Goal: Task Accomplishment & Management: Manage account settings

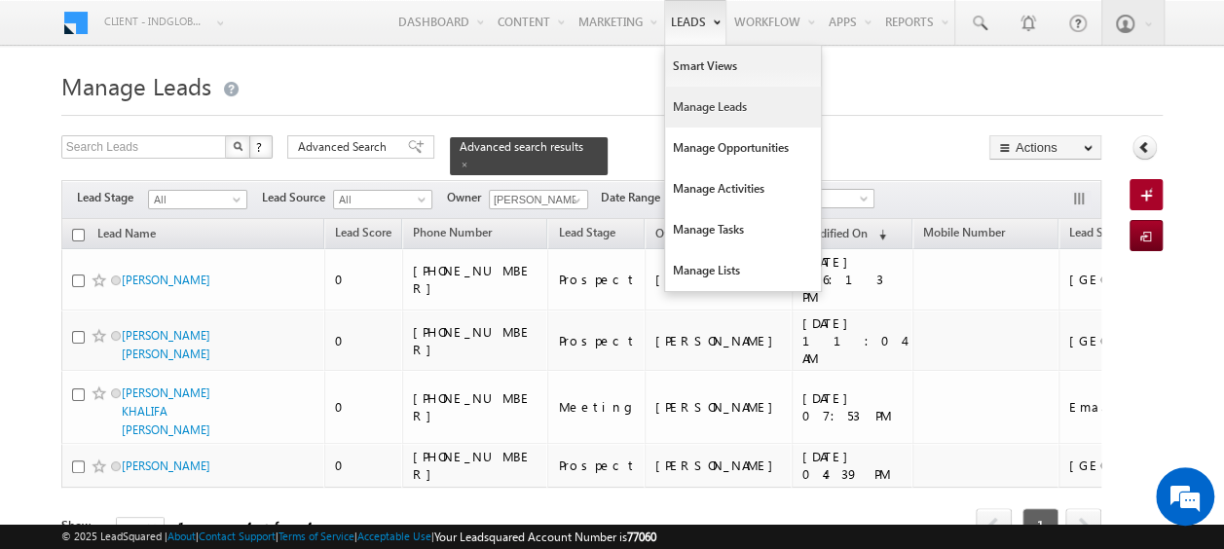
click at [684, 113] on link "Manage Leads" at bounding box center [743, 107] width 156 height 41
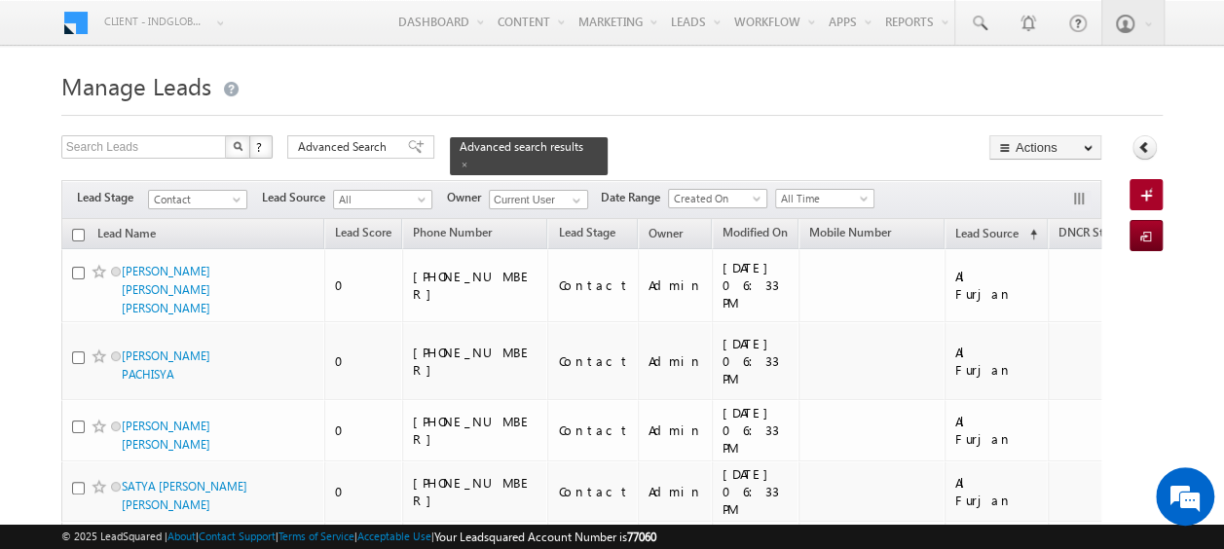
click at [76, 229] on input "checkbox" at bounding box center [78, 235] width 13 height 13
checkbox input "true"
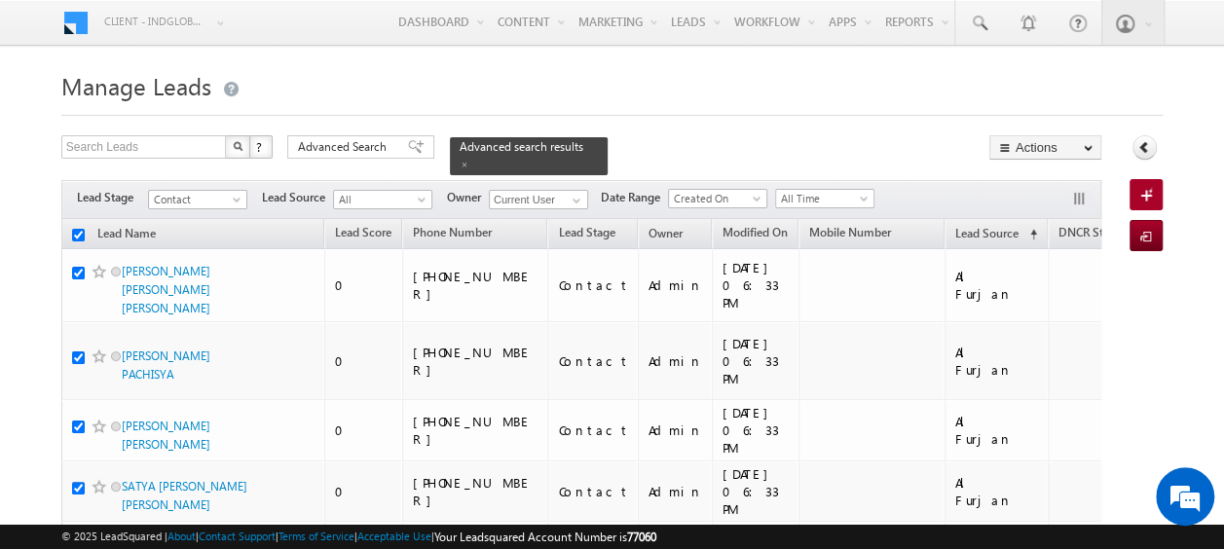
checkbox input "true"
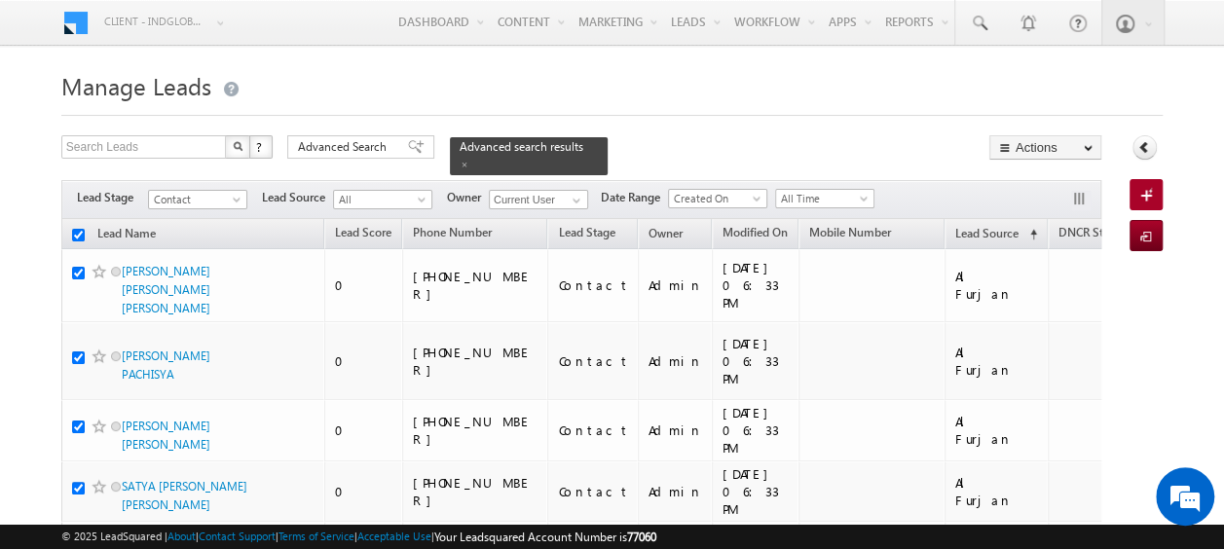
checkbox input "true"
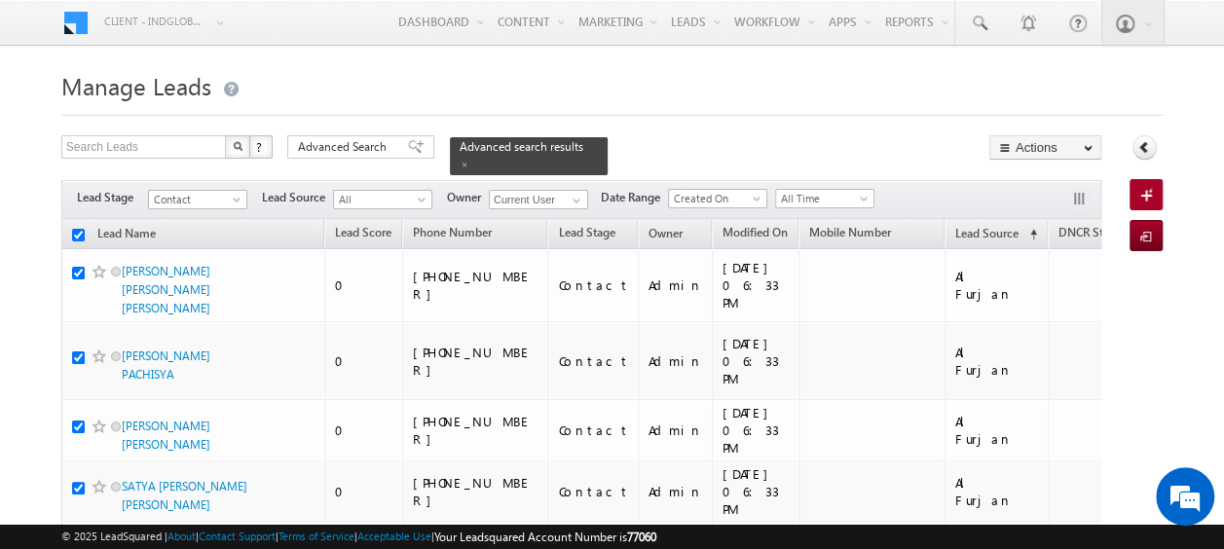
checkbox input "true"
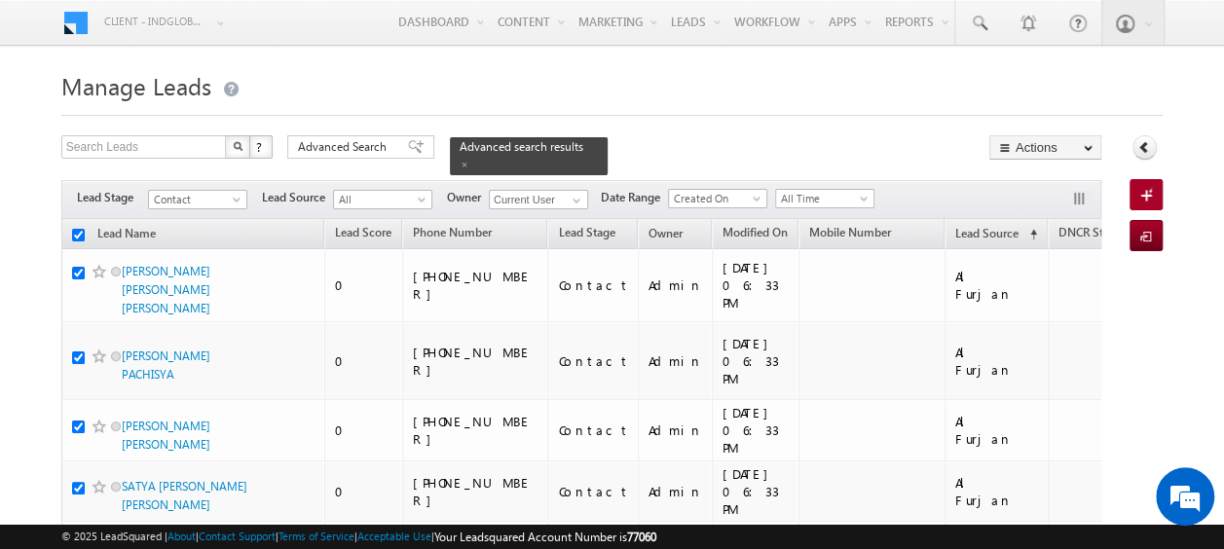
checkbox input "true"
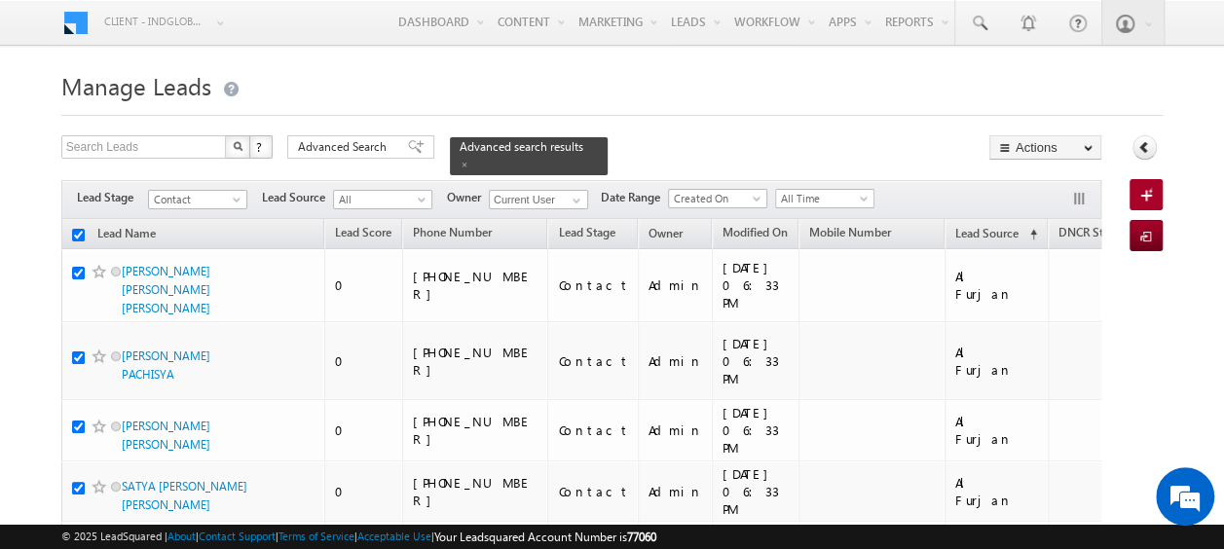
checkbox input "true"
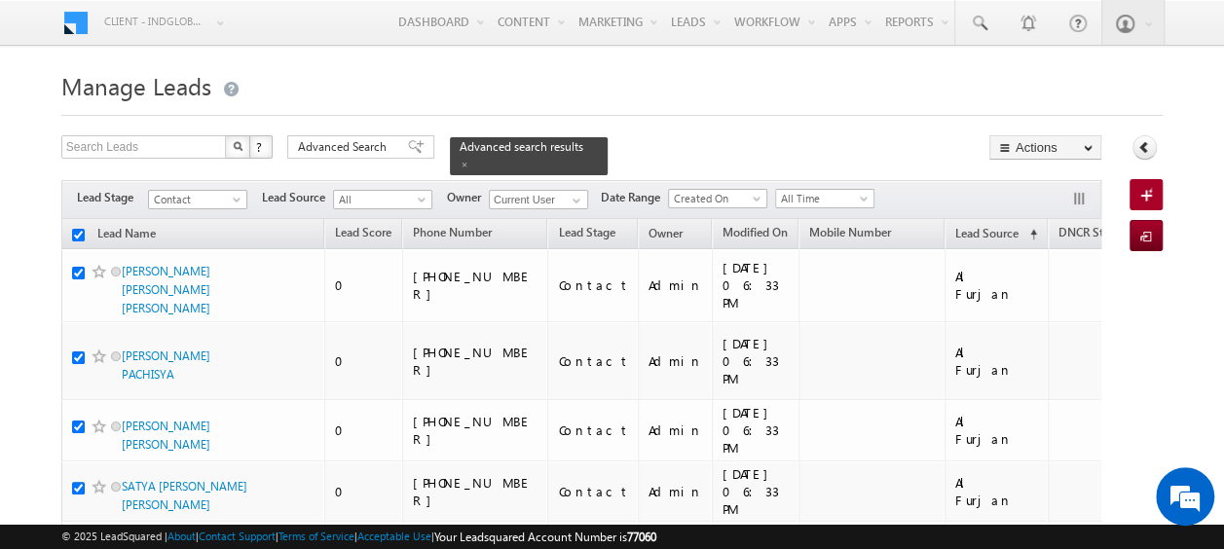
checkbox input "true"
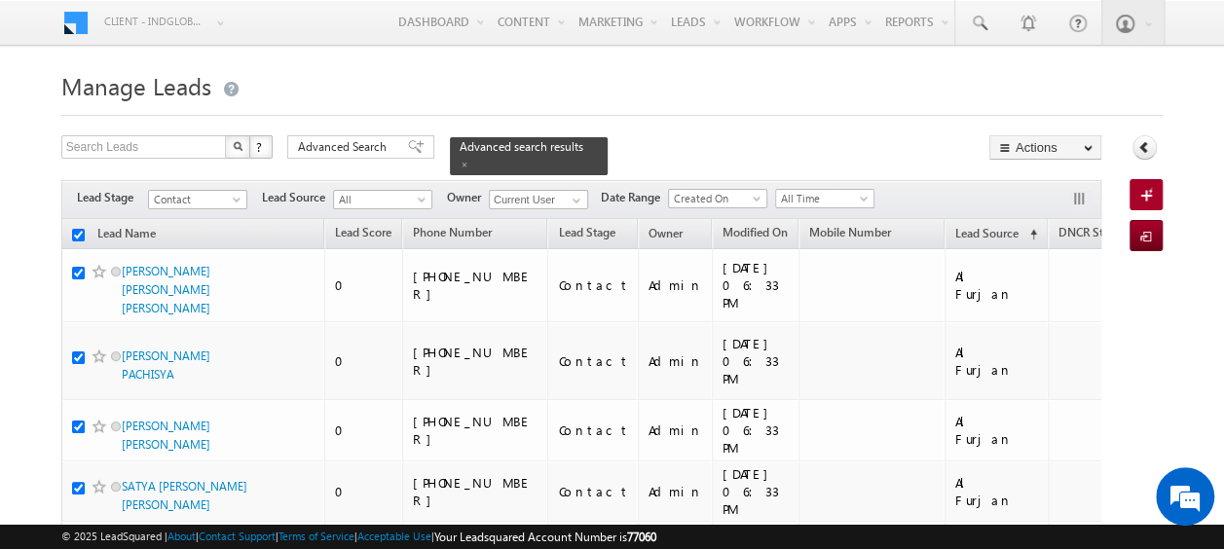
checkbox input "true"
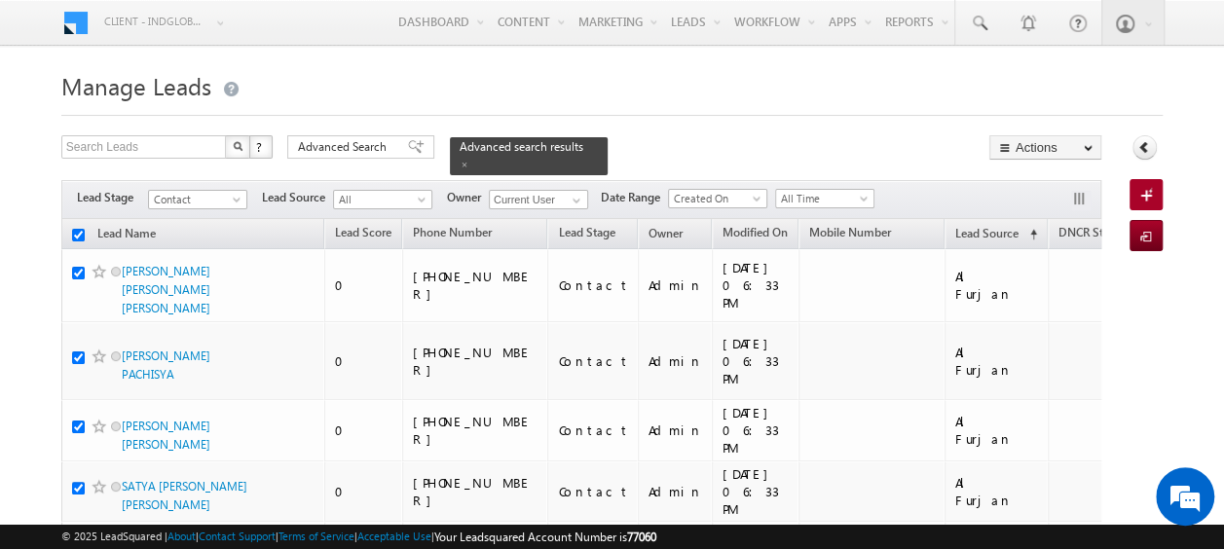
checkbox input "true"
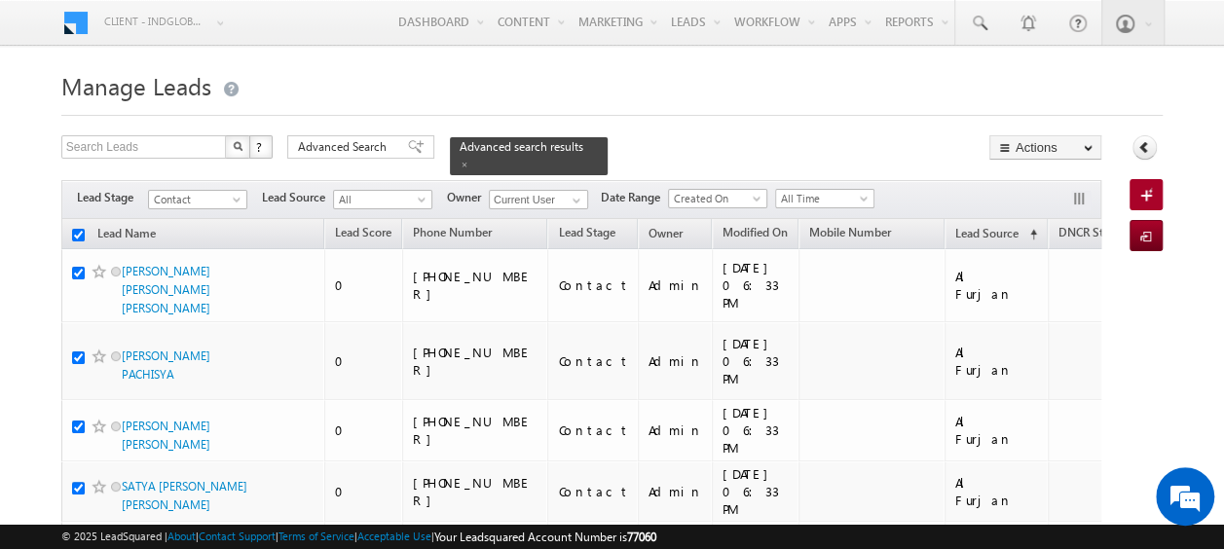
checkbox input "true"
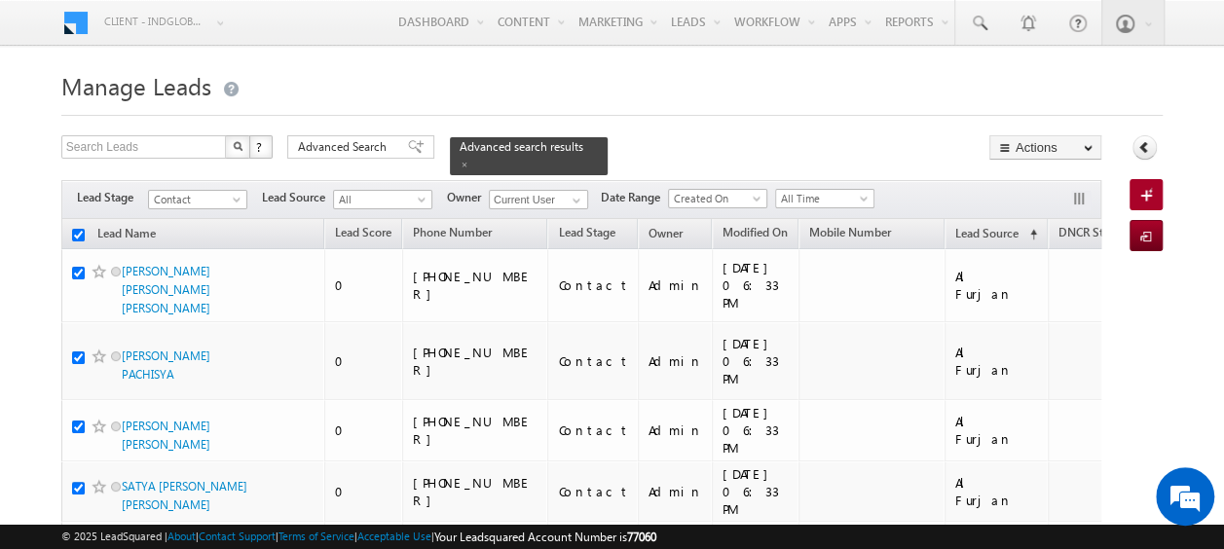
checkbox input "true"
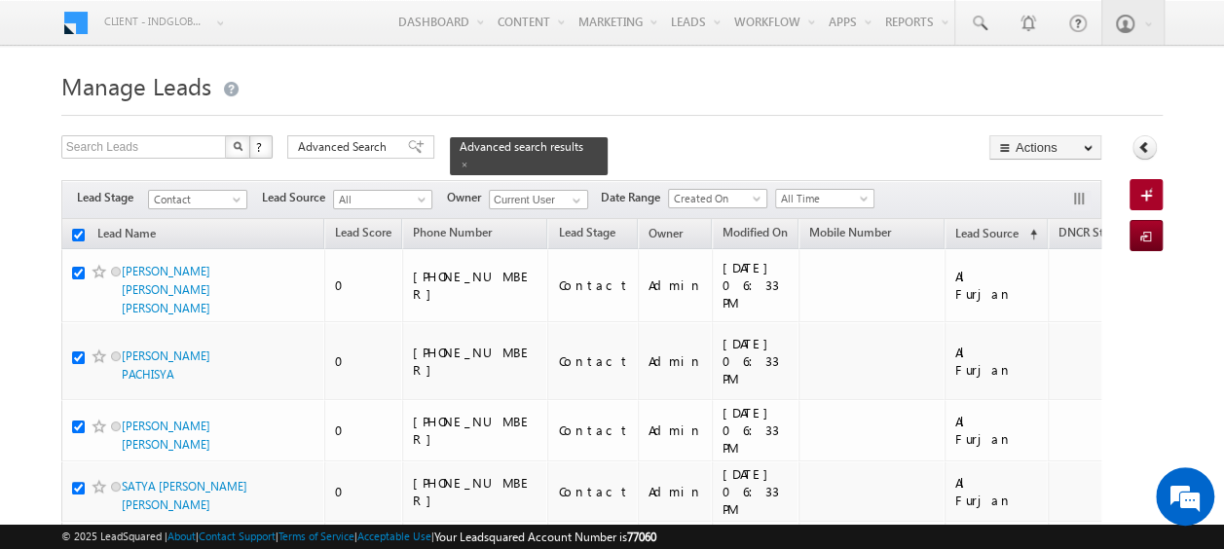
checkbox input "true"
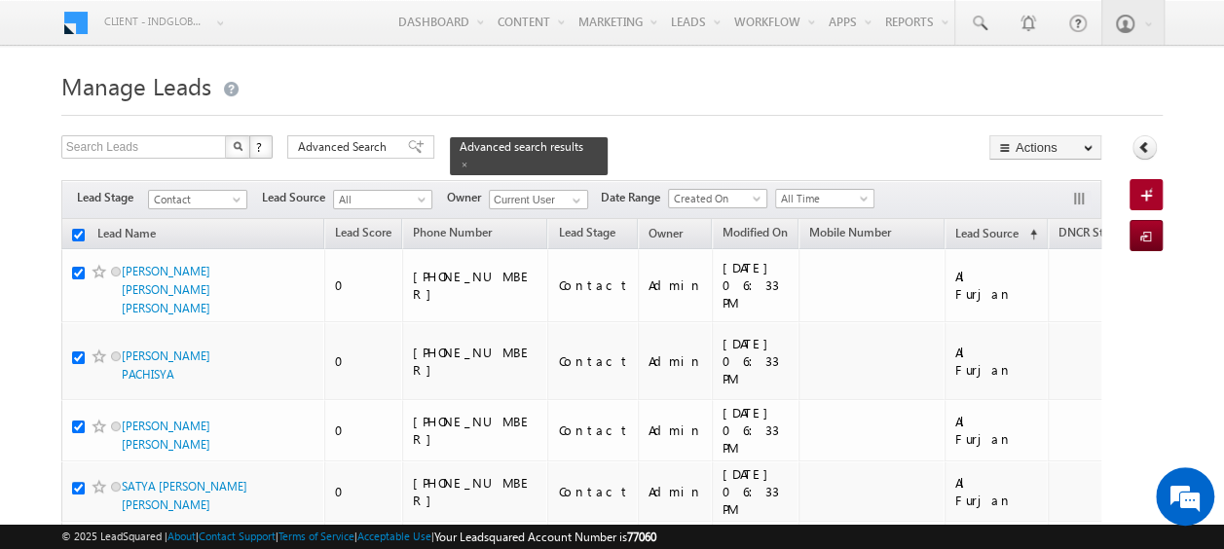
checkbox input "true"
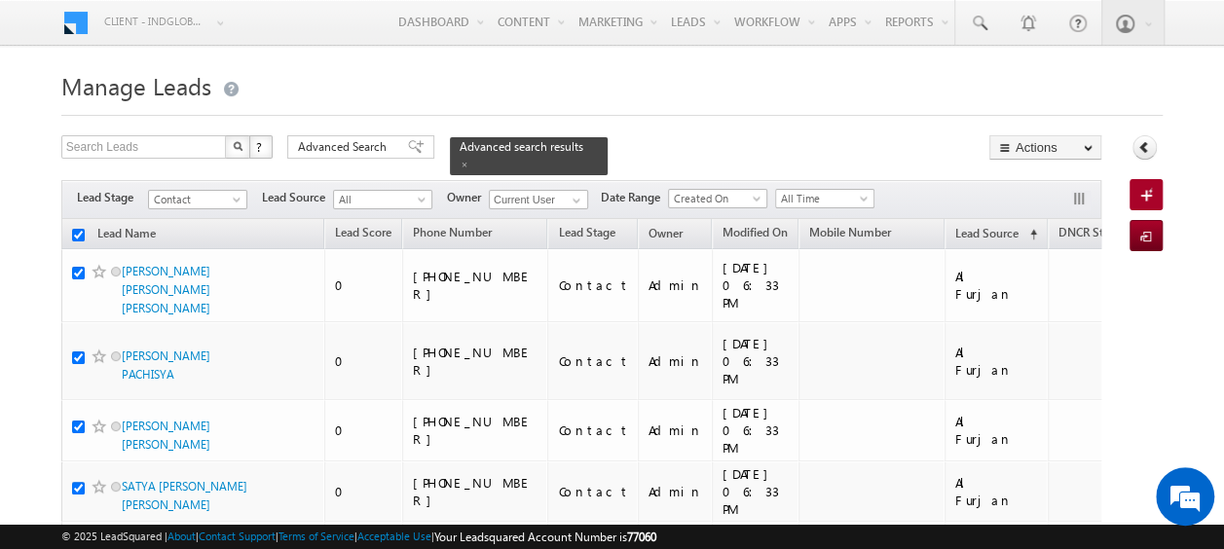
checkbox input "true"
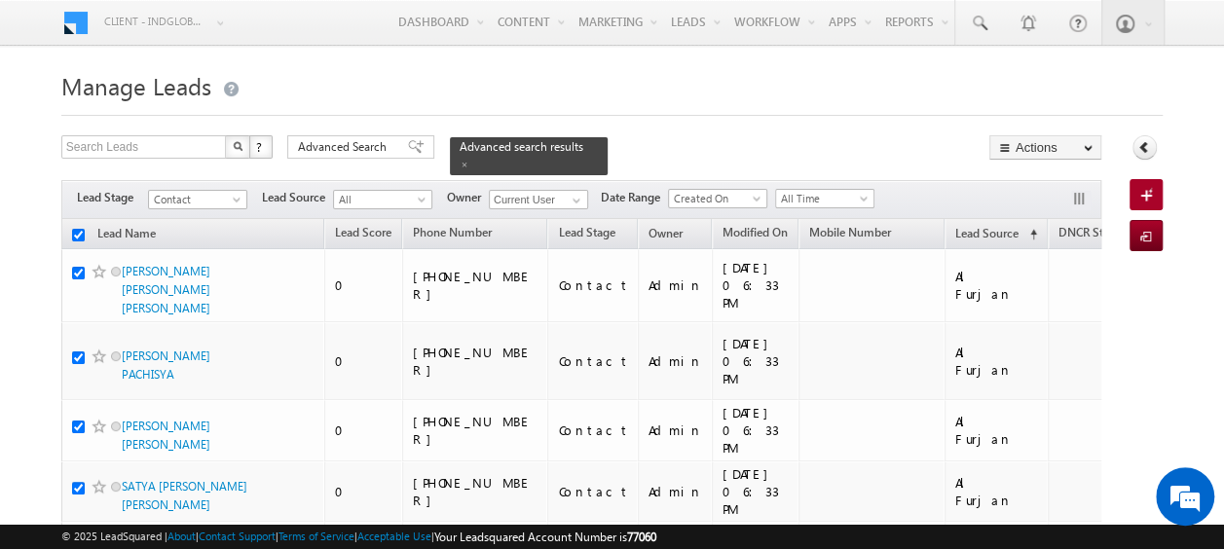
checkbox input "true"
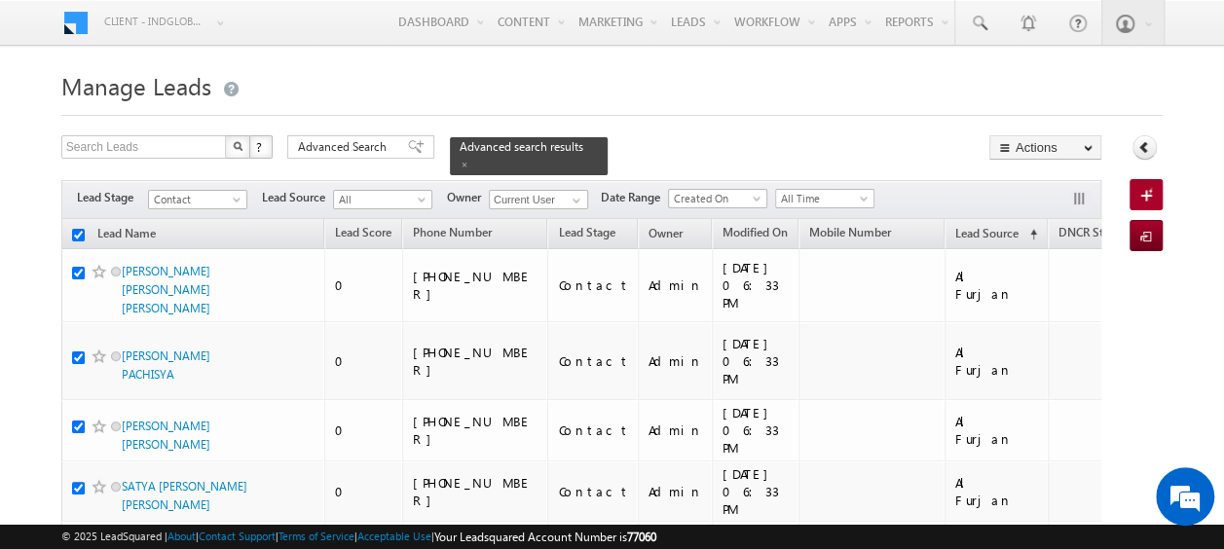
checkbox input "true"
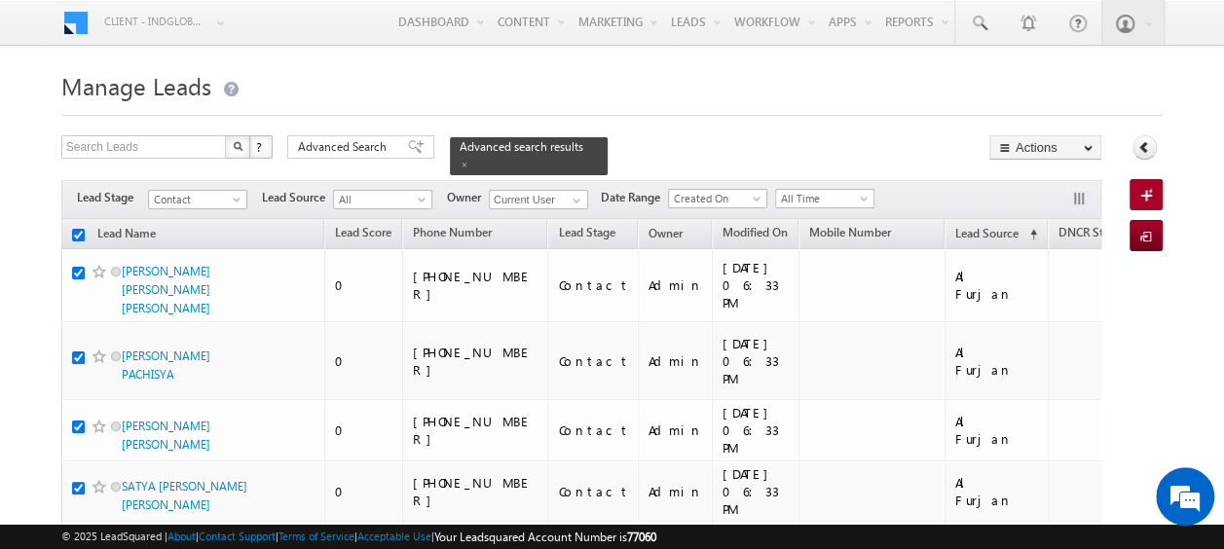
checkbox input "true"
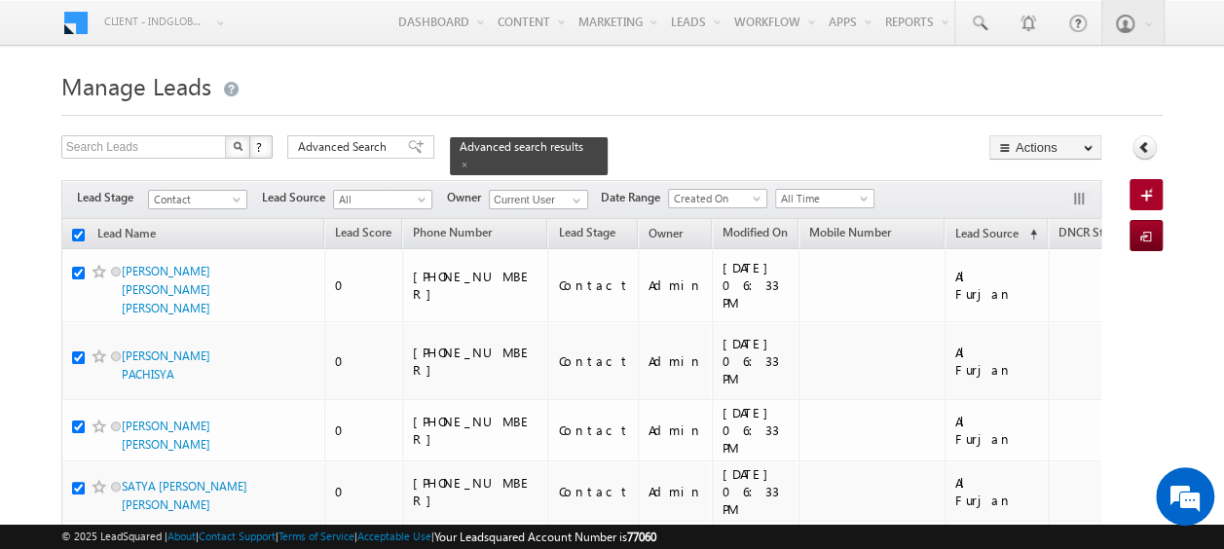
checkbox input "true"
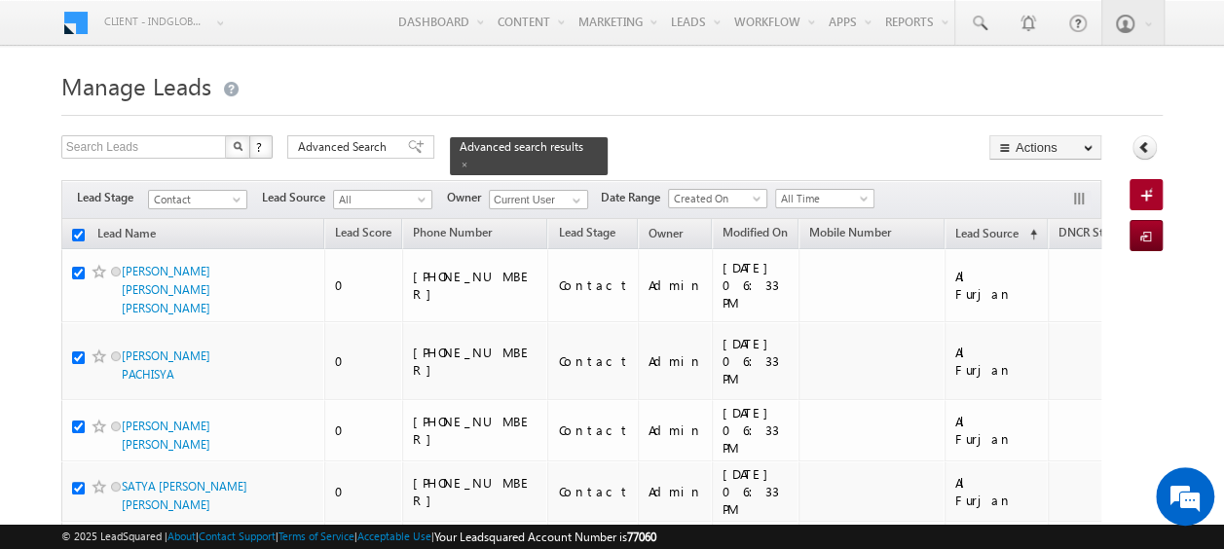
checkbox input "true"
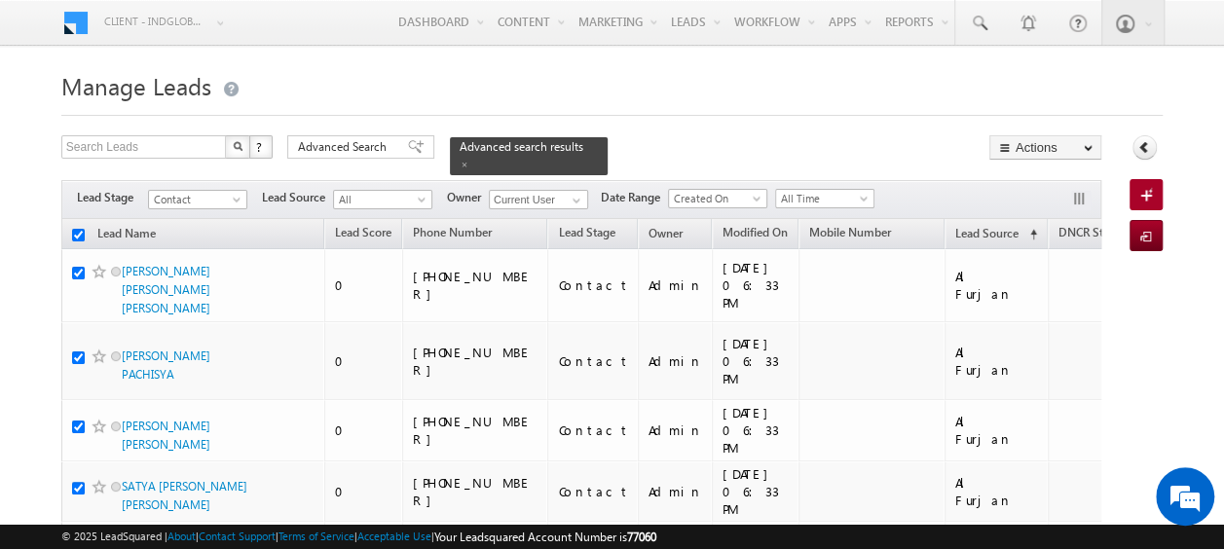
checkbox input "true"
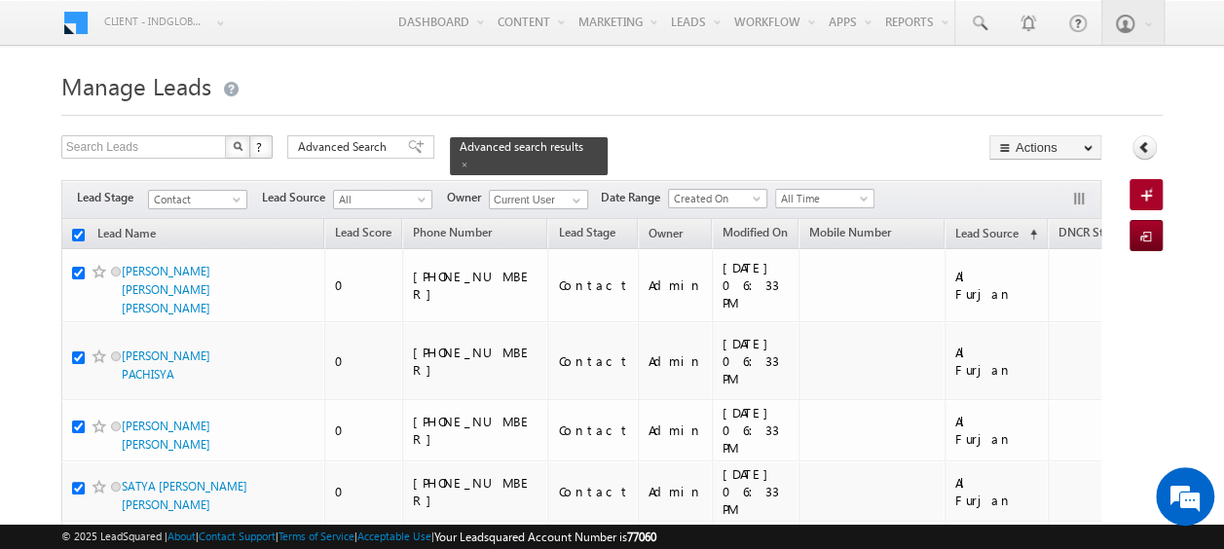
checkbox input "true"
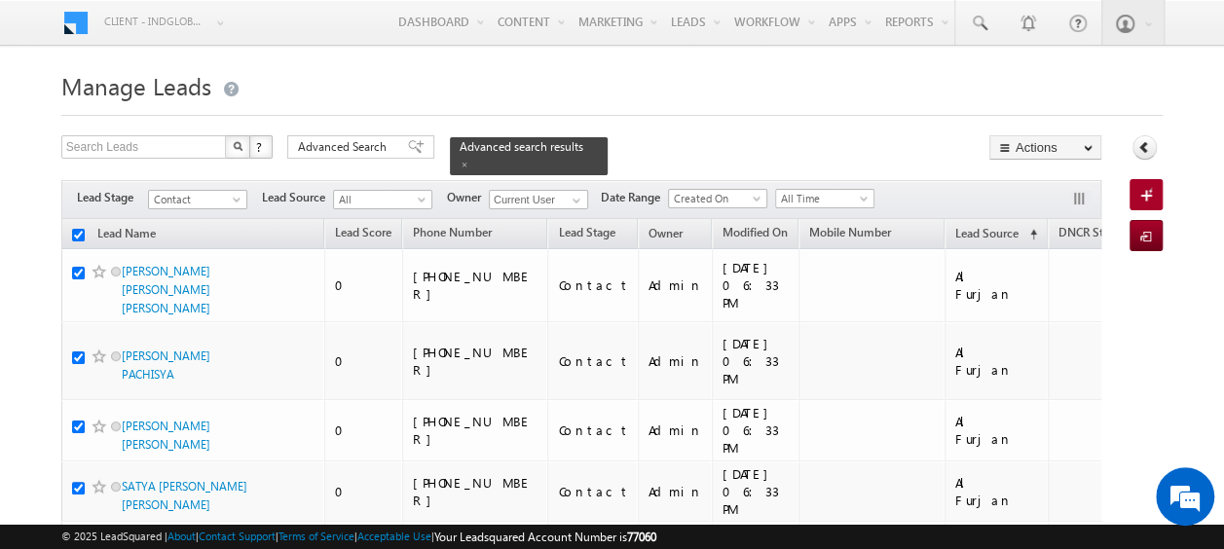
checkbox input "true"
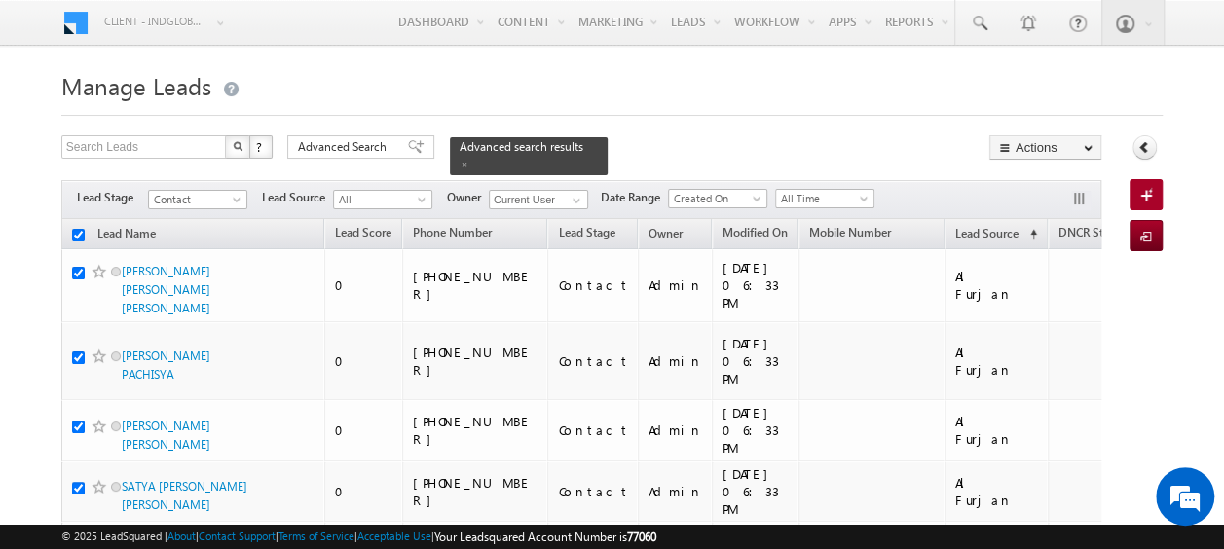
checkbox input "true"
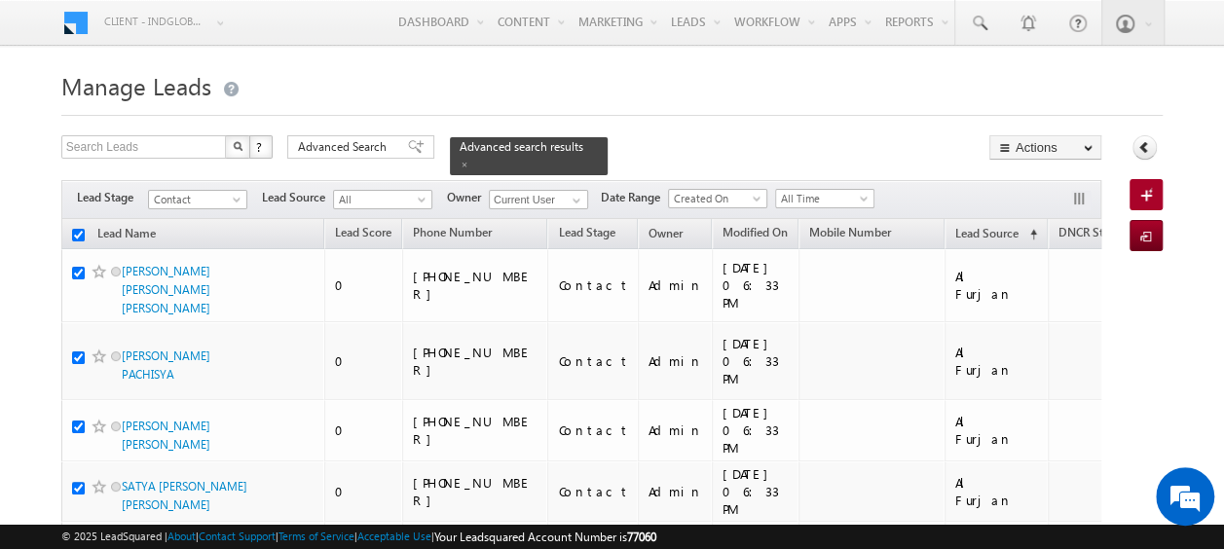
checkbox input "true"
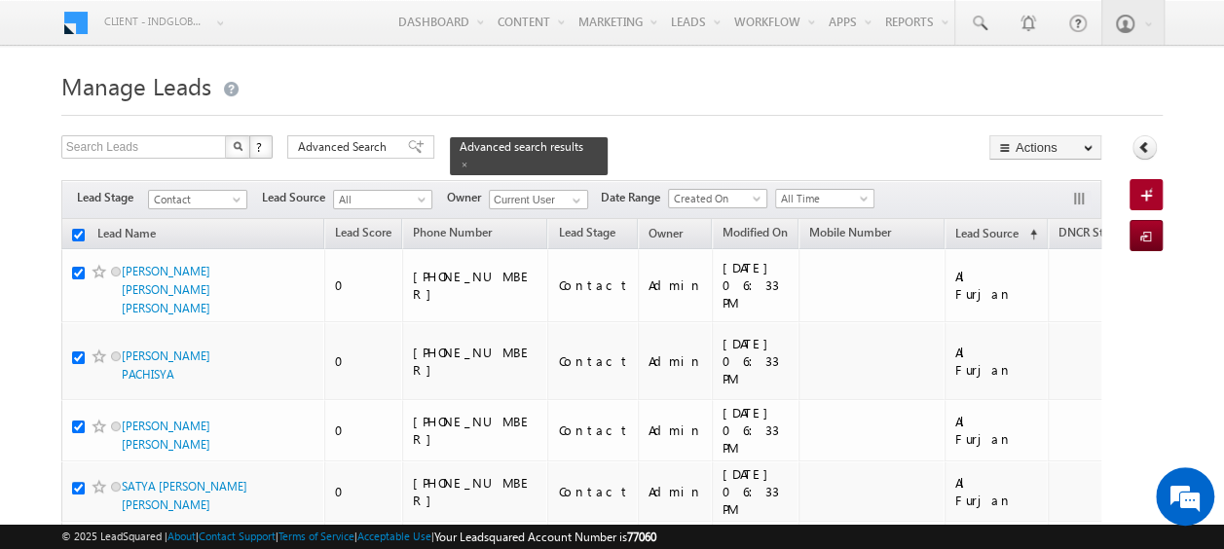
checkbox input "true"
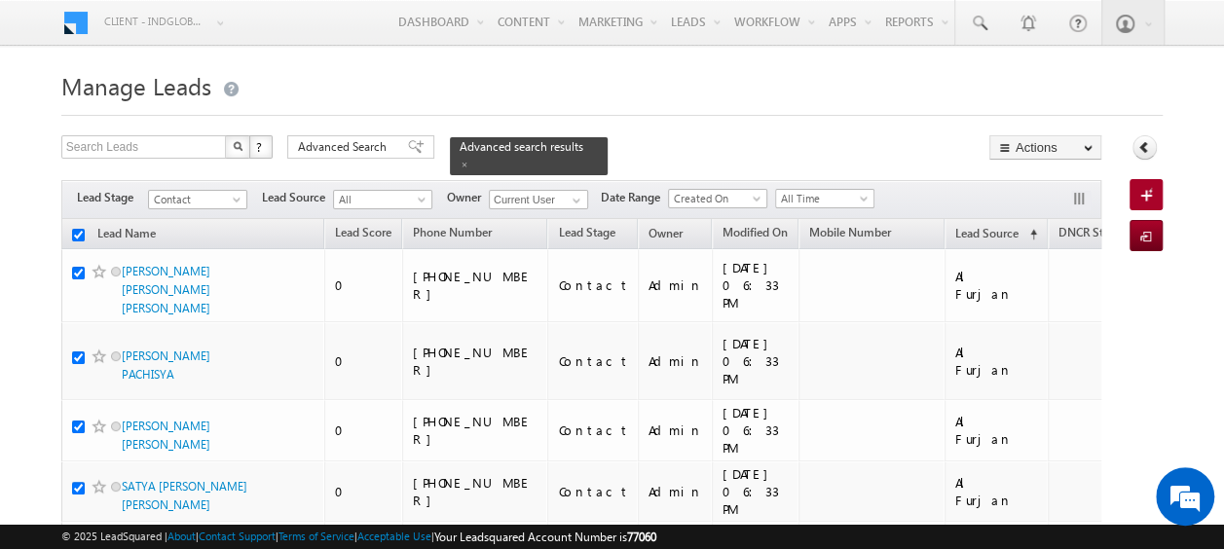
checkbox input "true"
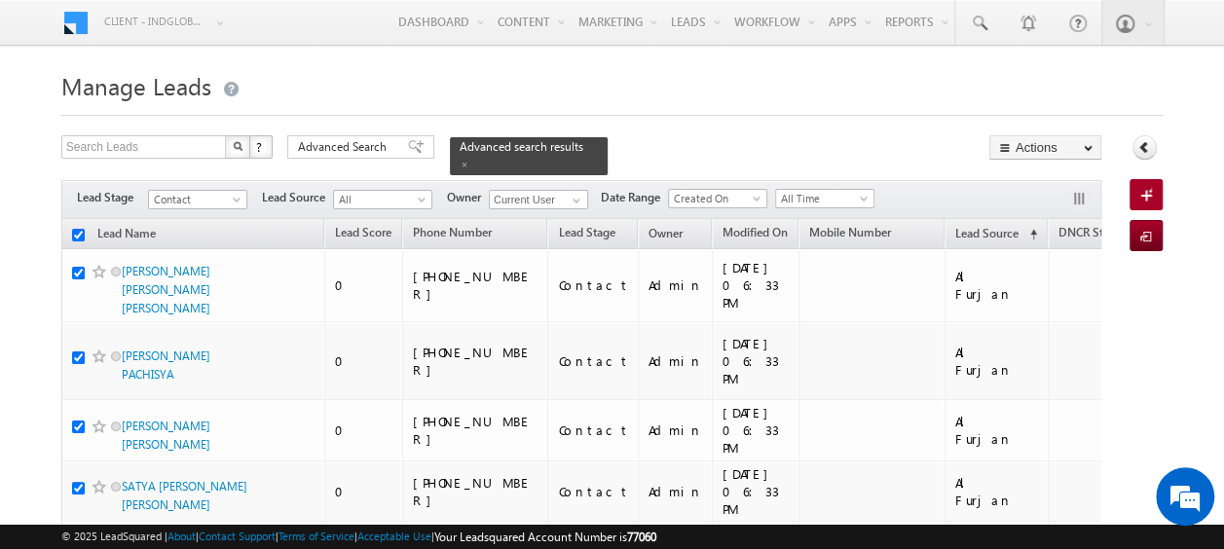
checkbox input "true"
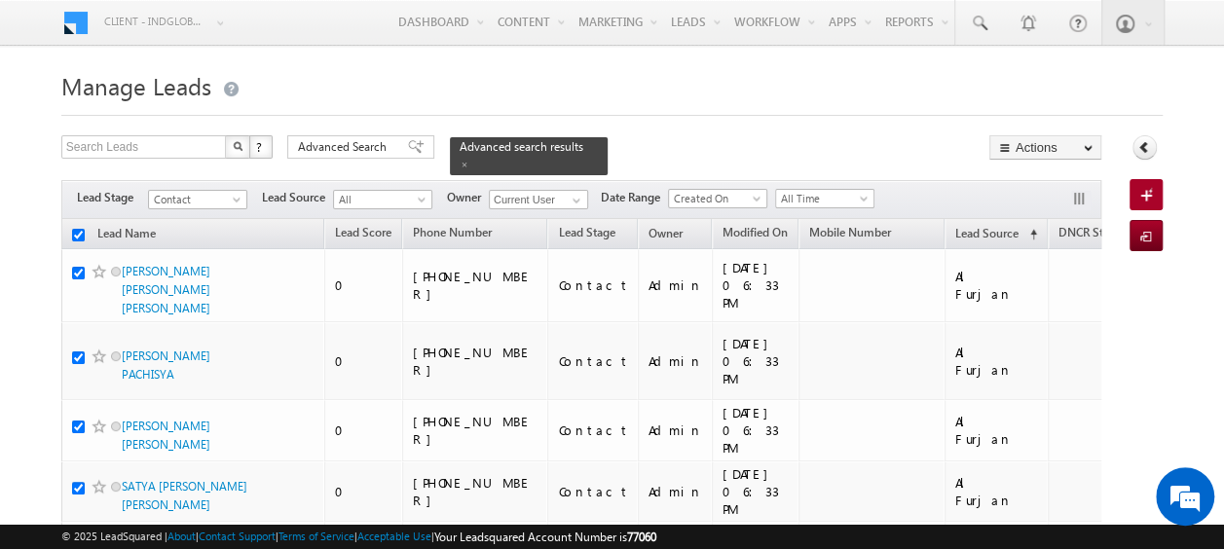
checkbox input "true"
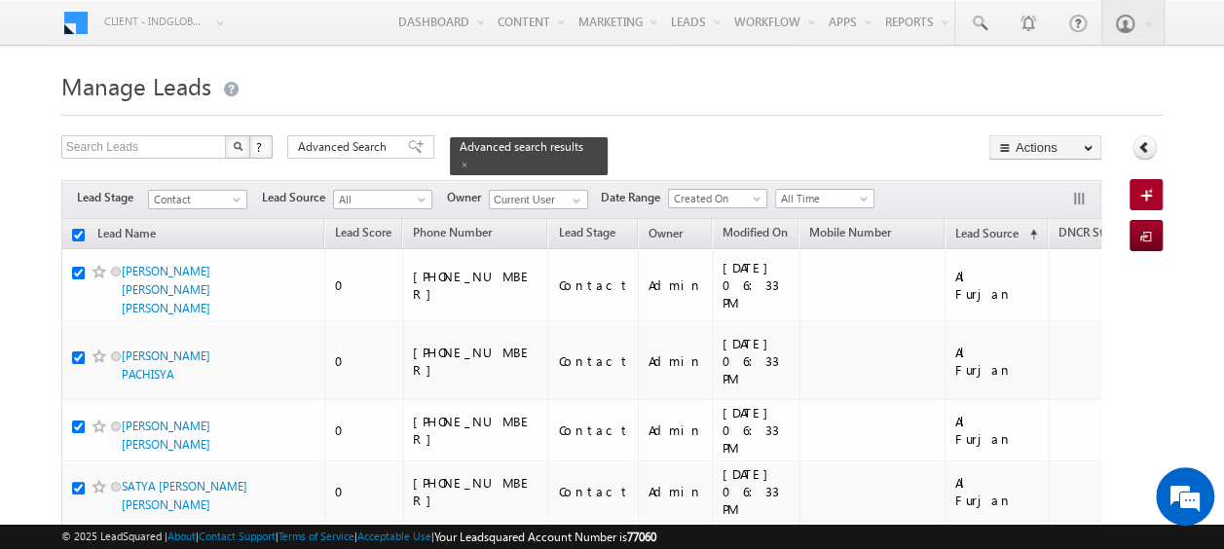
checkbox input "true"
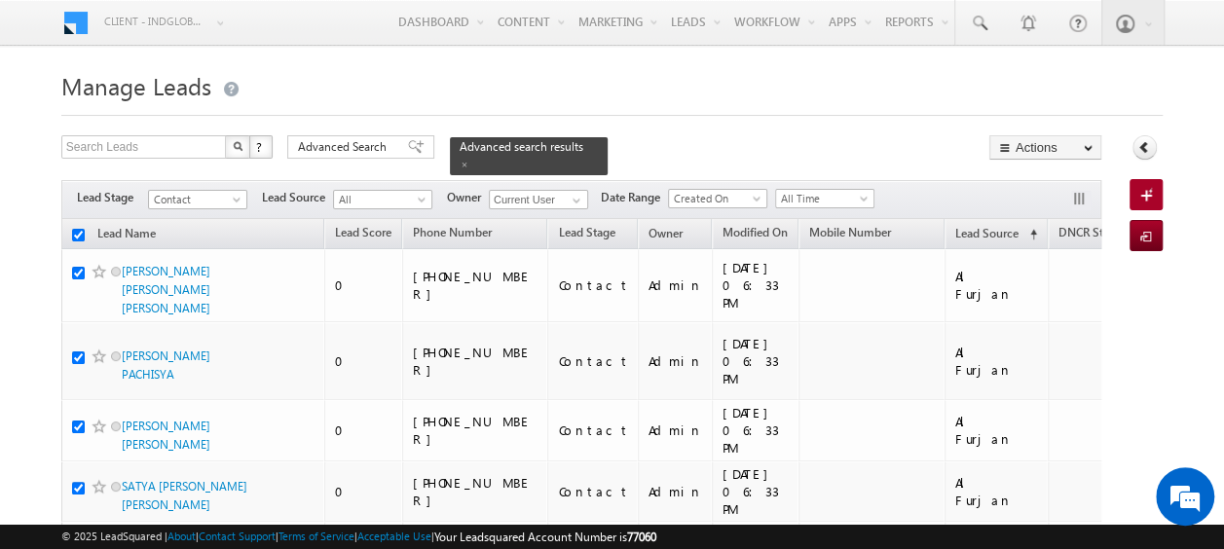
checkbox input "true"
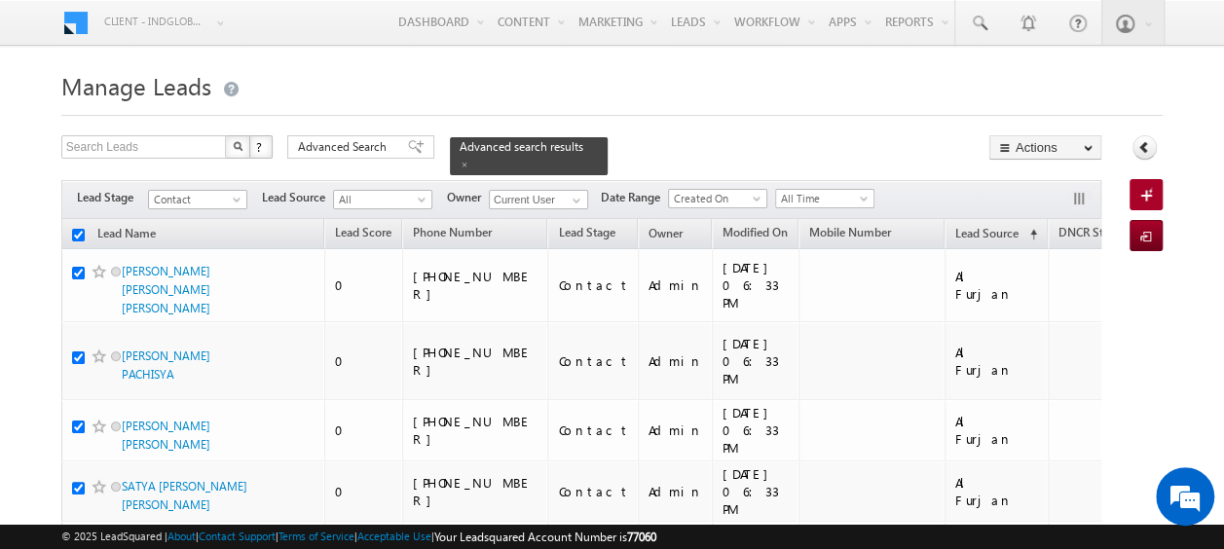
checkbox input "true"
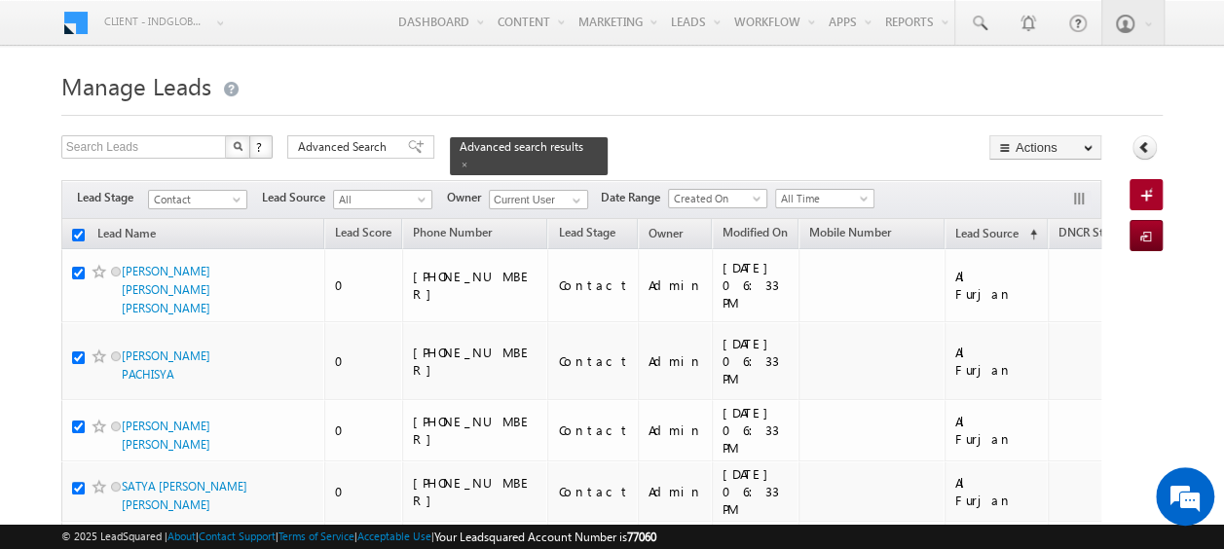
checkbox input "true"
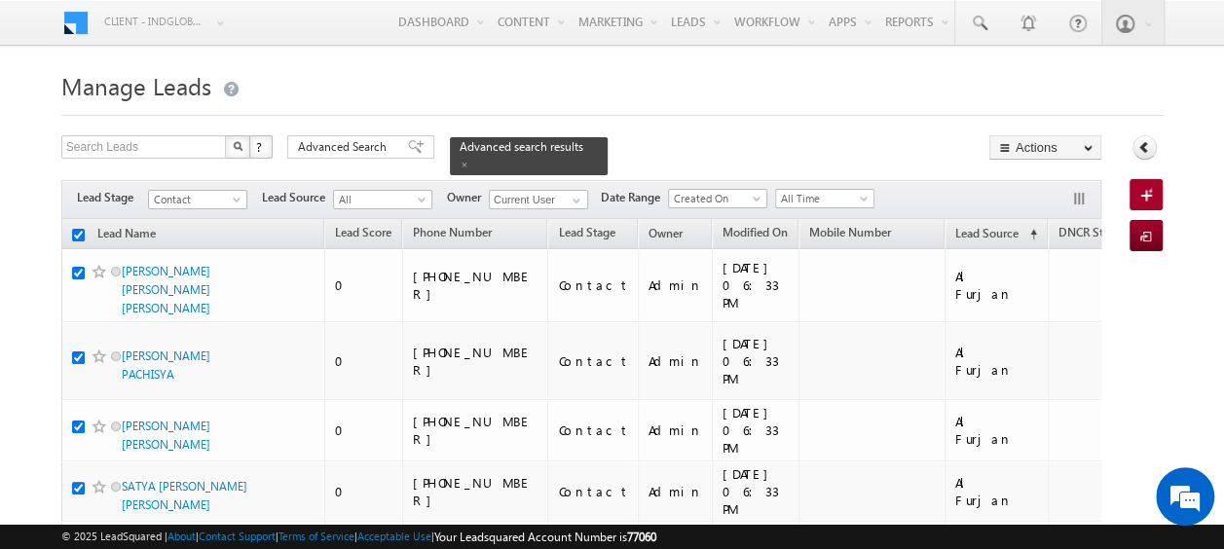
checkbox input "true"
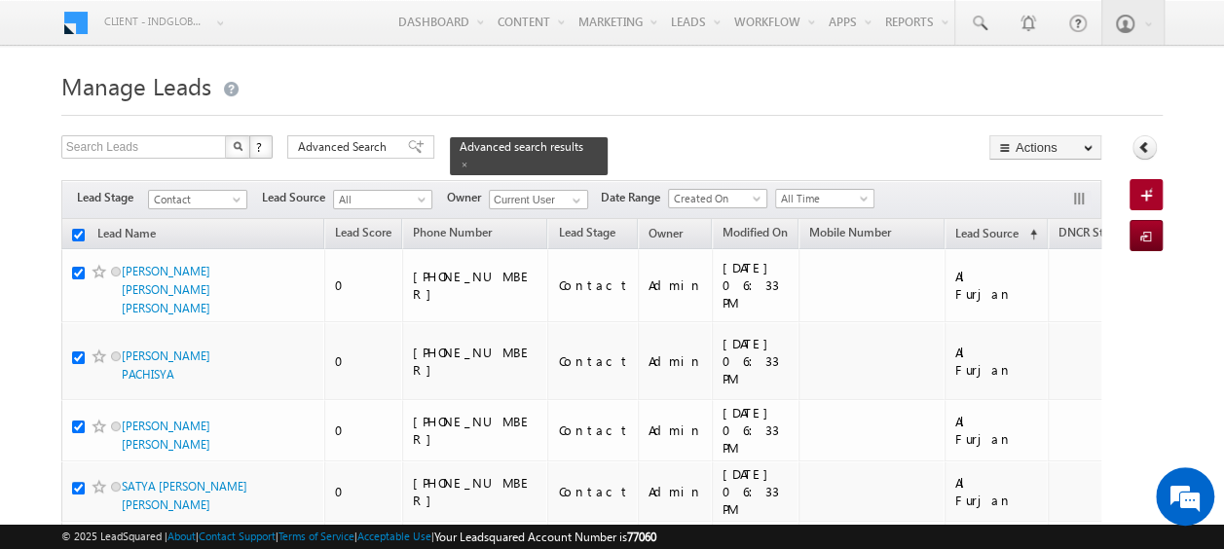
checkbox input "true"
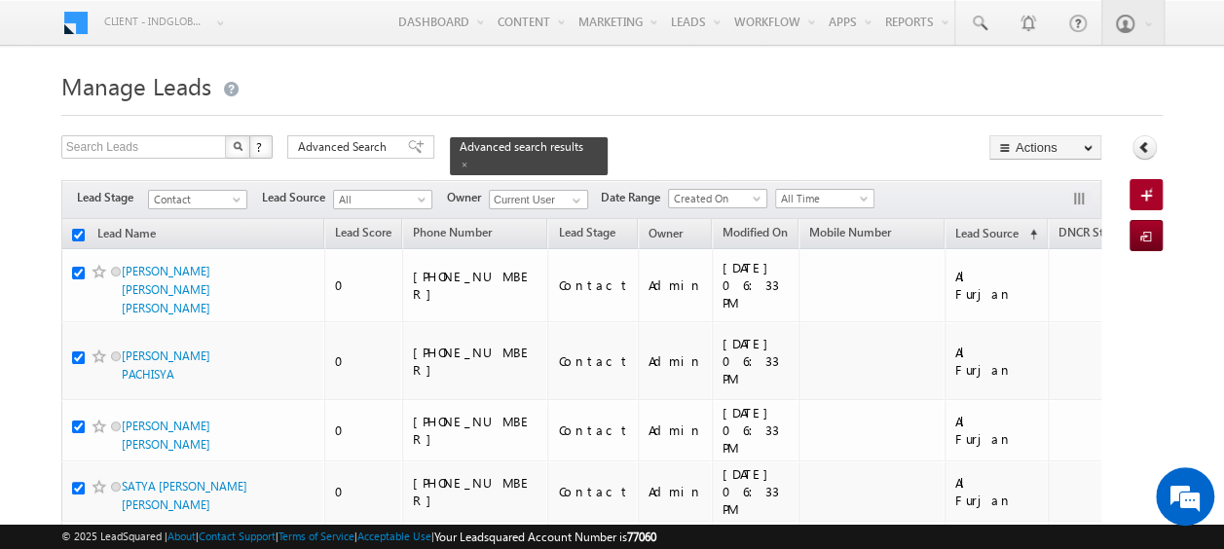
checkbox input "true"
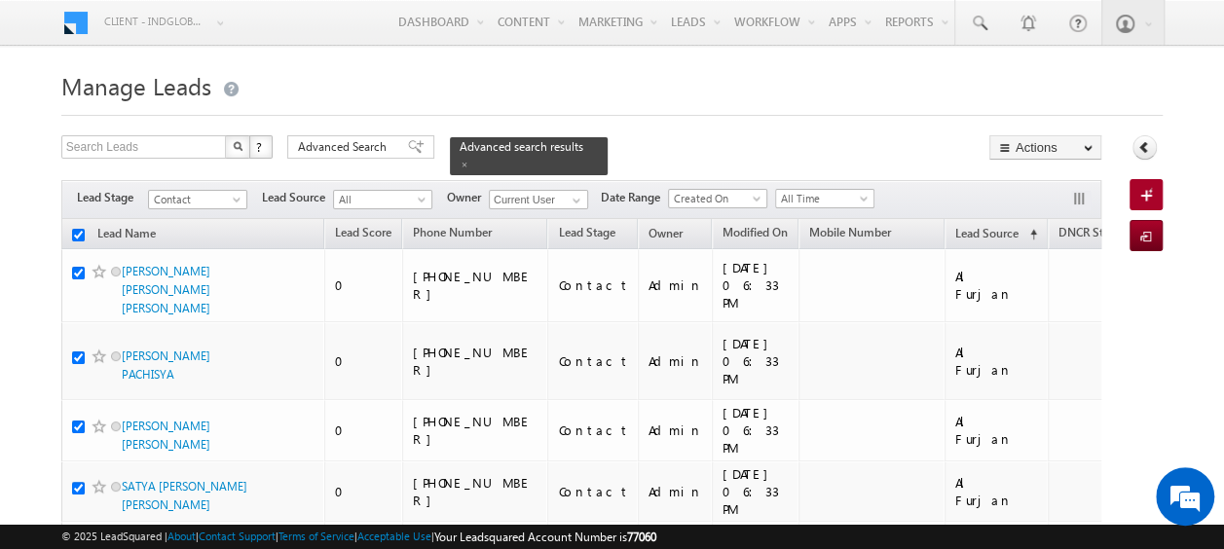
checkbox input "true"
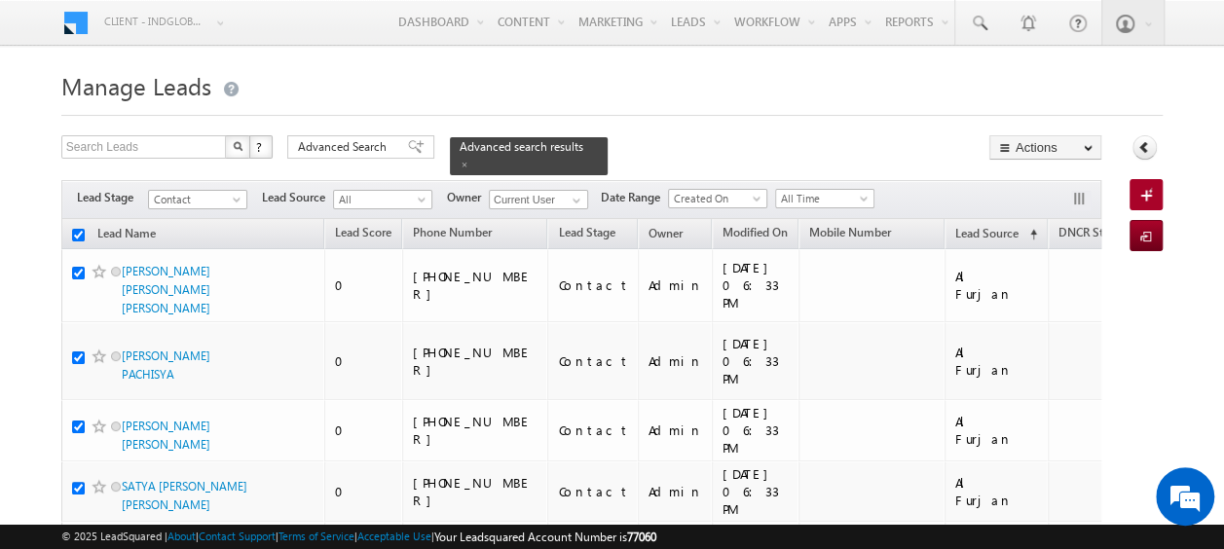
checkbox input "true"
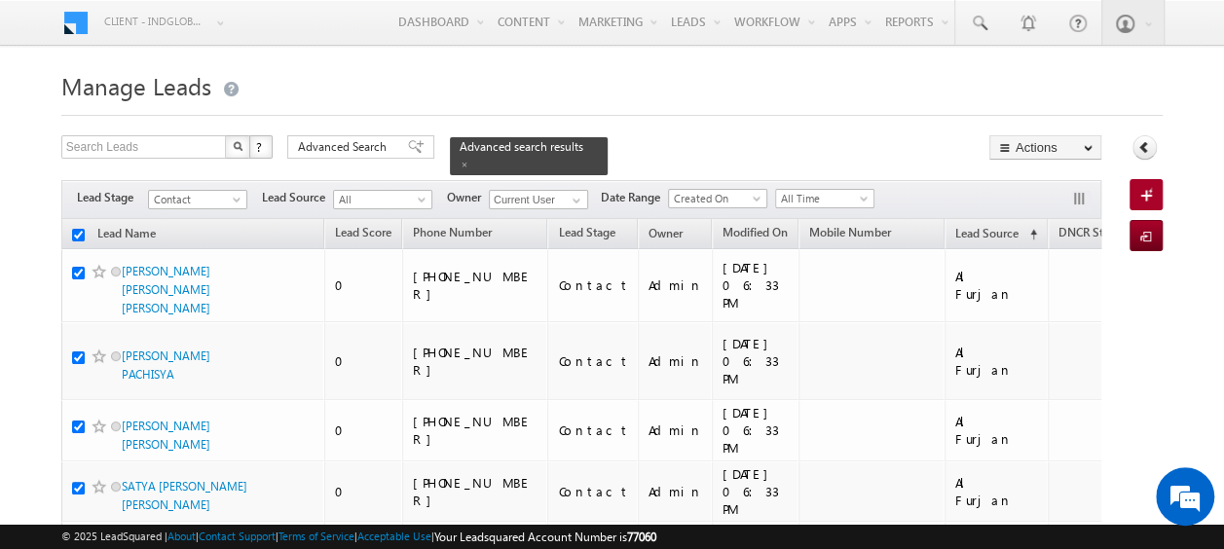
checkbox input "true"
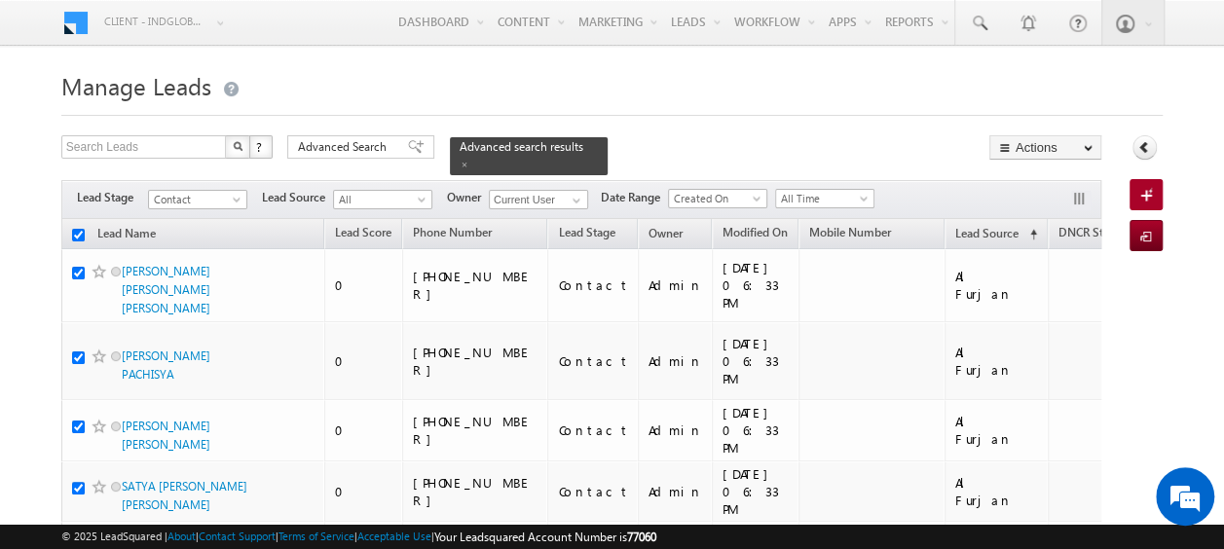
checkbox input "true"
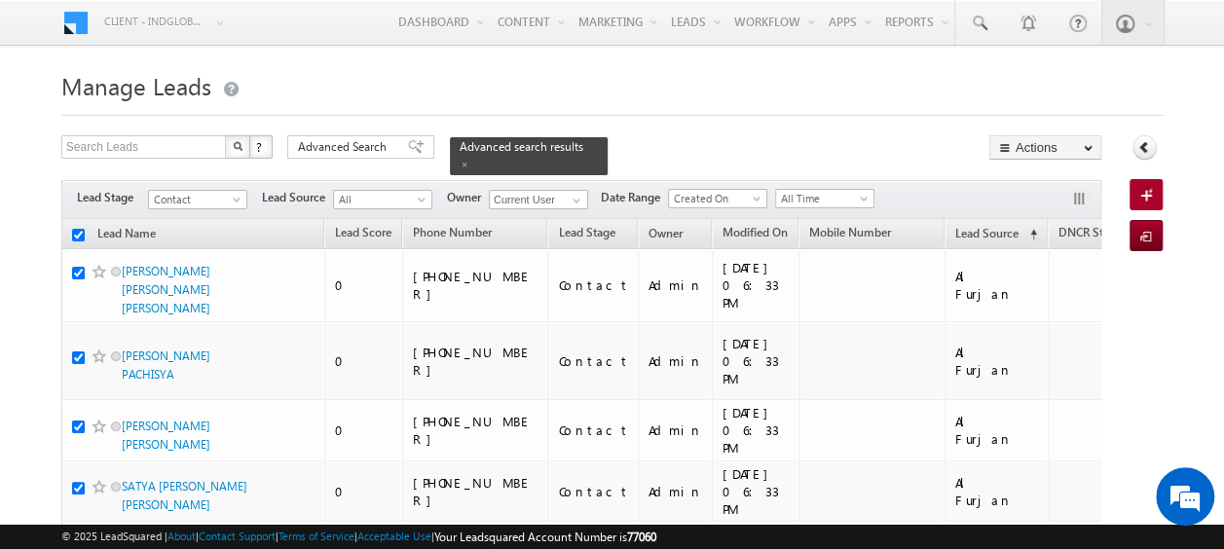
checkbox input "true"
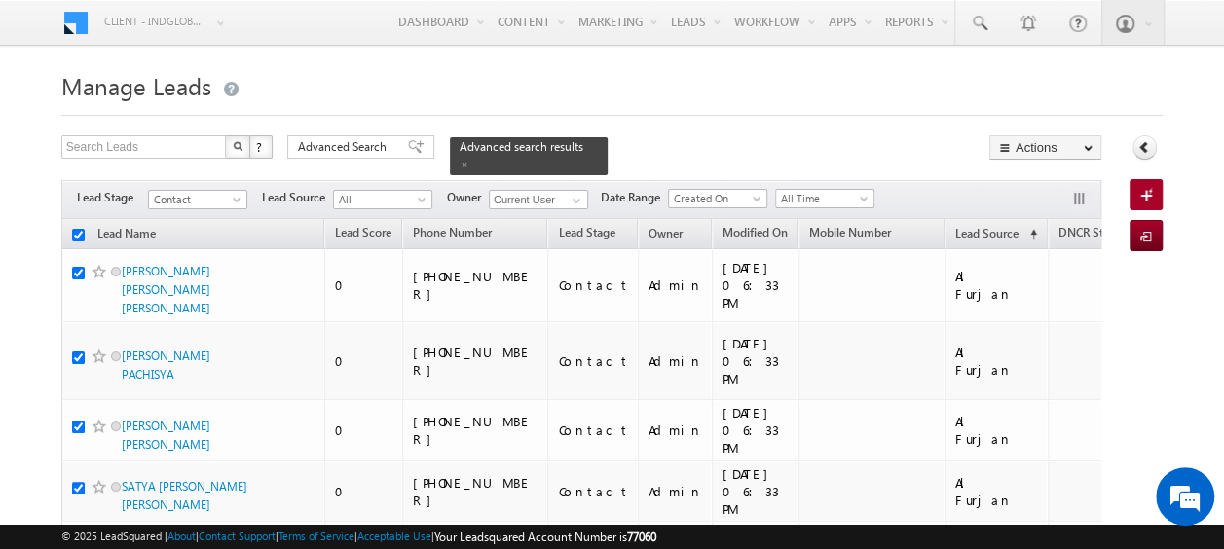
checkbox input "true"
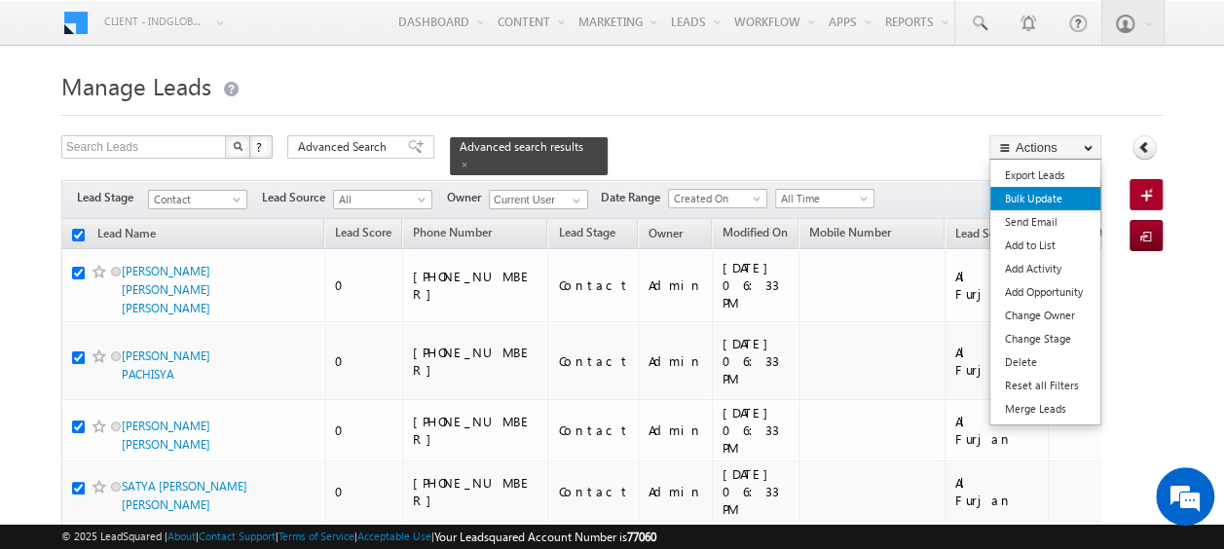
click at [1051, 199] on link "Bulk Update" at bounding box center [1045, 198] width 110 height 23
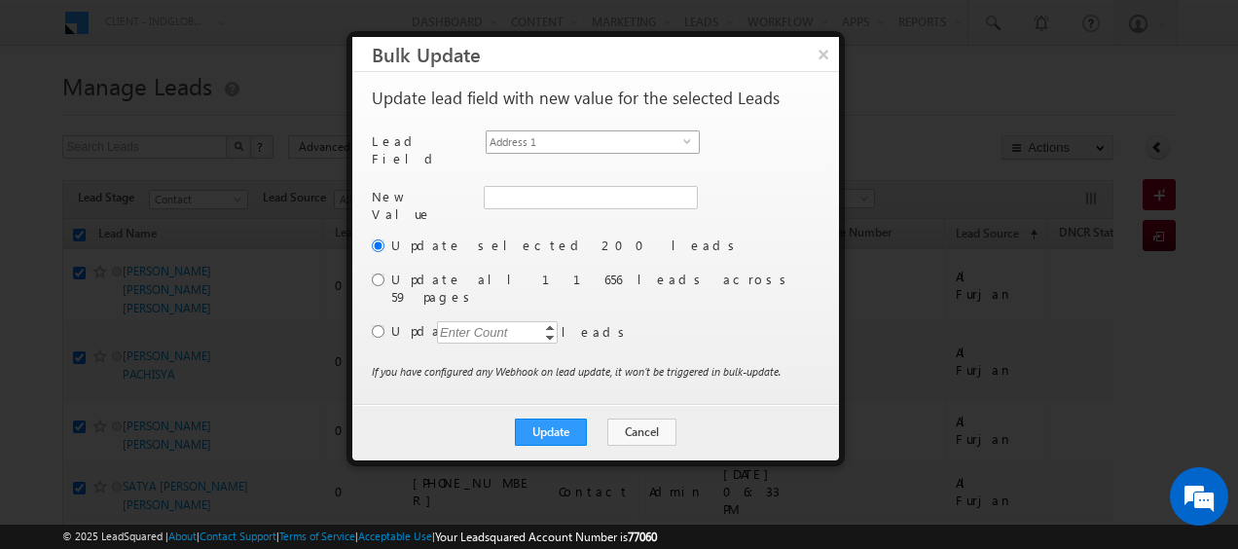
click at [681, 141] on span "Address 1" at bounding box center [585, 141] width 197 height 21
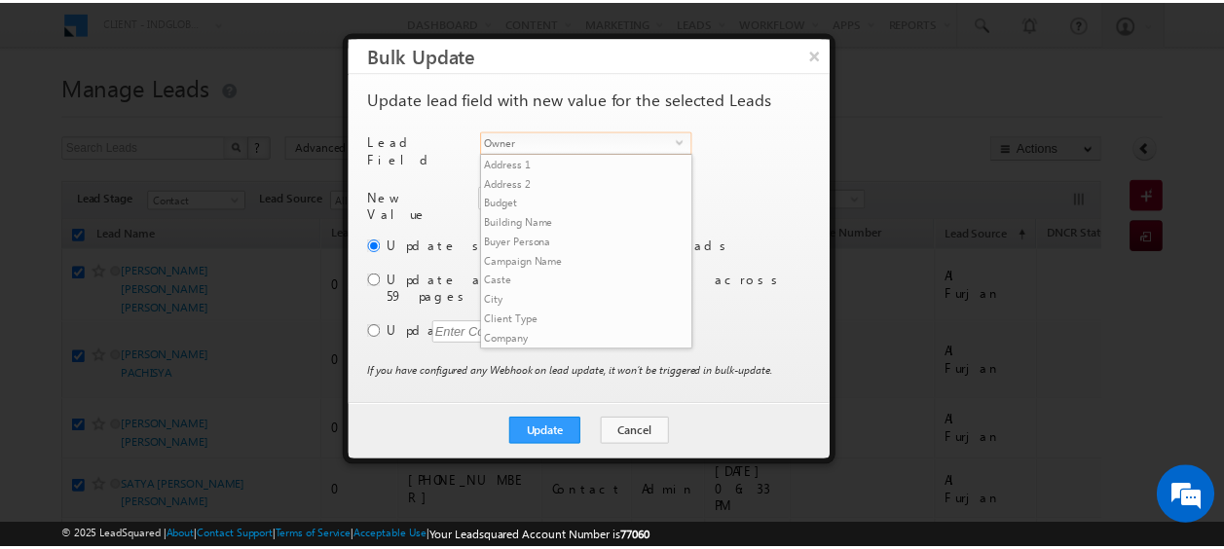
scroll to position [741, 0]
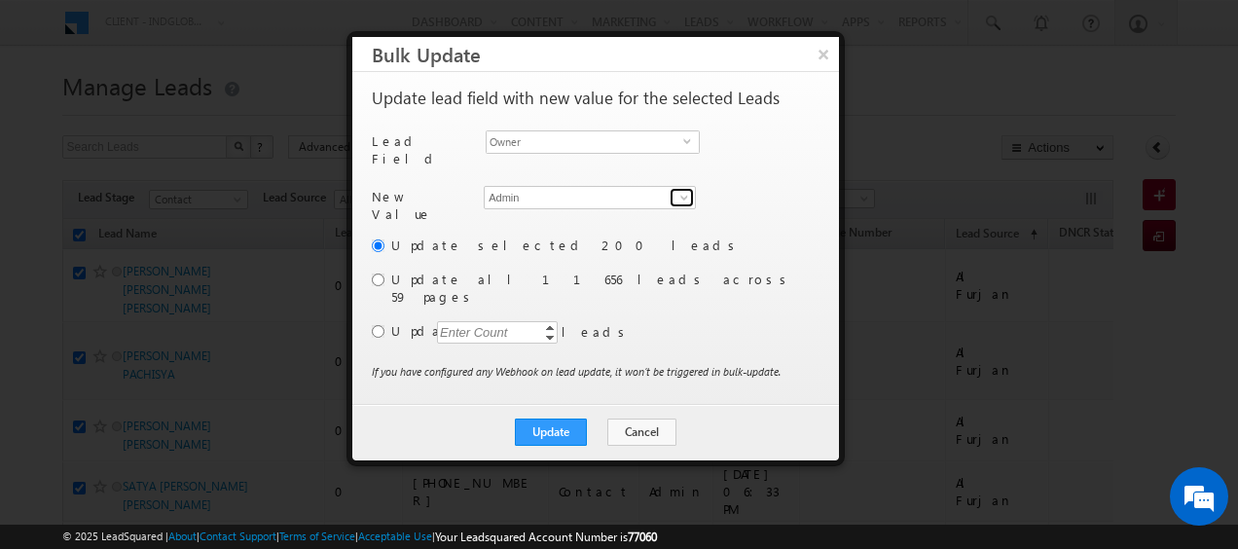
click at [680, 190] on span at bounding box center [685, 198] width 16 height 16
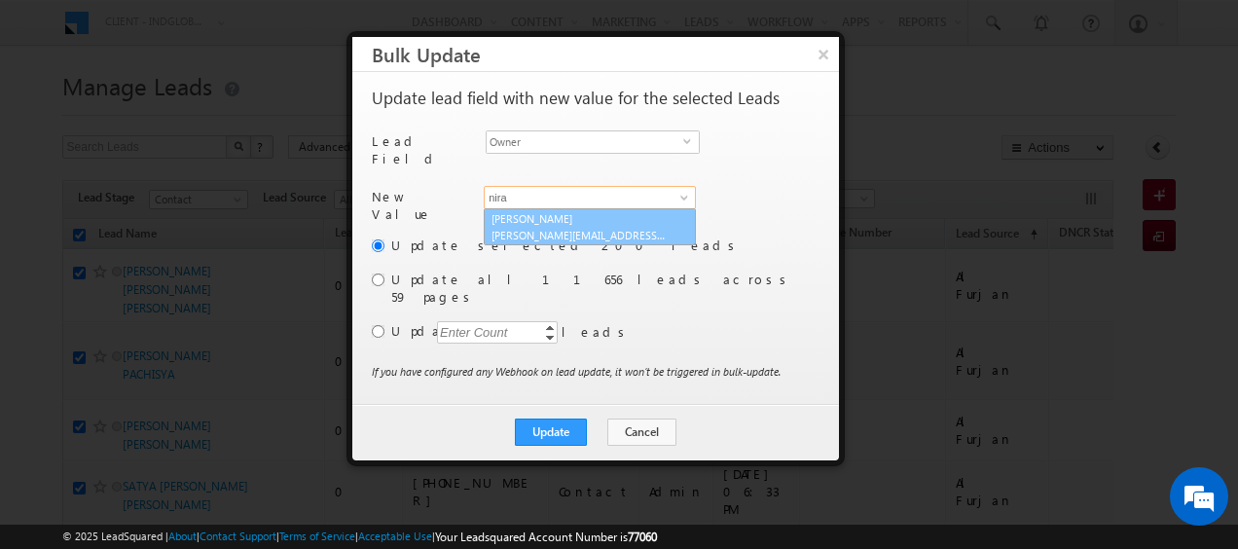
click at [559, 208] on link "[PERSON_NAME] [PERSON_NAME][EMAIL_ADDRESS][PERSON_NAME][DOMAIN_NAME]" at bounding box center [590, 226] width 212 height 37
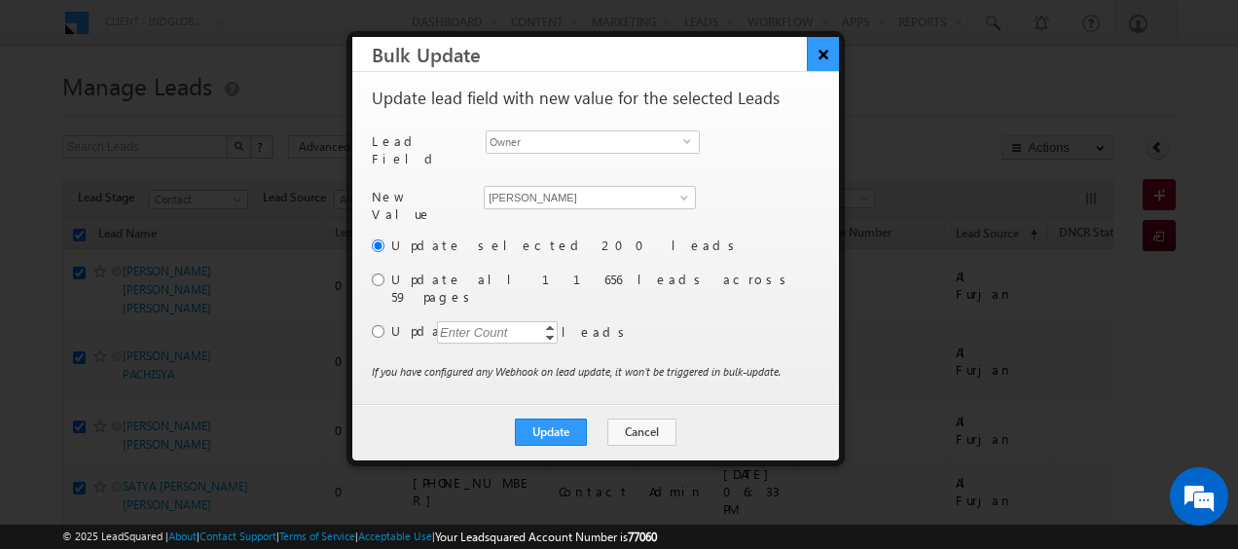
click at [813, 54] on button "×" at bounding box center [823, 54] width 32 height 34
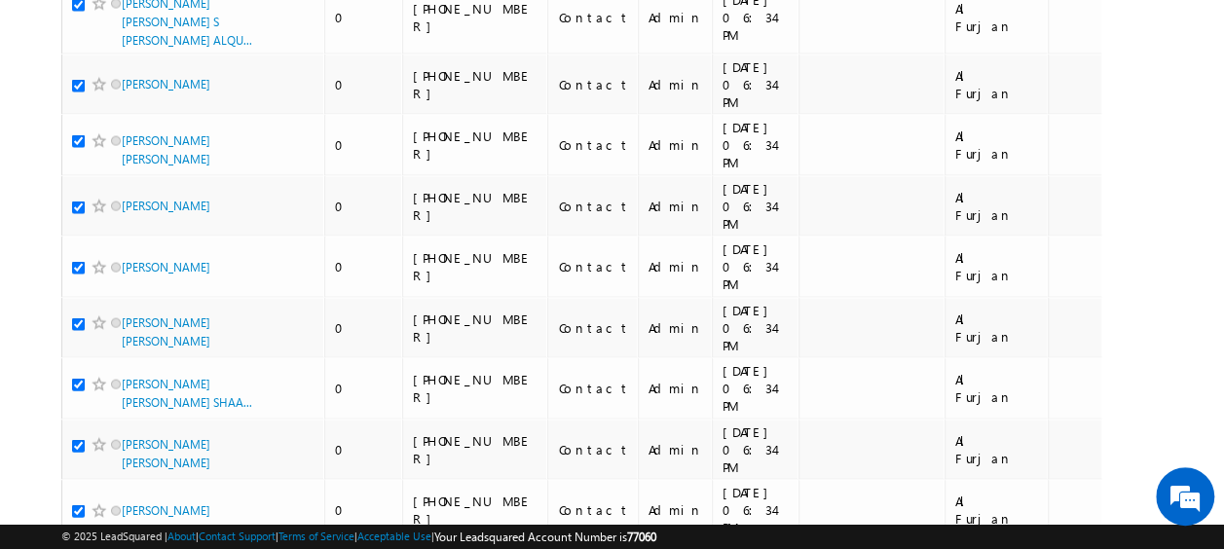
scroll to position [13281, 0]
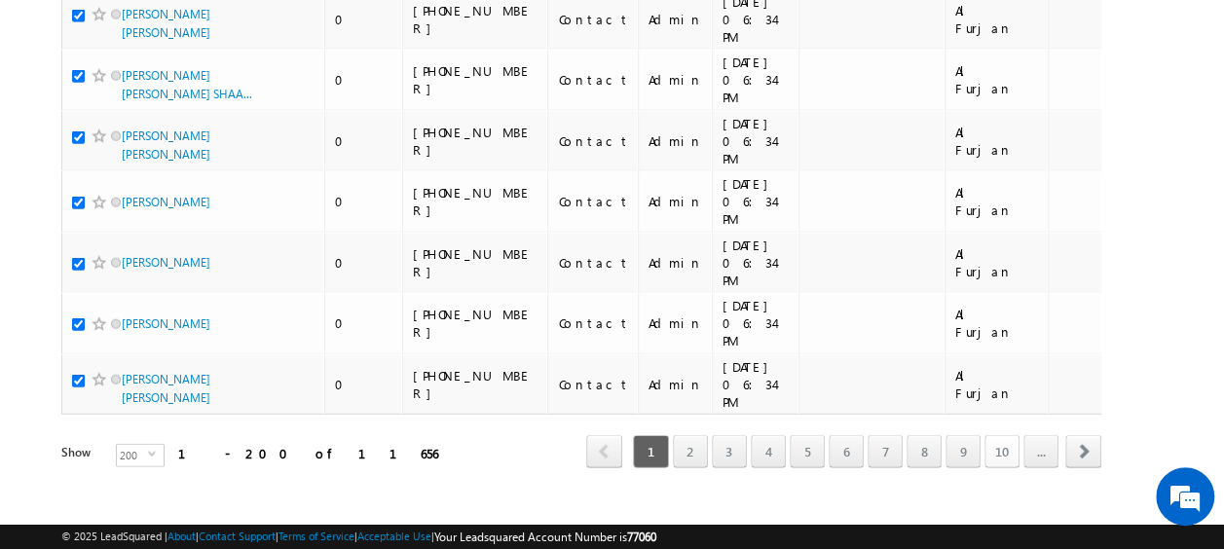
click at [1009, 435] on link "10" at bounding box center [1001, 451] width 35 height 33
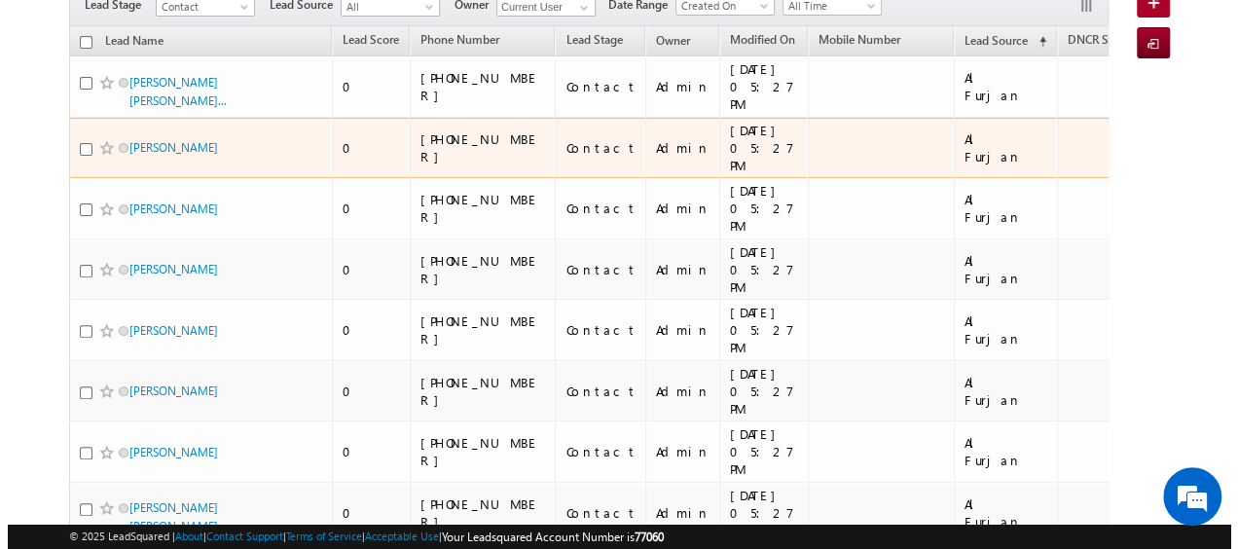
scroll to position [76, 0]
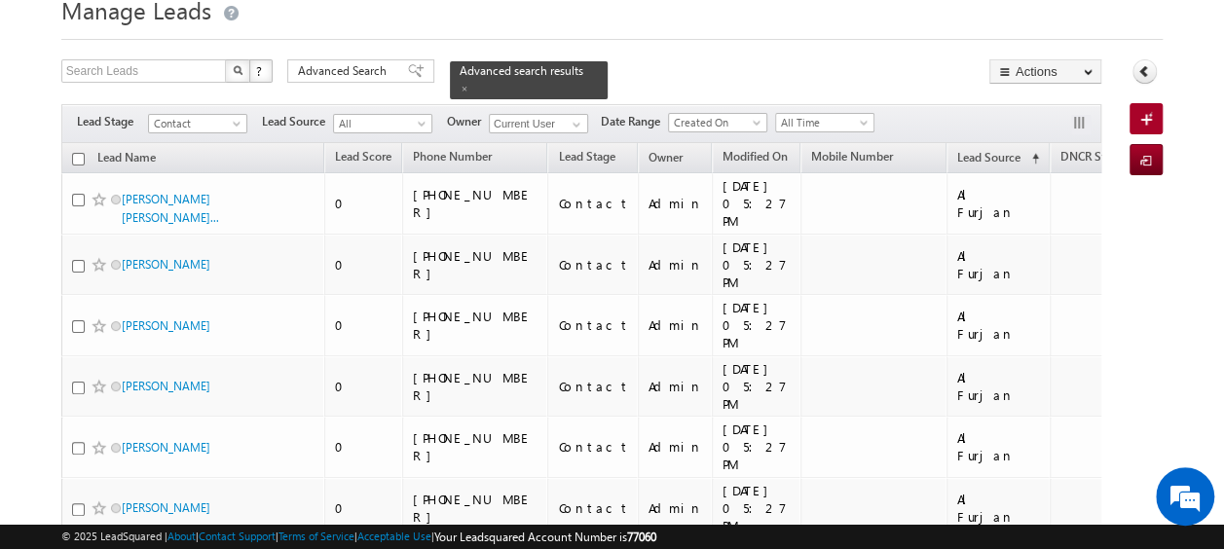
click at [78, 153] on input "checkbox" at bounding box center [78, 159] width 13 height 13
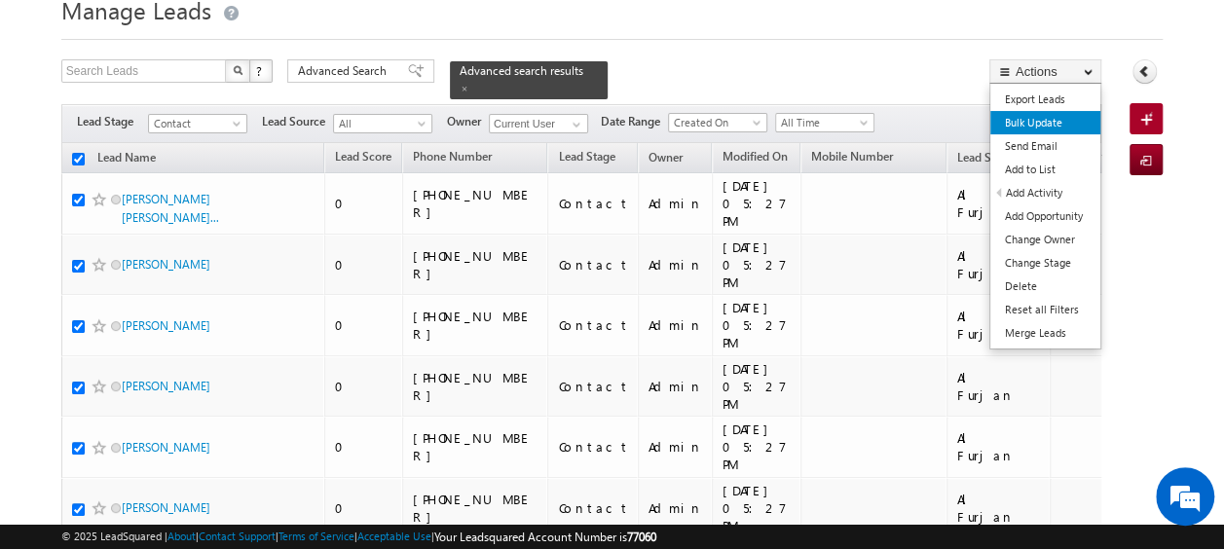
click at [1039, 123] on link "Bulk Update" at bounding box center [1045, 122] width 110 height 23
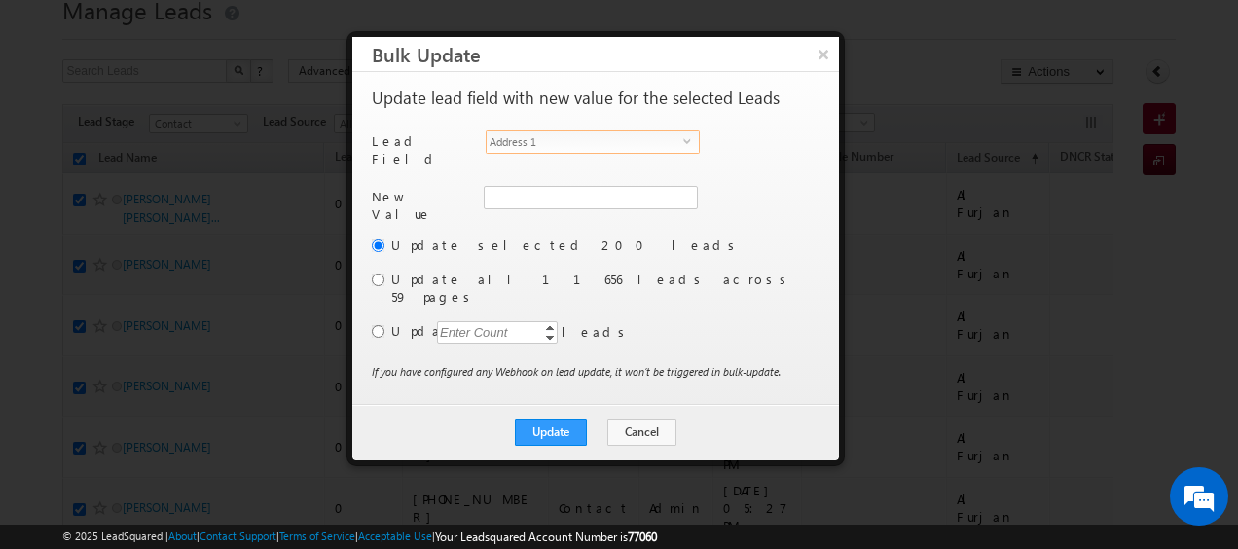
click at [689, 144] on span "select" at bounding box center [691, 140] width 16 height 9
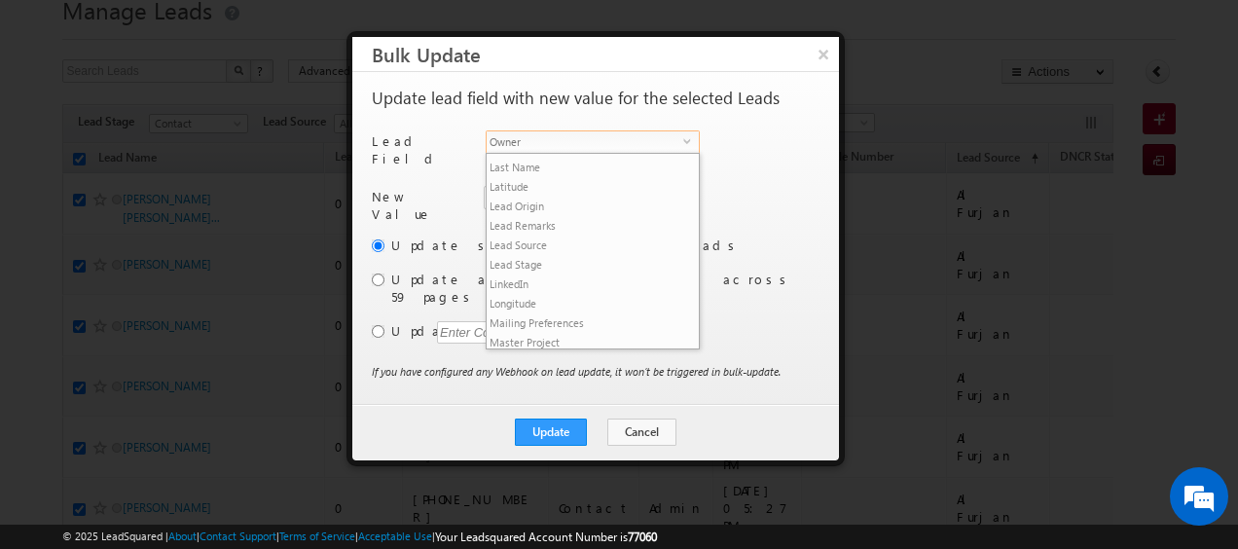
scroll to position [741, 0]
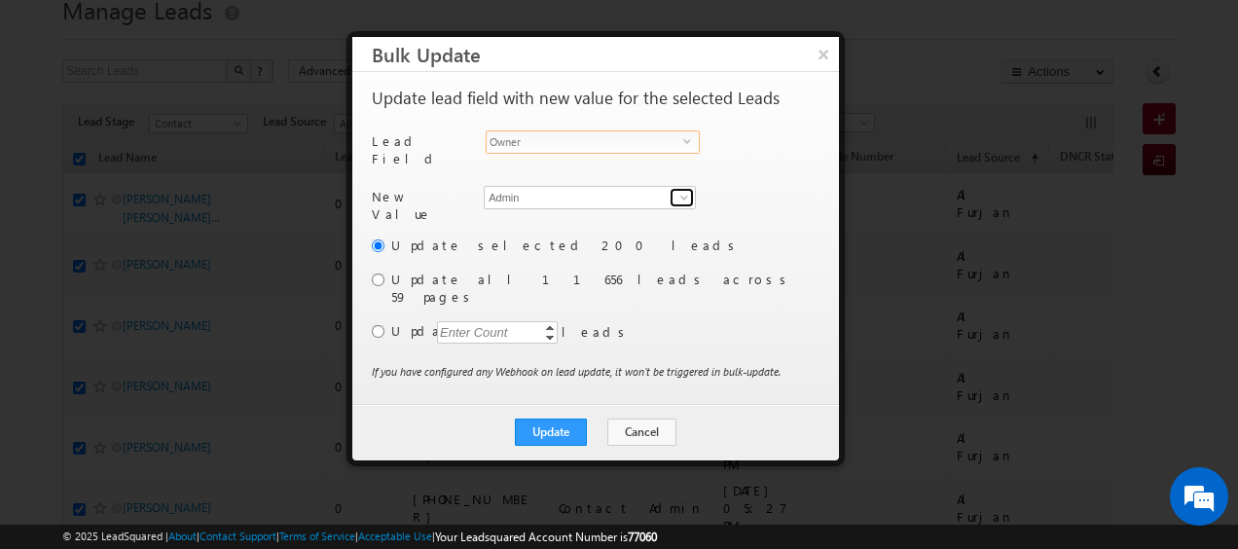
click at [685, 191] on span at bounding box center [685, 198] width 16 height 16
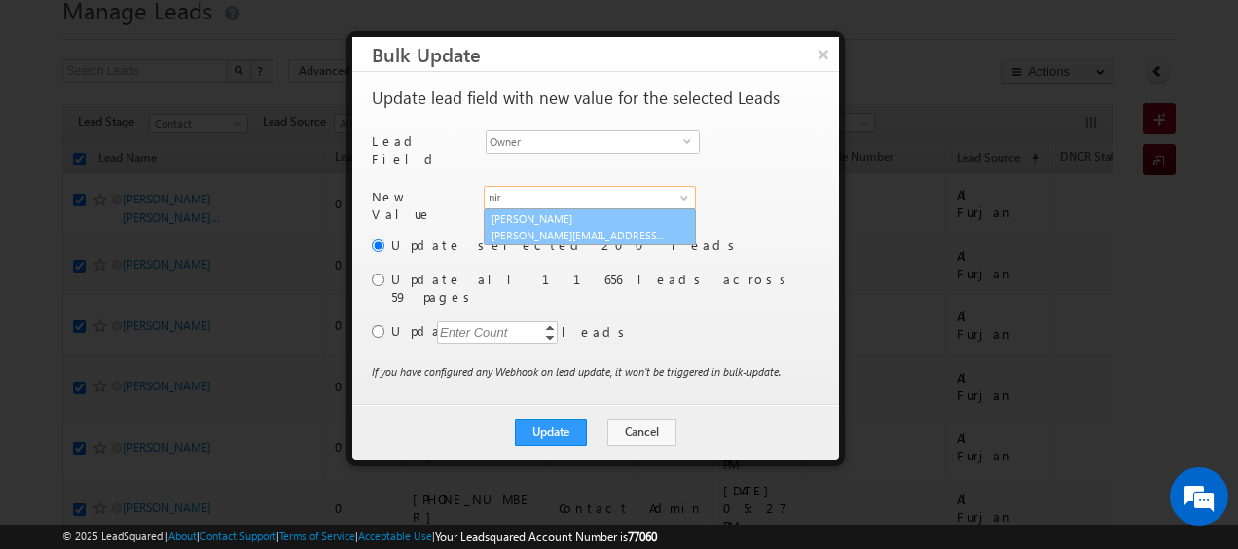
click at [571, 210] on link "[PERSON_NAME] [PERSON_NAME][EMAIL_ADDRESS][PERSON_NAME][DOMAIN_NAME]" at bounding box center [590, 226] width 212 height 37
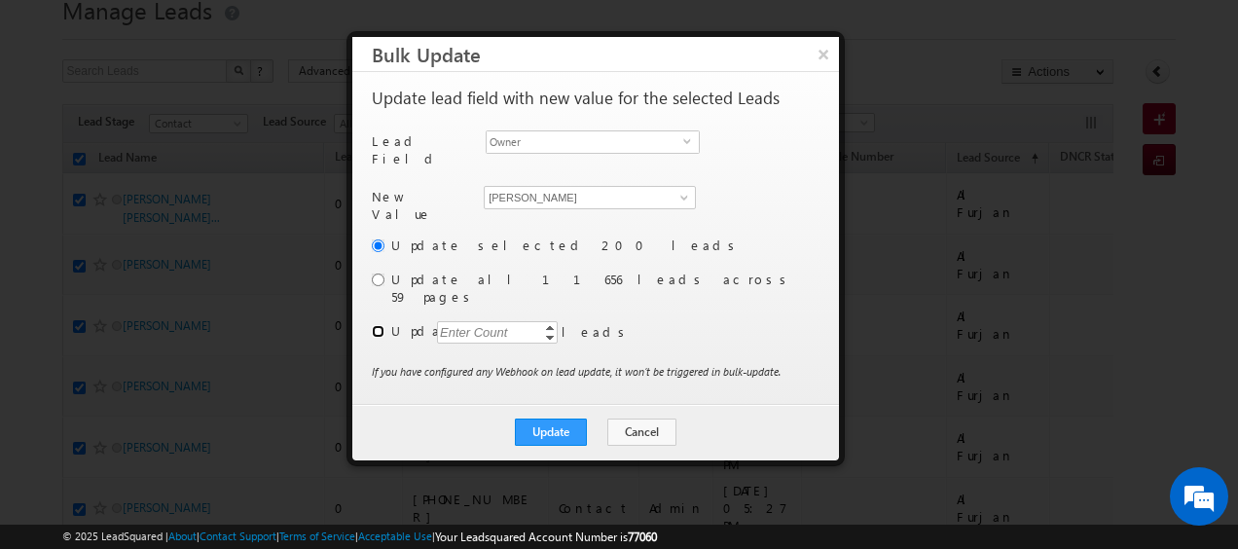
click at [380, 325] on input "radio" at bounding box center [378, 331] width 13 height 13
click at [457, 321] on div "Enter Count" at bounding box center [474, 332] width 74 height 22
click at [547, 419] on button "Update" at bounding box center [551, 432] width 72 height 27
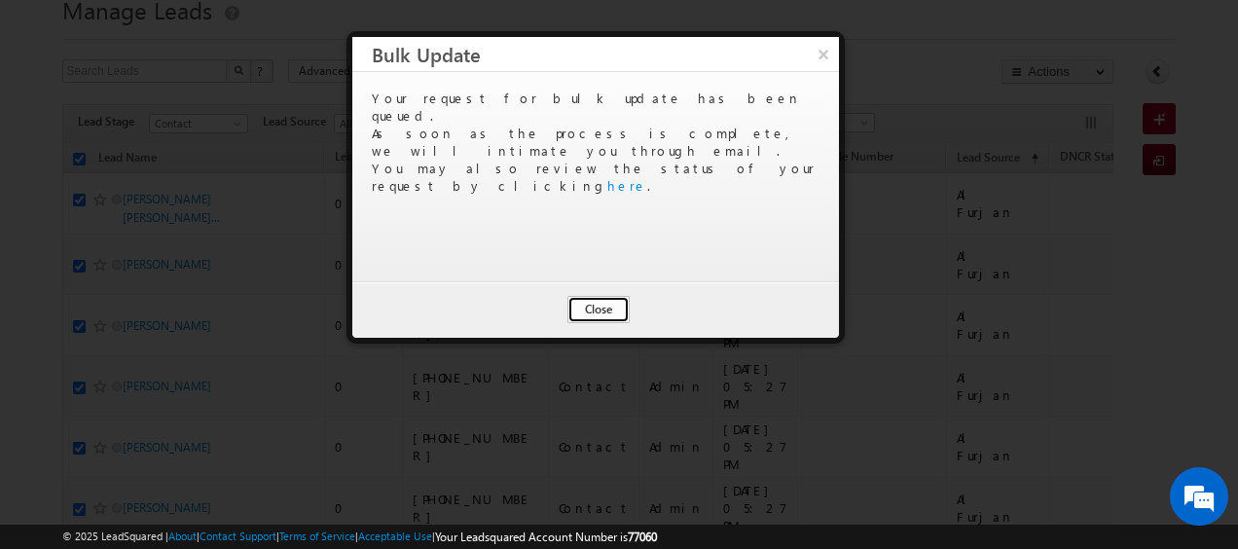
click at [593, 319] on button "Close" at bounding box center [599, 309] width 62 height 27
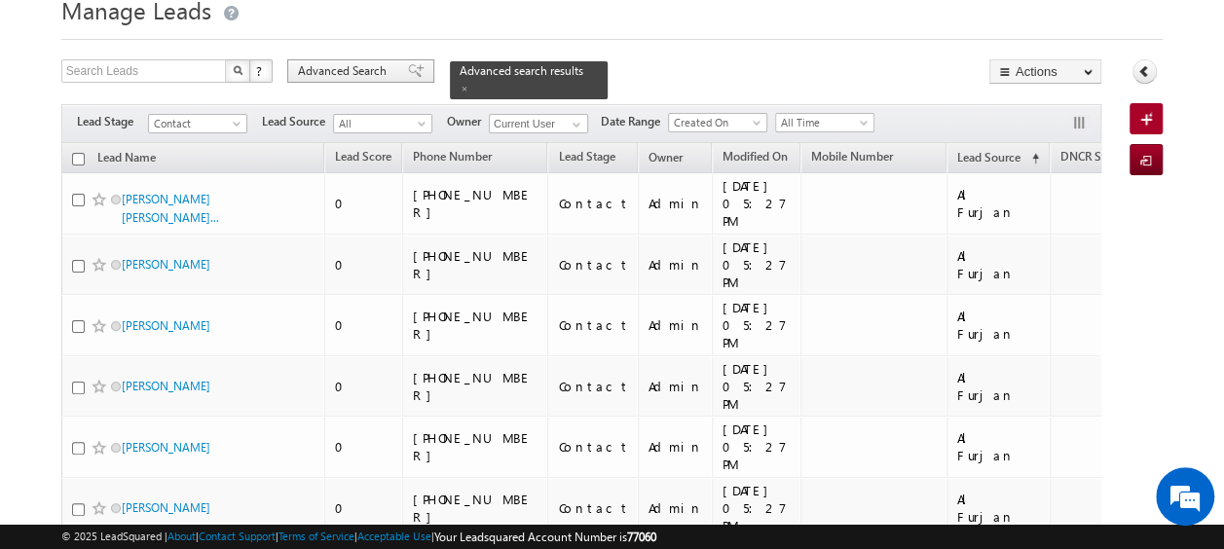
click at [333, 62] on span "Advanced Search" at bounding box center [345, 71] width 94 height 18
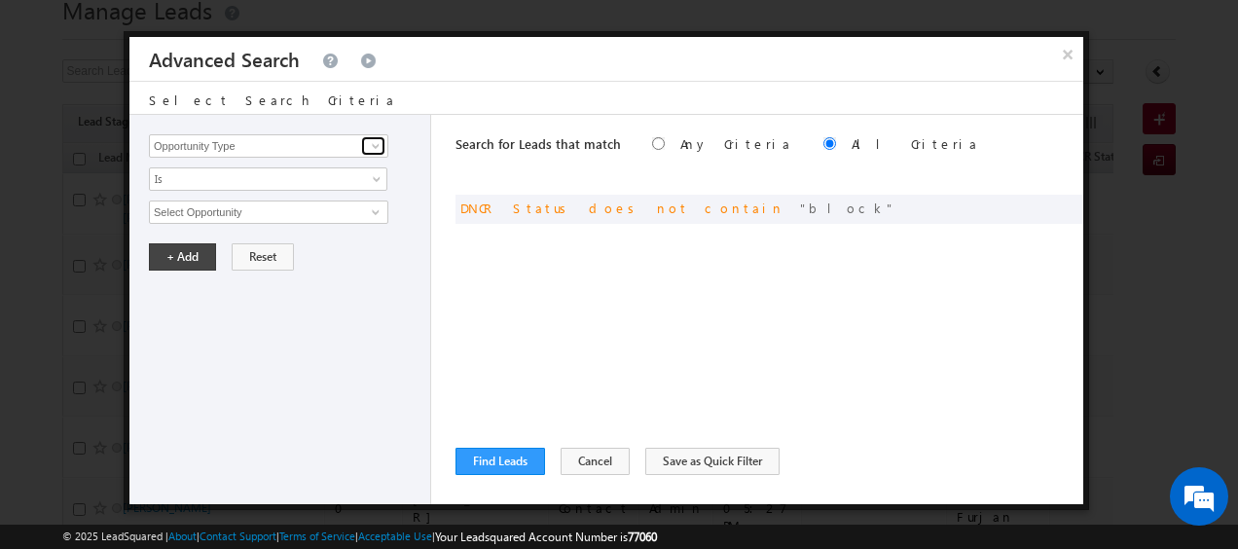
click at [376, 150] on span at bounding box center [376, 146] width 16 height 16
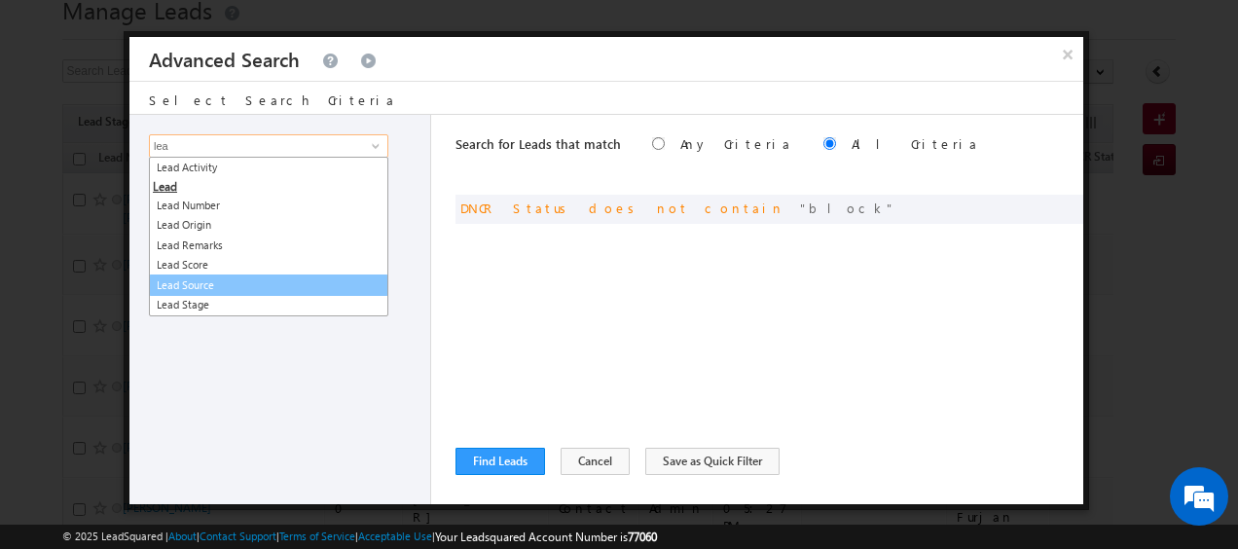
click at [217, 280] on link "Lead Source" at bounding box center [268, 286] width 239 height 22
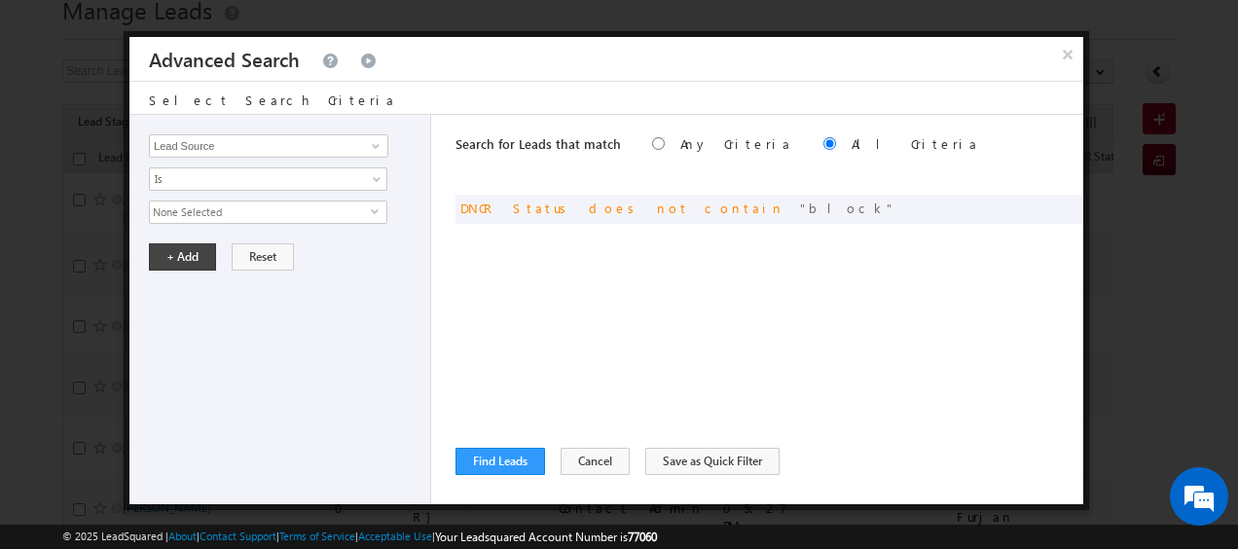
click at [378, 211] on span "select" at bounding box center [379, 210] width 16 height 9
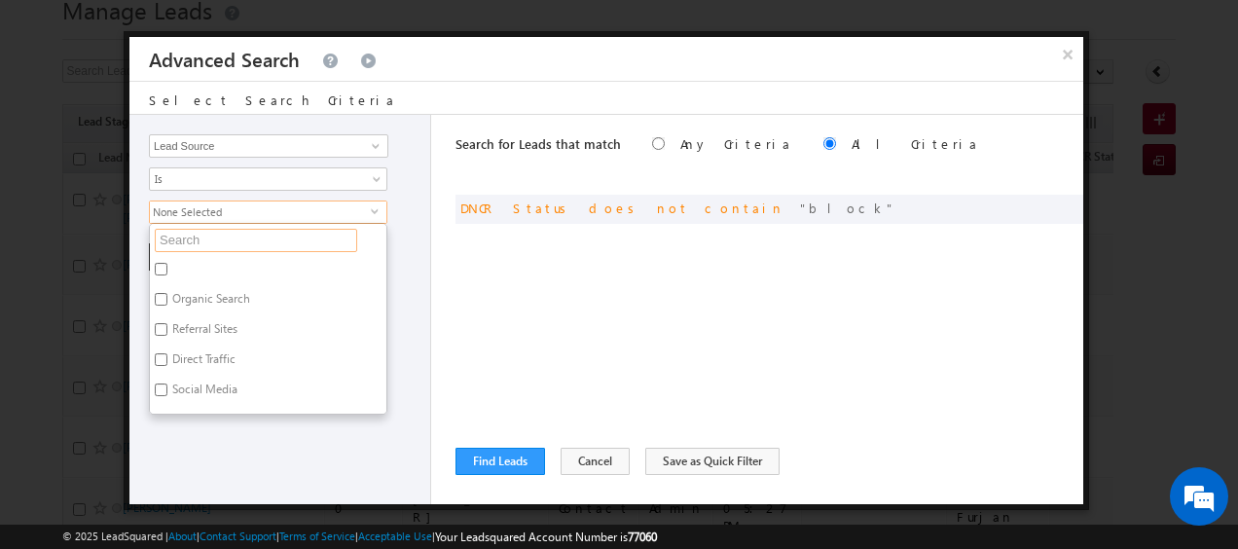
click at [250, 238] on input "text" at bounding box center [256, 240] width 202 height 23
click at [162, 388] on label "Sobha" at bounding box center [187, 403] width 74 height 30
click at [162, 394] on input "Sobha" at bounding box center [161, 400] width 13 height 13
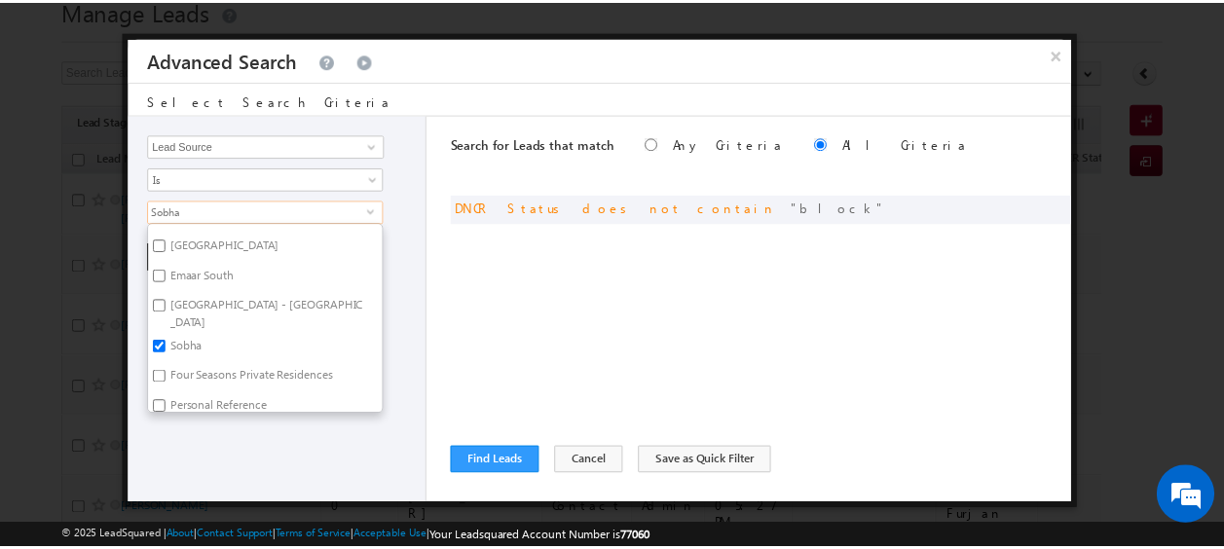
scroll to position [0, 0]
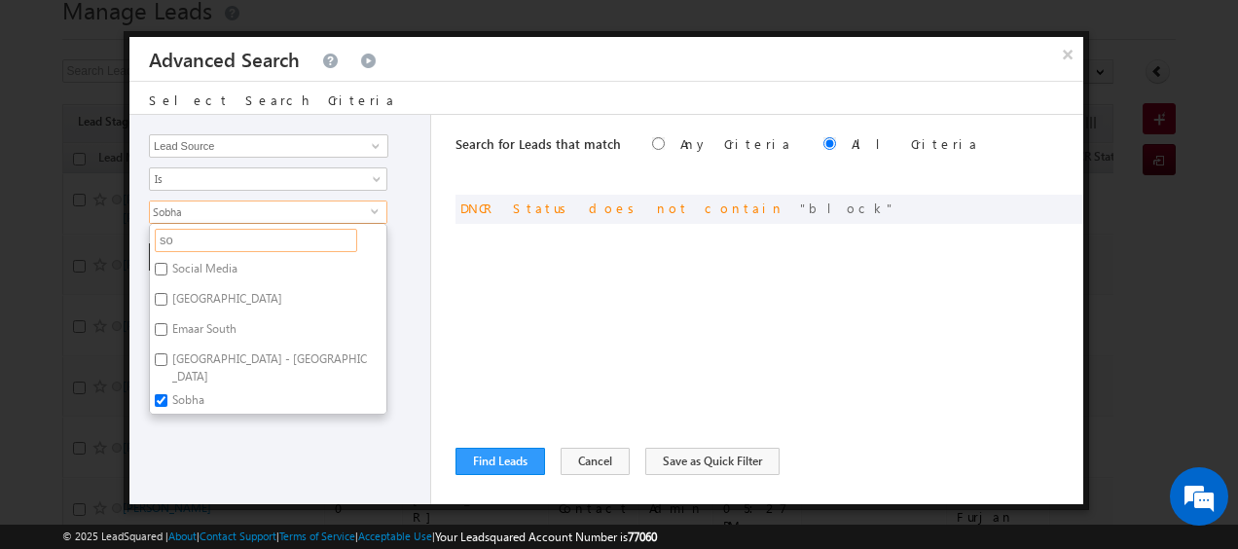
click at [226, 247] on input "so" at bounding box center [256, 240] width 202 height 23
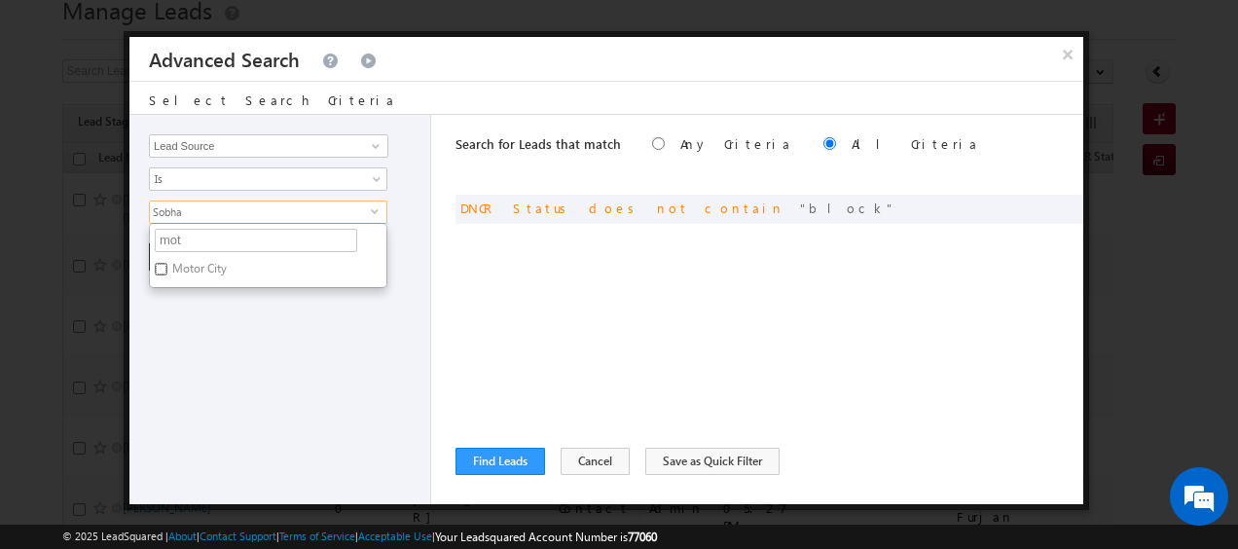
click at [166, 266] on input "Motor City" at bounding box center [161, 269] width 13 height 13
click at [218, 240] on input "mot" at bounding box center [256, 240] width 202 height 23
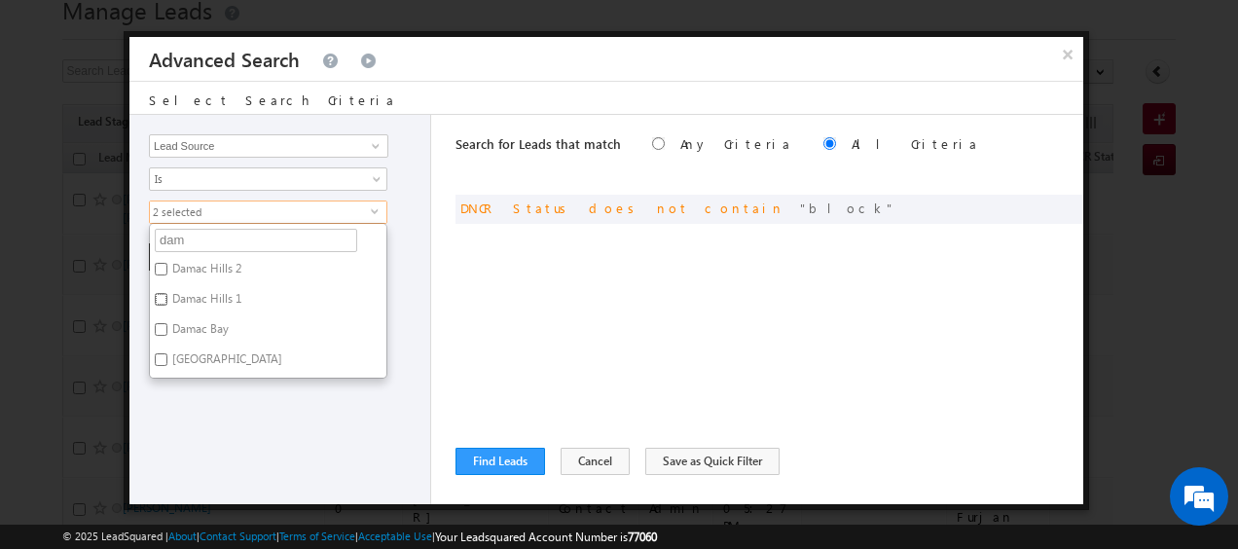
click at [162, 296] on input "Damac Hills 1" at bounding box center [161, 299] width 13 height 13
click at [204, 395] on div "Opportunity Type Lead Activity Task Sales Group Prospect Id Address 1 Address 2…" at bounding box center [280, 309] width 302 height 389
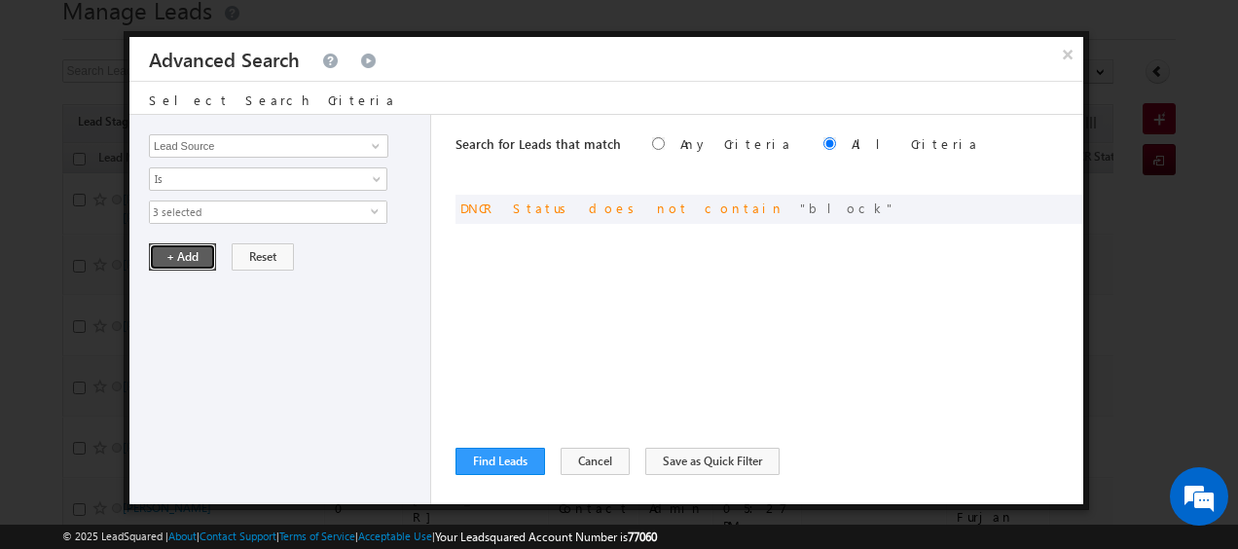
click at [178, 251] on button "+ Add" at bounding box center [182, 256] width 67 height 27
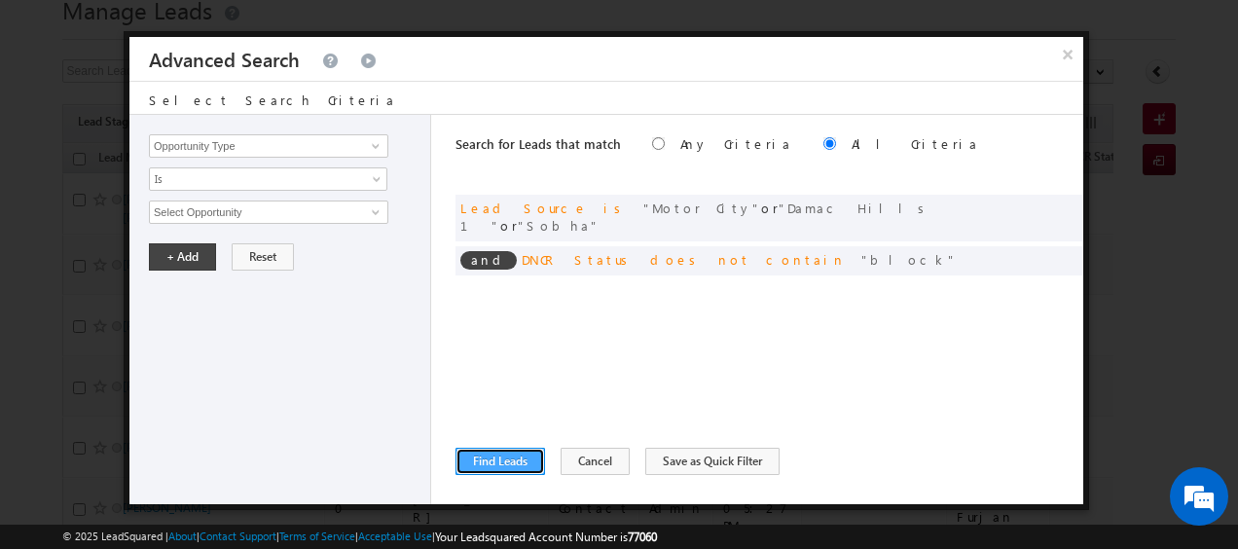
click at [498, 451] on button "Find Leads" at bounding box center [501, 461] width 90 height 27
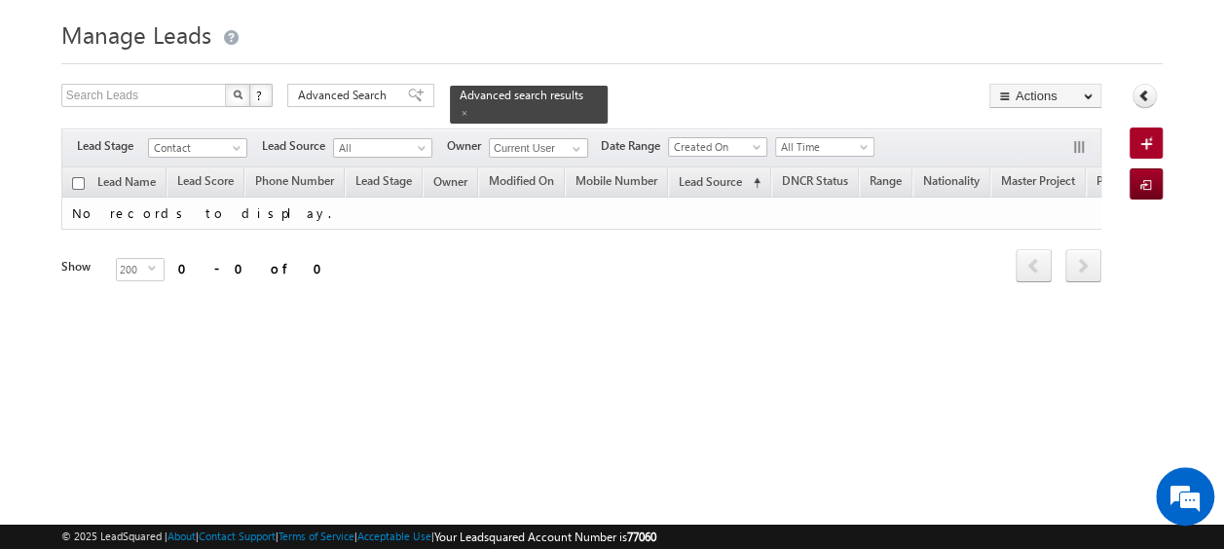
scroll to position [52, 0]
click at [352, 92] on span "Advanced Search" at bounding box center [345, 96] width 94 height 18
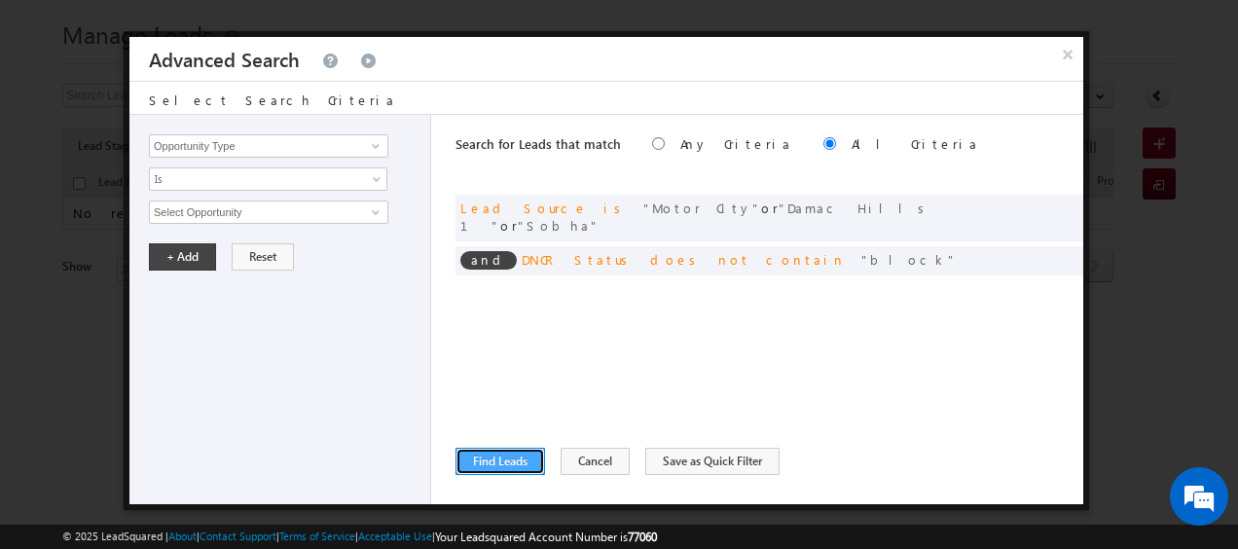
click at [501, 461] on button "Find Leads" at bounding box center [501, 461] width 90 height 27
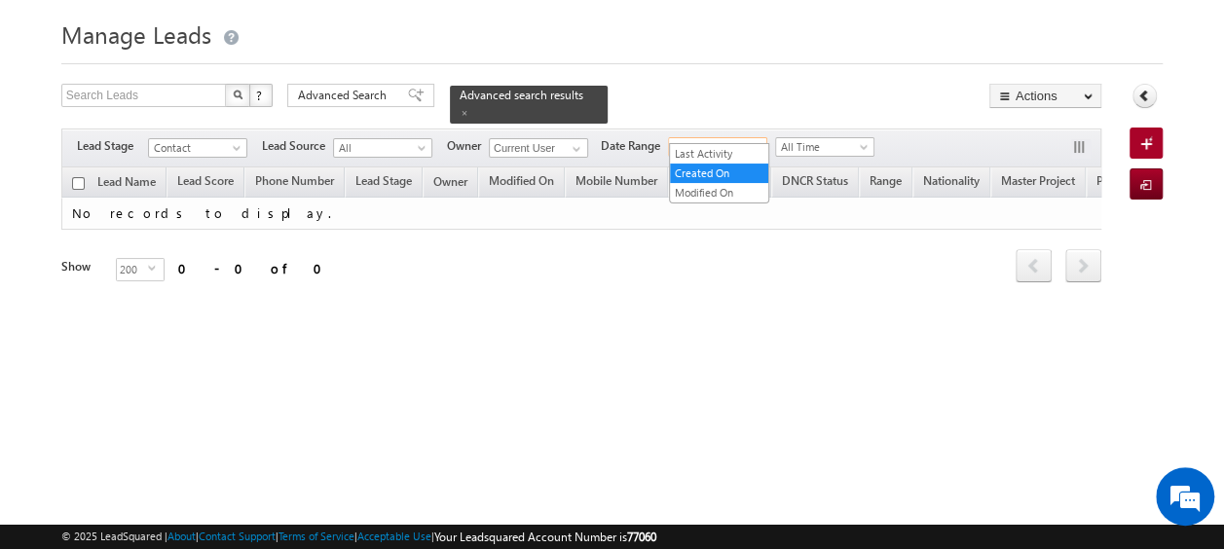
click at [759, 143] on span at bounding box center [759, 151] width 16 height 16
click at [574, 141] on span at bounding box center [577, 149] width 16 height 16
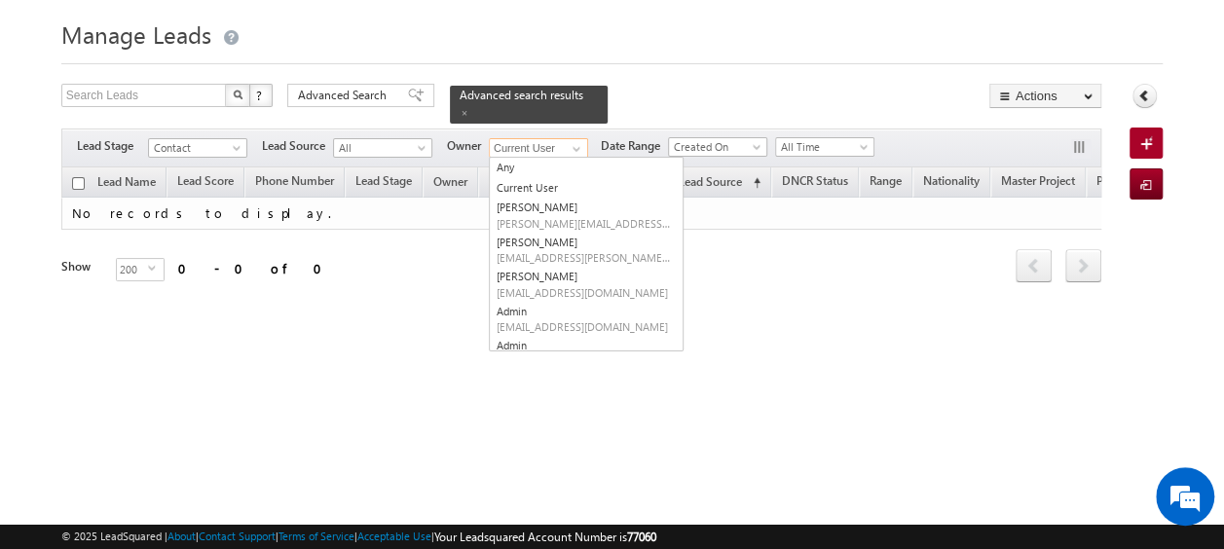
click at [559, 158] on link "Any" at bounding box center [586, 168] width 193 height 20
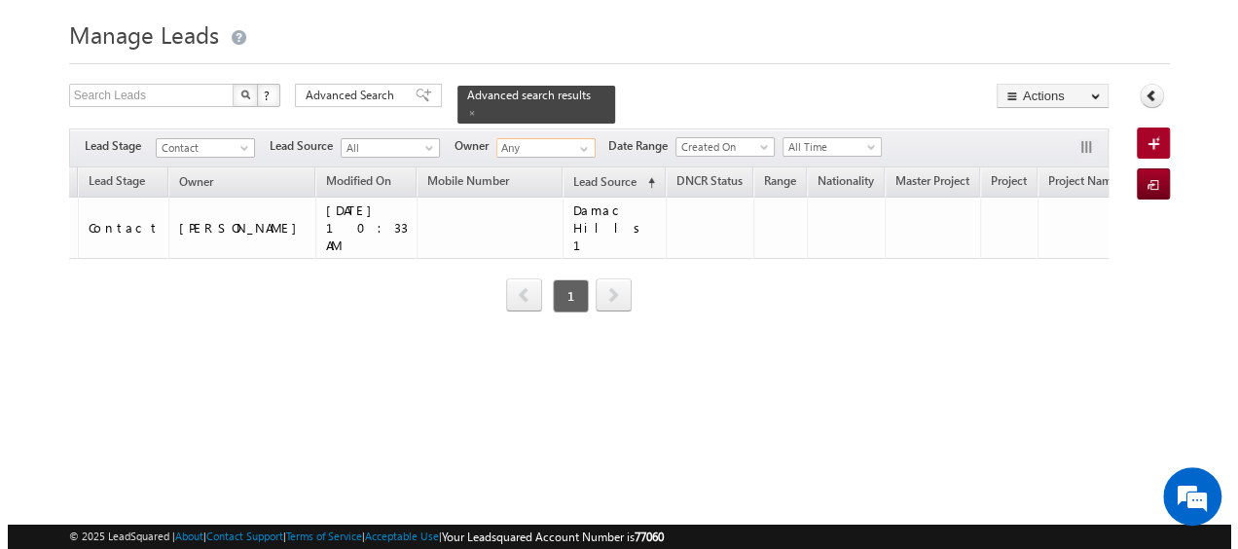
scroll to position [0, 0]
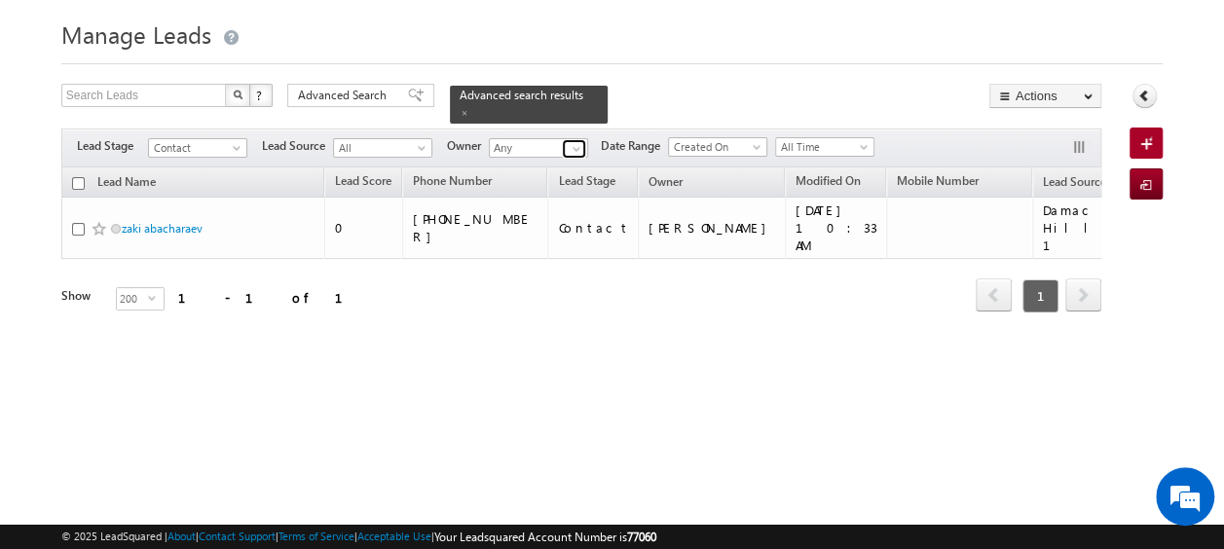
click at [572, 141] on span at bounding box center [577, 149] width 16 height 16
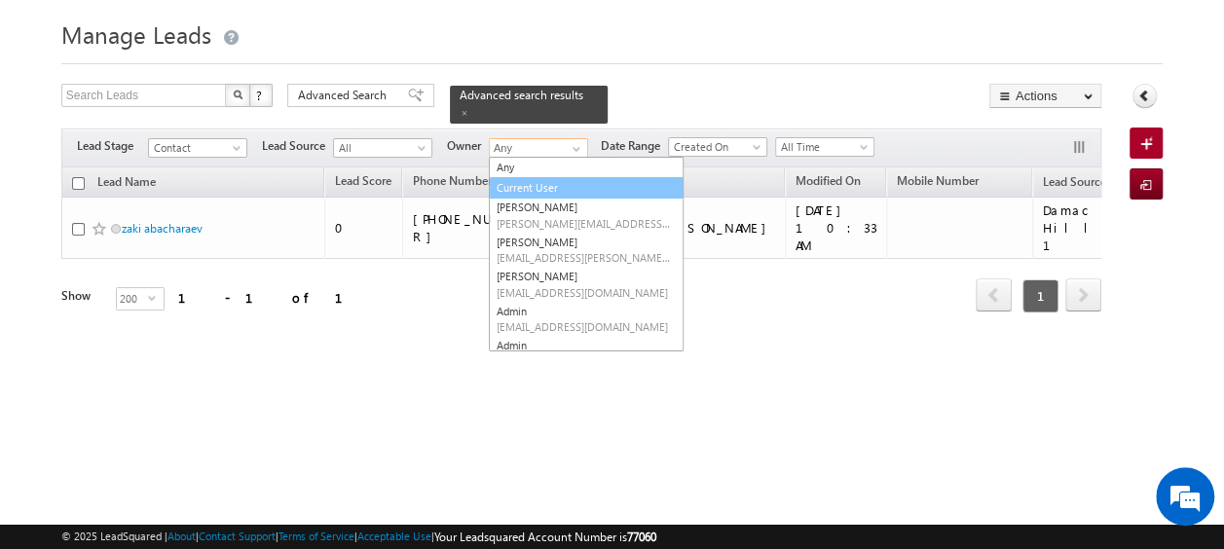
click at [530, 177] on link "Current User" at bounding box center [586, 188] width 195 height 22
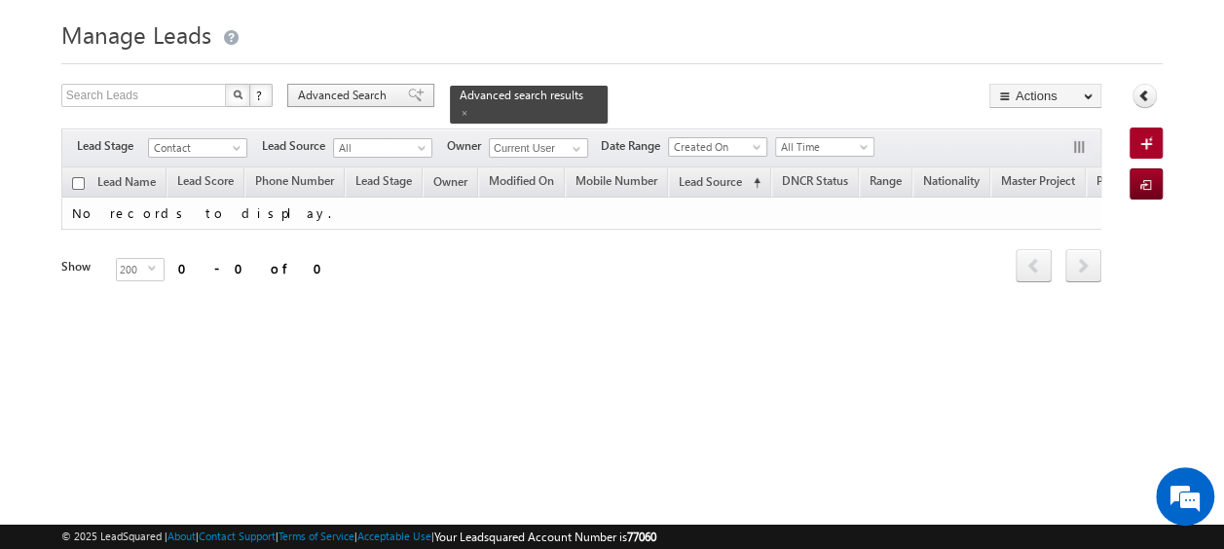
click at [360, 90] on span "Advanced Search" at bounding box center [345, 96] width 94 height 18
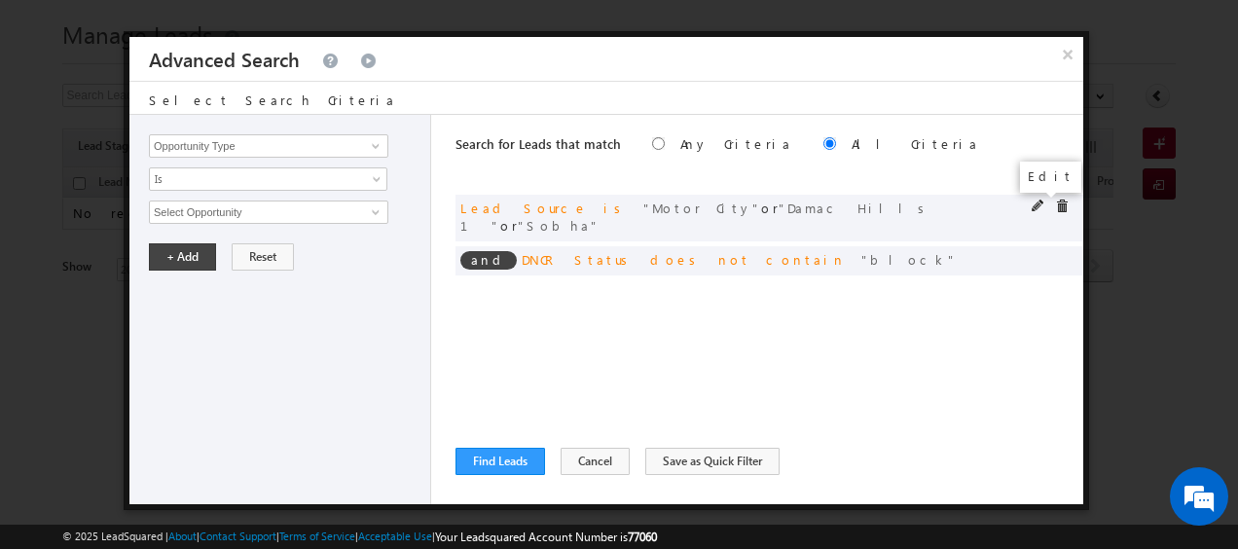
click at [1041, 202] on span at bounding box center [1039, 207] width 14 height 14
click at [377, 212] on span "select" at bounding box center [379, 210] width 16 height 9
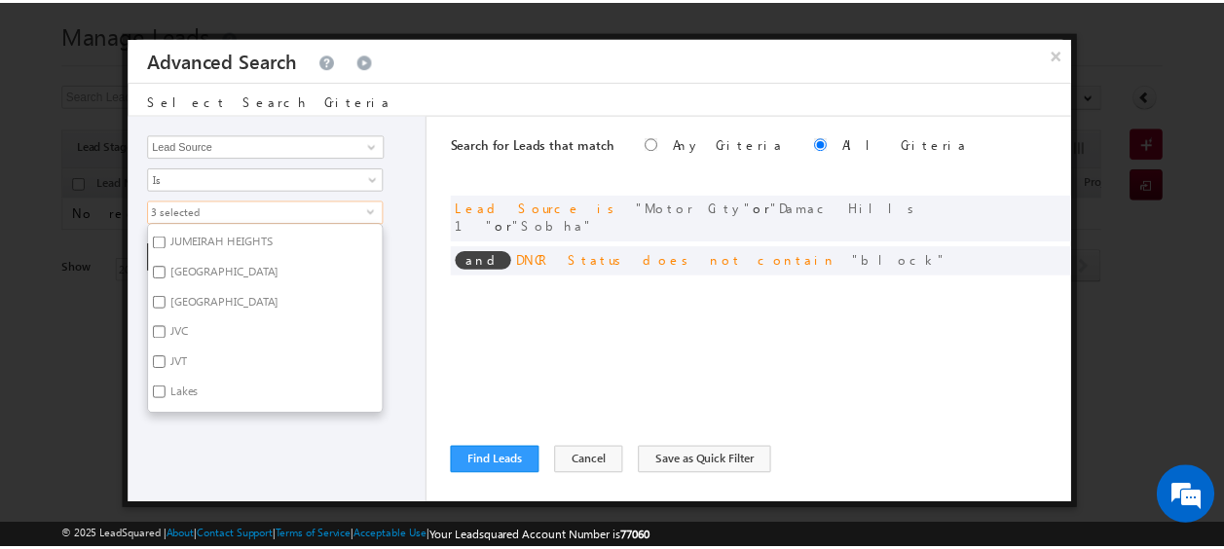
scroll to position [681, 0]
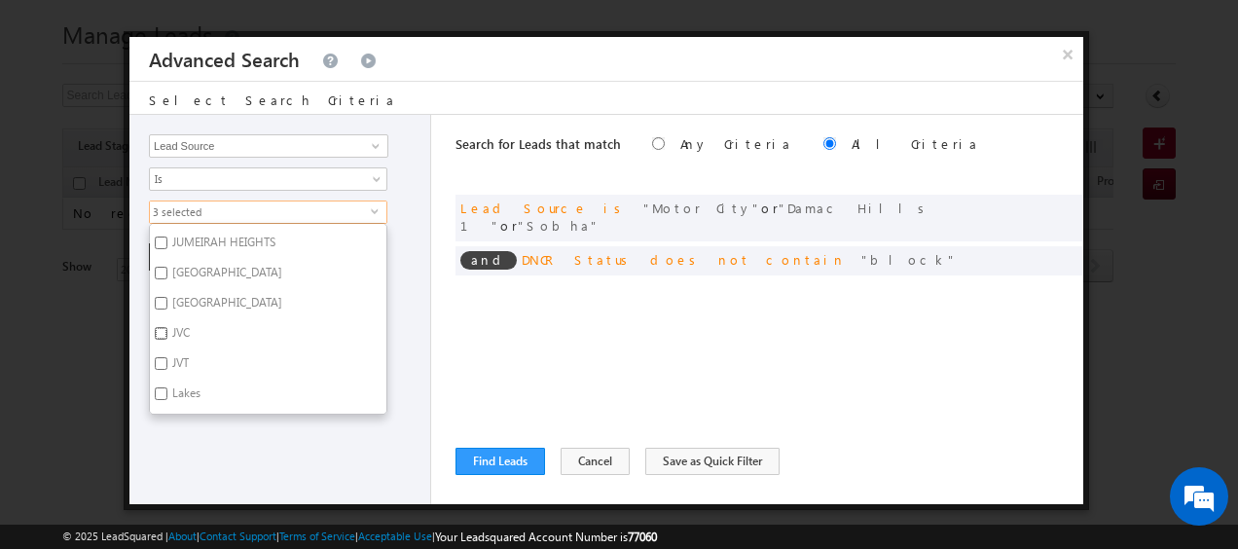
click at [162, 327] on input "JVC" at bounding box center [161, 333] width 13 height 13
click at [157, 357] on input "JVT" at bounding box center [161, 363] width 13 height 13
click at [413, 387] on div "Opportunity Type Lead Activity Task Sales Group Prospect Id Address 1 Address 2…" at bounding box center [280, 309] width 302 height 389
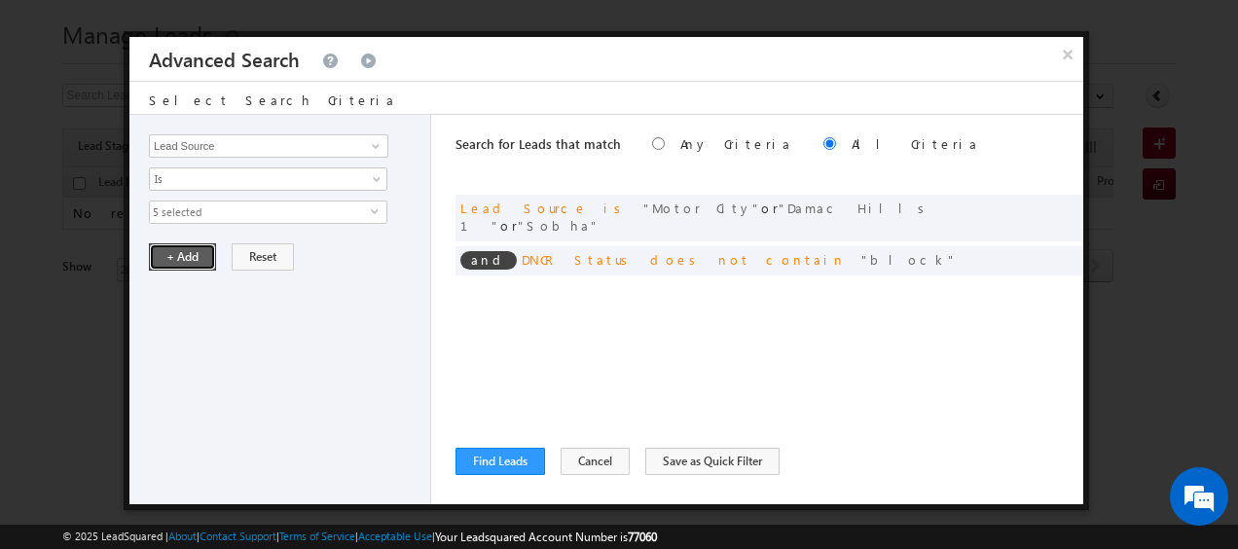
click at [172, 253] on button "+ Add" at bounding box center [182, 256] width 67 height 27
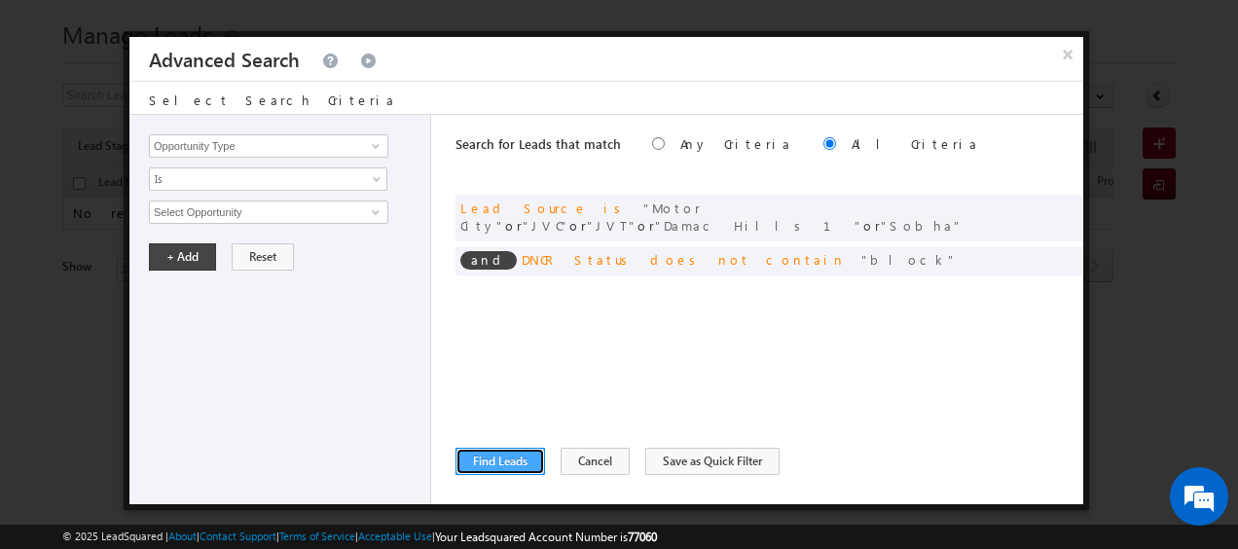
click at [501, 450] on button "Find Leads" at bounding box center [501, 461] width 90 height 27
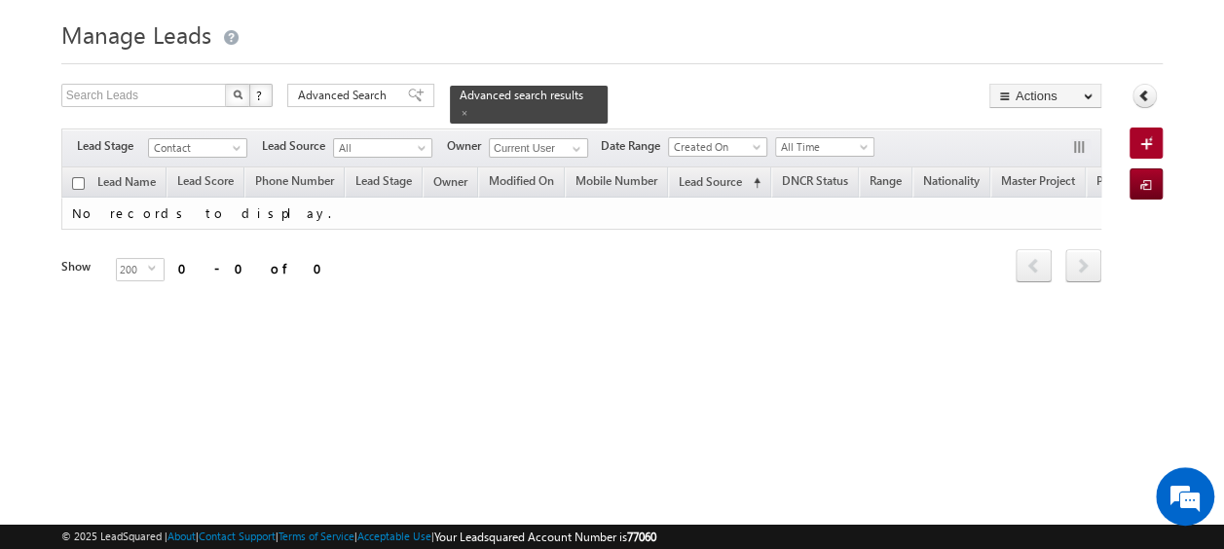
scroll to position [0, 0]
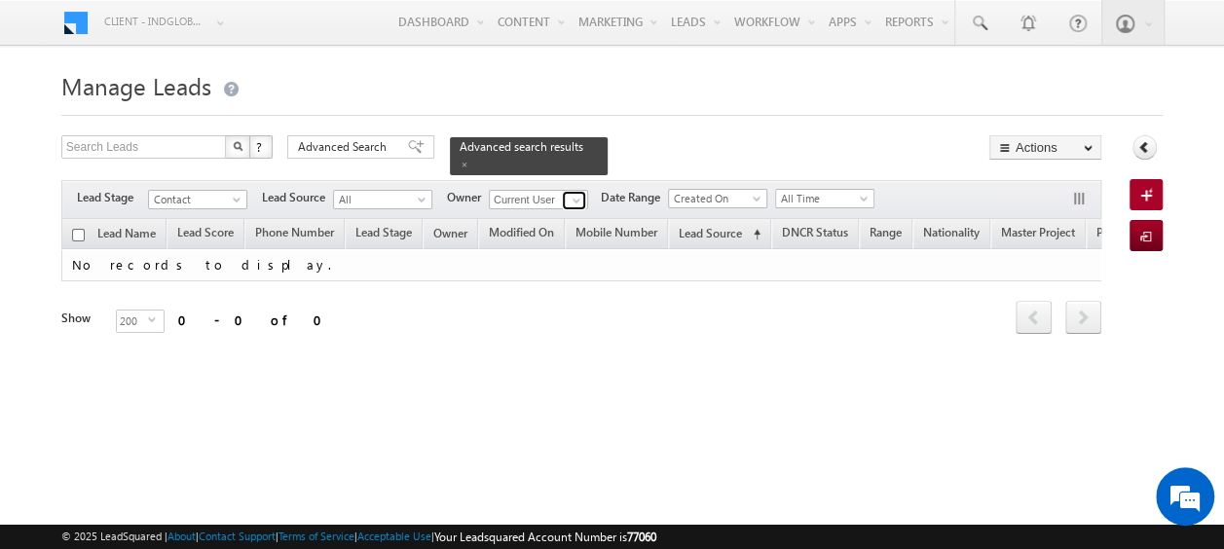
click at [572, 193] on span at bounding box center [577, 201] width 16 height 16
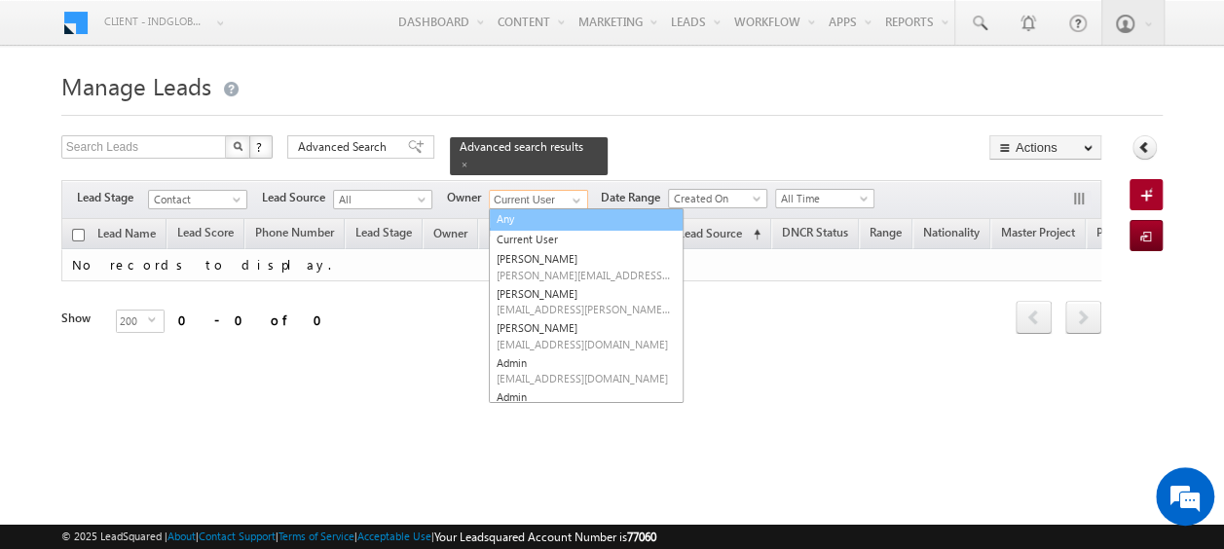
click at [527, 209] on link "Any" at bounding box center [586, 219] width 195 height 22
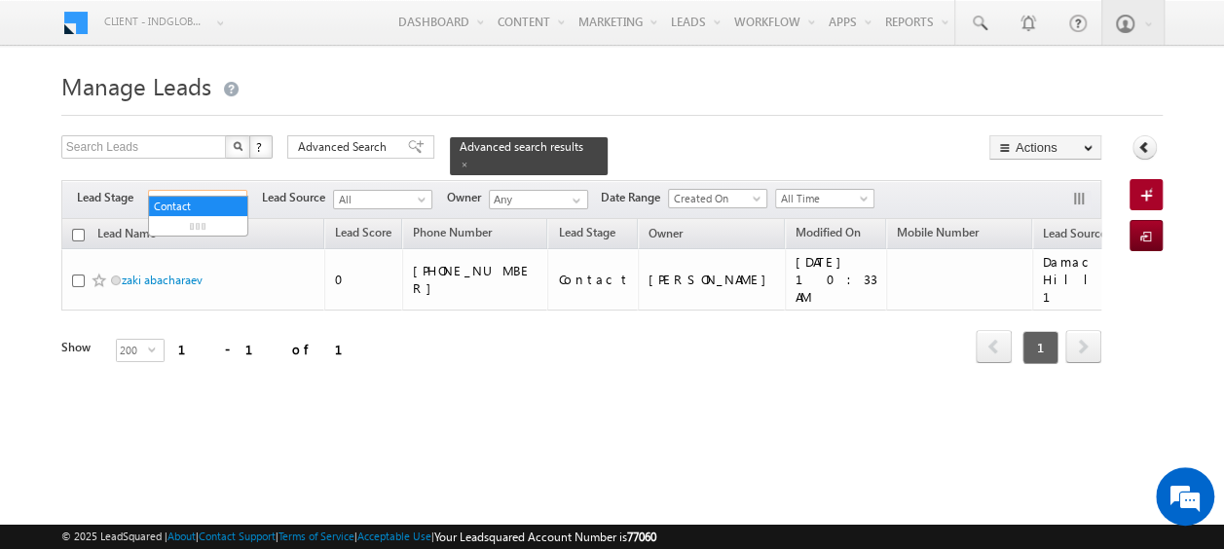
click at [237, 196] on span at bounding box center [239, 204] width 16 height 16
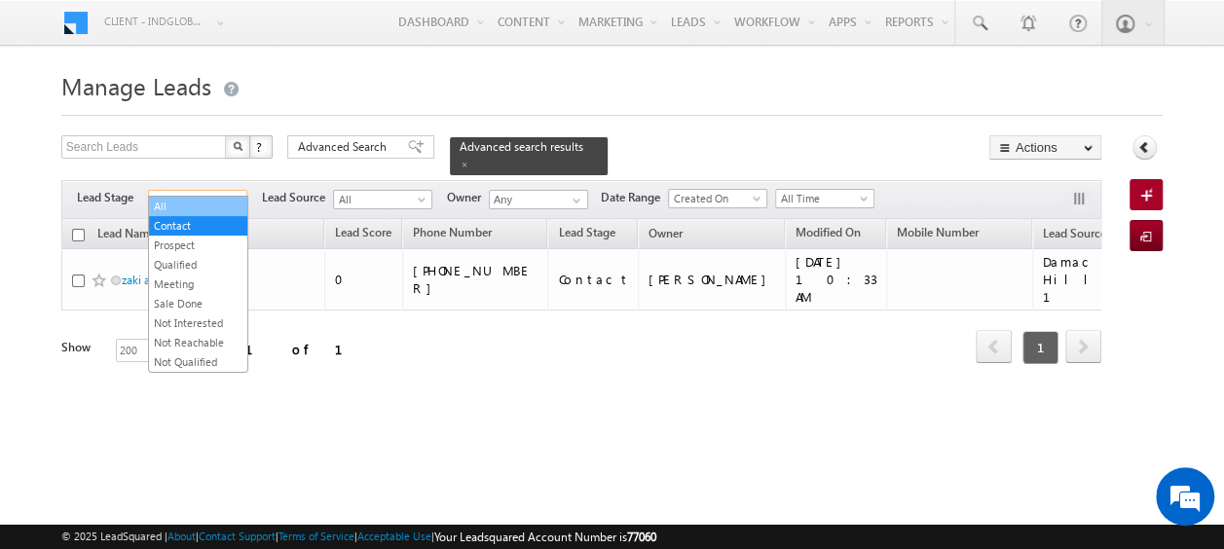
click at [196, 204] on link "All" at bounding box center [198, 207] width 98 height 18
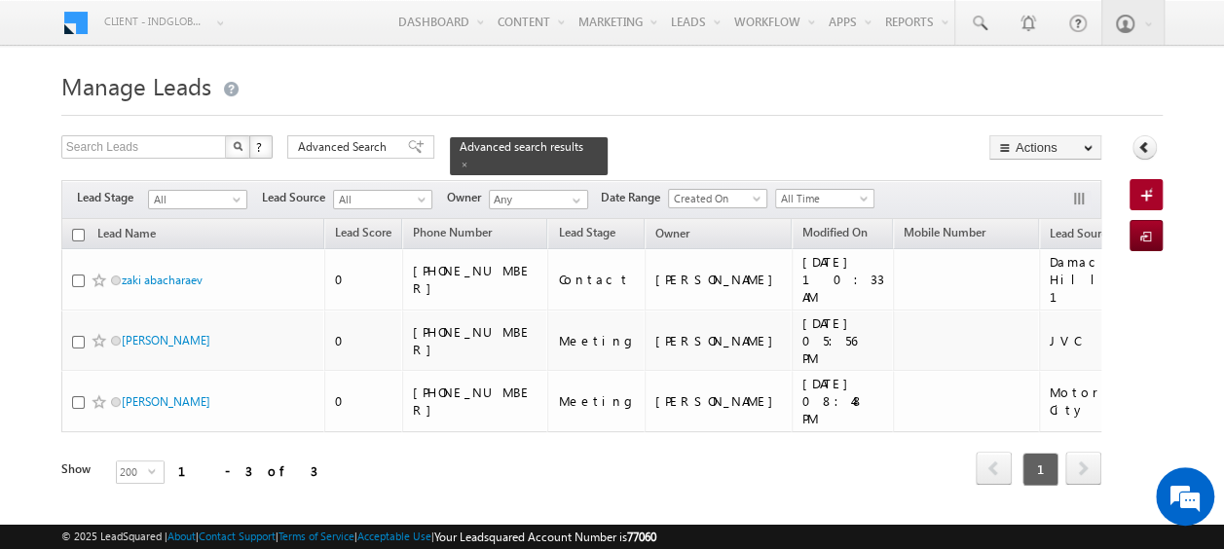
scroll to position [0, 55]
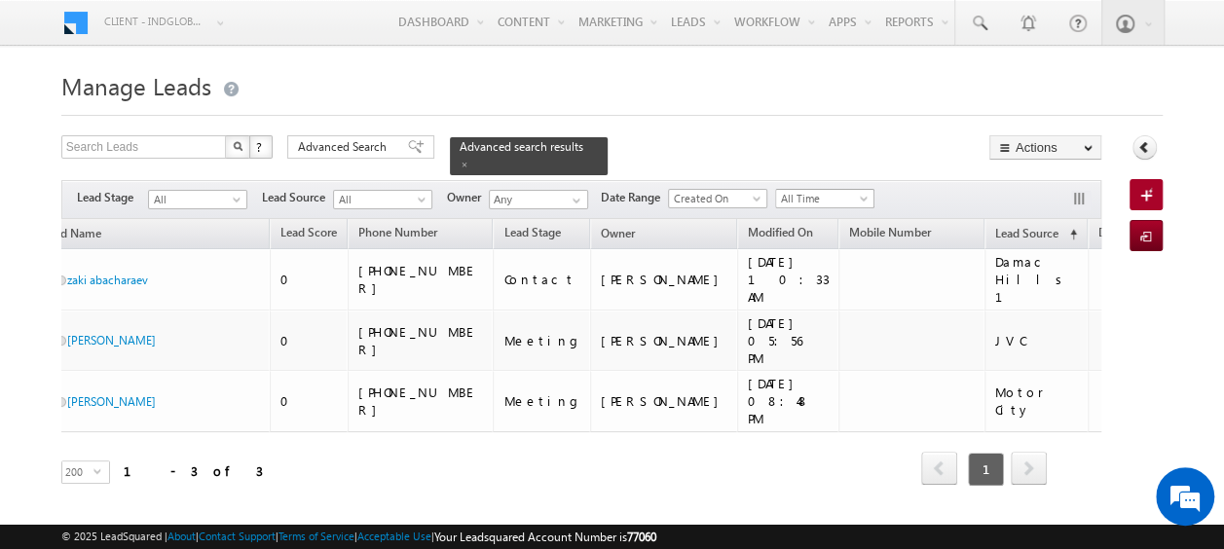
click at [859, 195] on span at bounding box center [866, 203] width 16 height 16
click at [752, 195] on span at bounding box center [759, 203] width 16 height 16
click at [708, 237] on link "Modified On" at bounding box center [719, 245] width 98 height 18
click at [373, 142] on span "Advanced Search" at bounding box center [345, 147] width 94 height 18
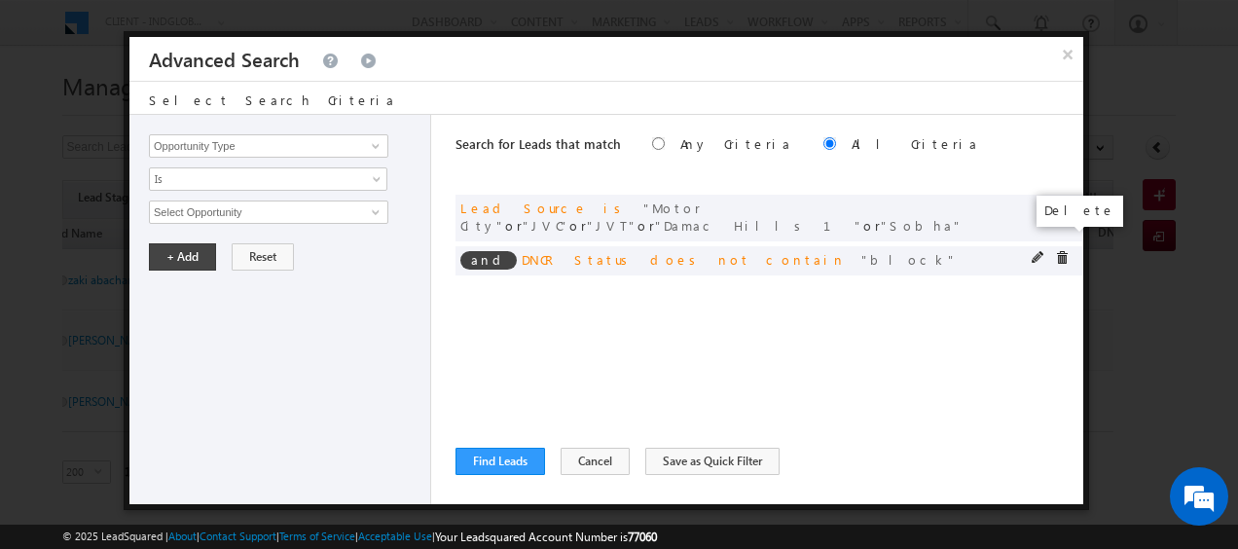
click at [1057, 251] on span at bounding box center [1062, 258] width 14 height 14
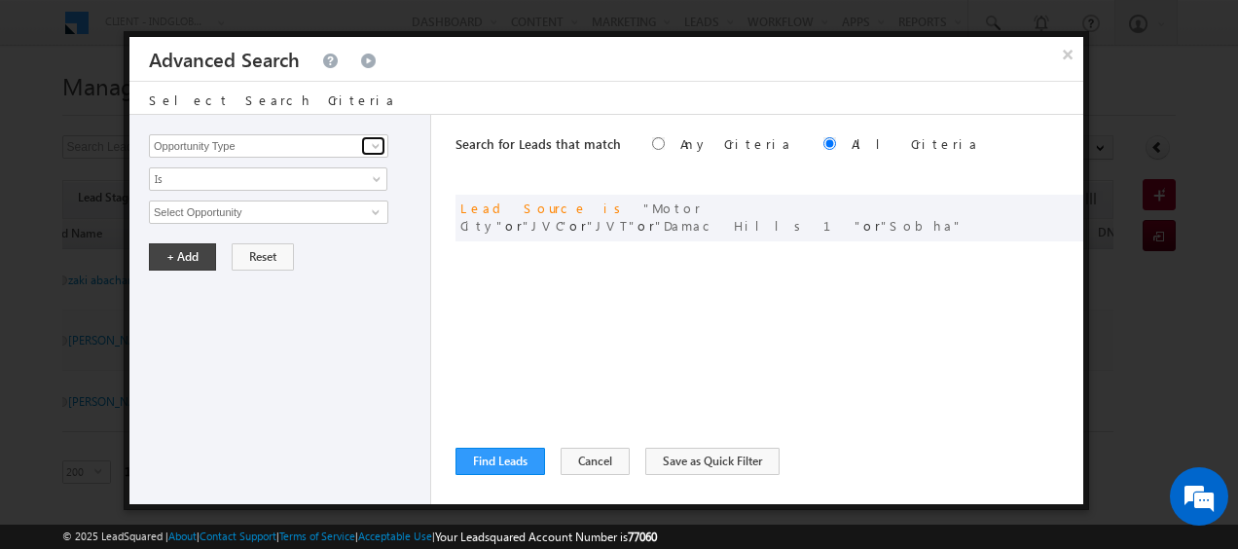
click at [368, 140] on span at bounding box center [376, 146] width 16 height 16
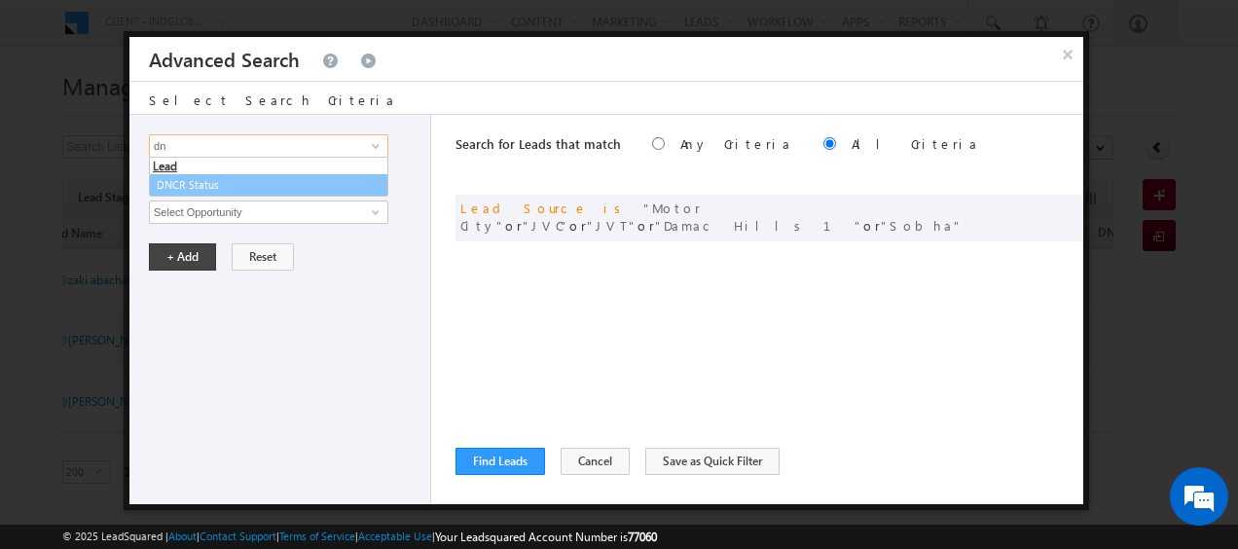
click at [214, 195] on ul "Lead DNCR Status" at bounding box center [268, 177] width 239 height 40
click at [214, 183] on link "DNCR Status" at bounding box center [268, 185] width 239 height 22
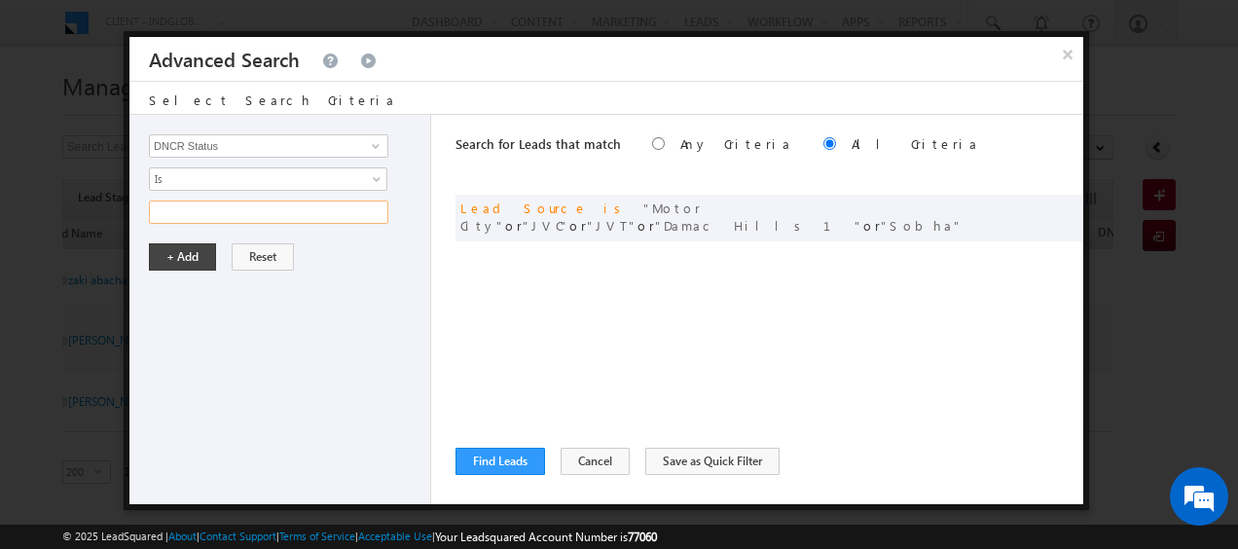
click at [337, 214] on input "text" at bounding box center [268, 212] width 239 height 23
click at [179, 253] on button "+ Add" at bounding box center [182, 256] width 67 height 27
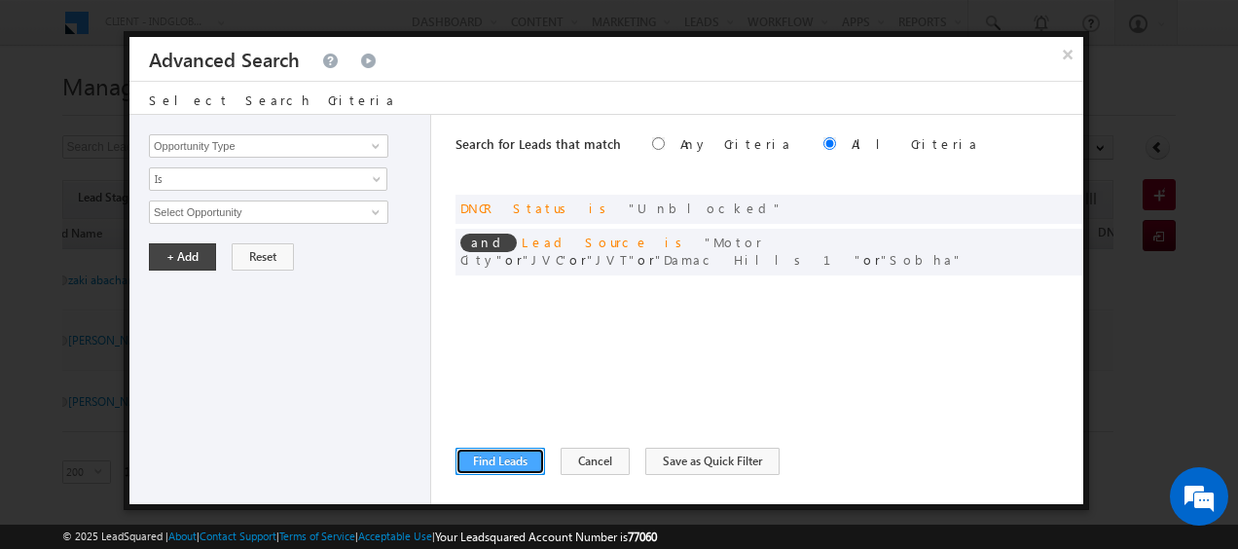
click at [472, 460] on button "Find Leads" at bounding box center [501, 461] width 90 height 27
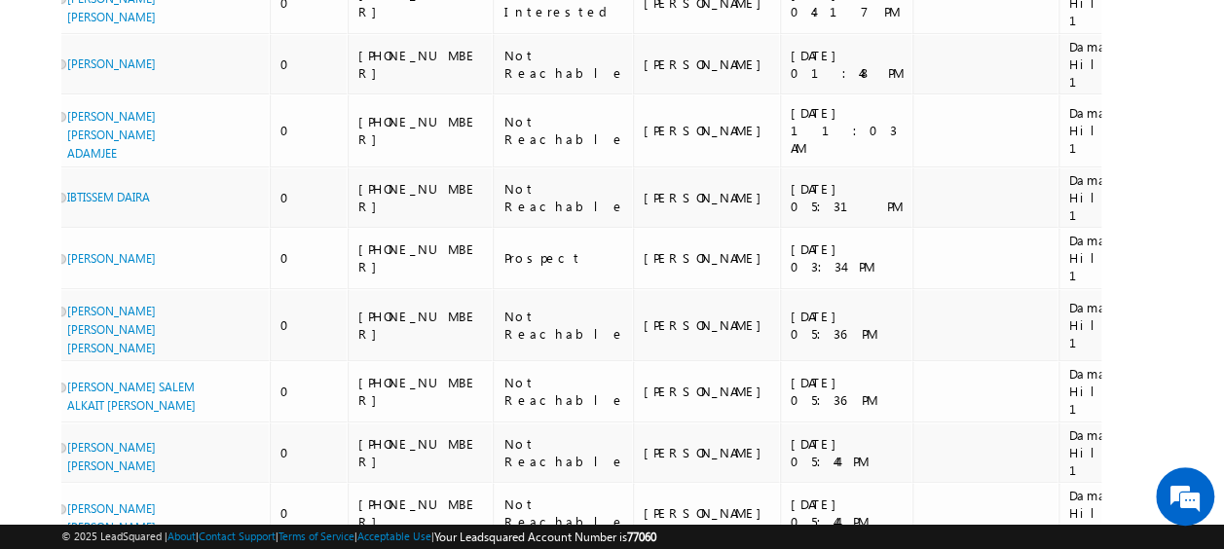
scroll to position [0, 0]
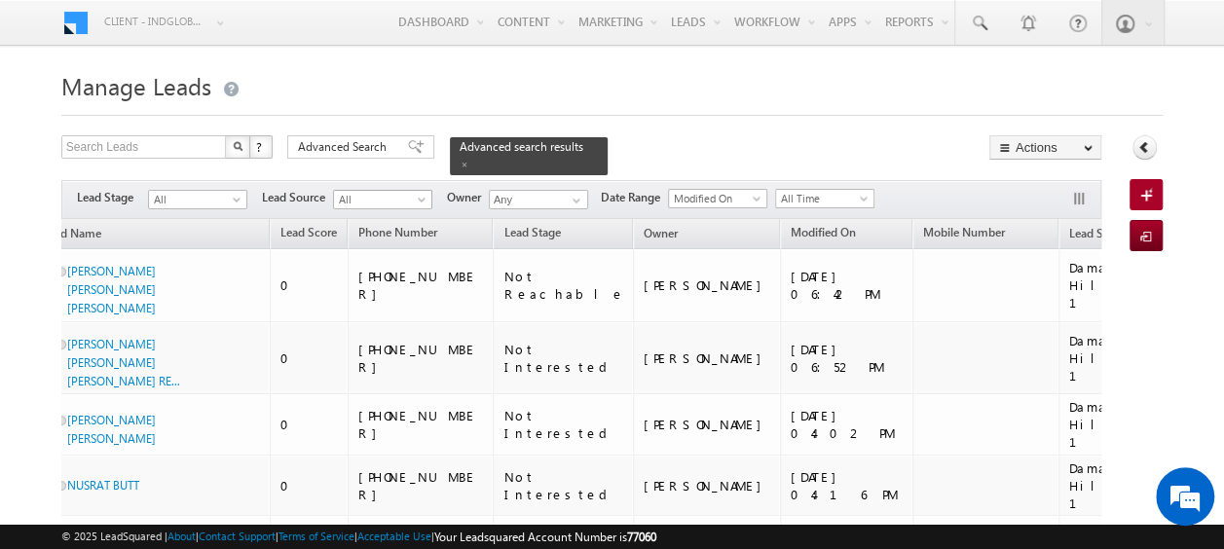
click at [423, 196] on span at bounding box center [424, 204] width 16 height 16
click at [576, 193] on span at bounding box center [577, 201] width 16 height 16
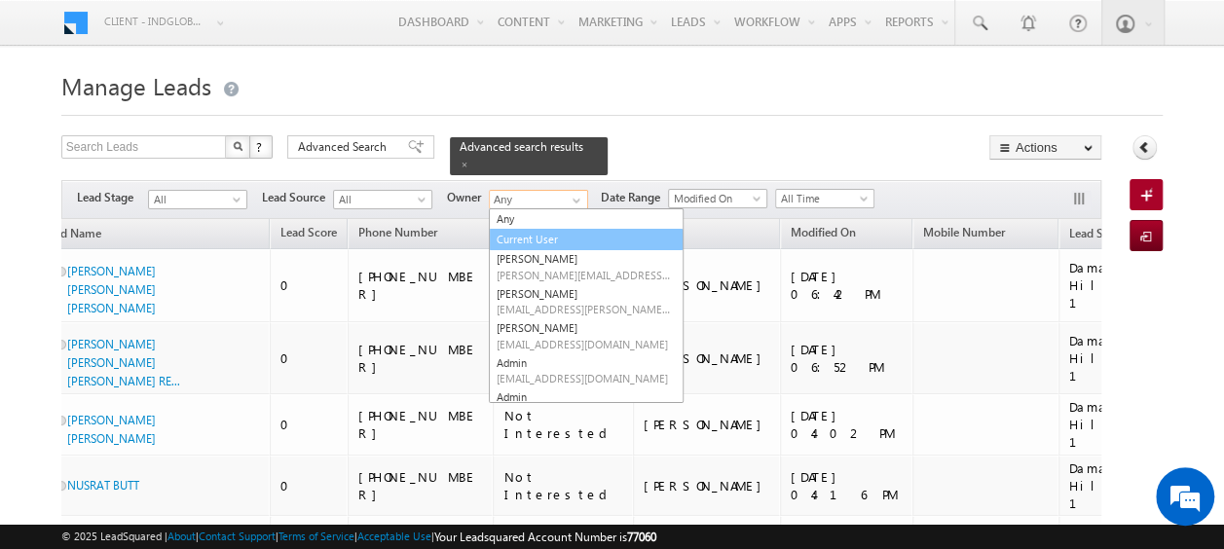
click at [539, 229] on link "Current User" at bounding box center [586, 240] width 195 height 22
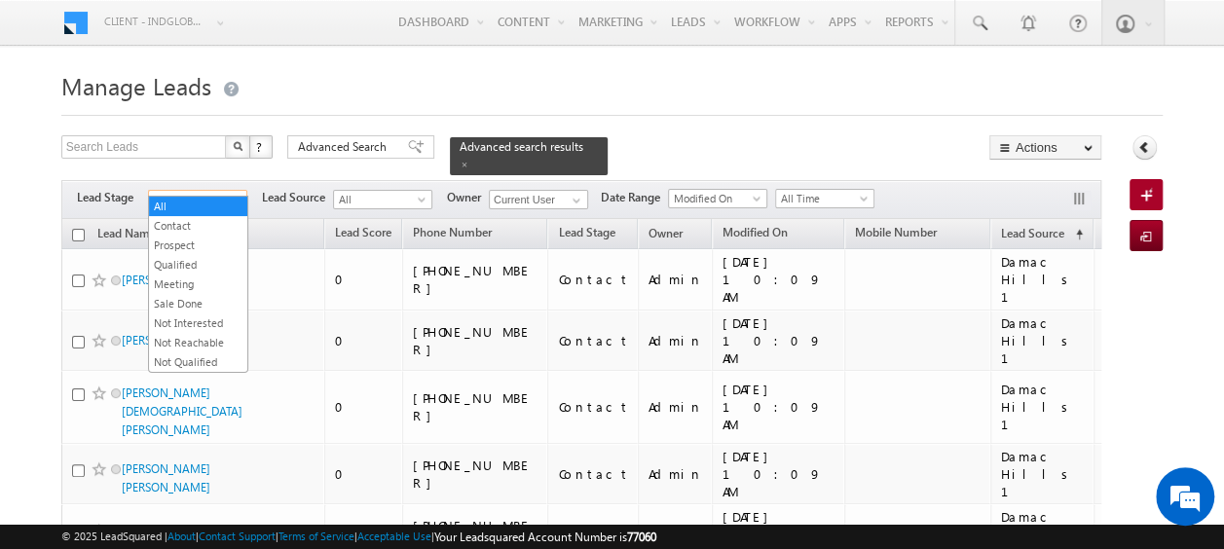
click at [238, 196] on span at bounding box center [239, 204] width 16 height 16
click at [193, 221] on link "Contact" at bounding box center [198, 226] width 98 height 18
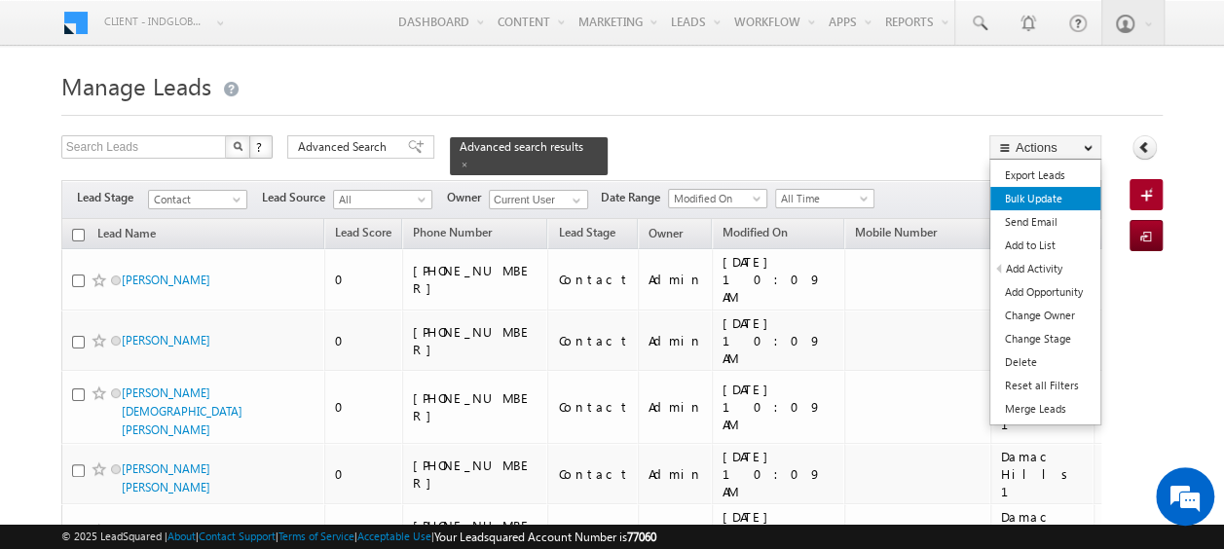
click at [1042, 194] on link "Bulk Update" at bounding box center [1045, 198] width 110 height 23
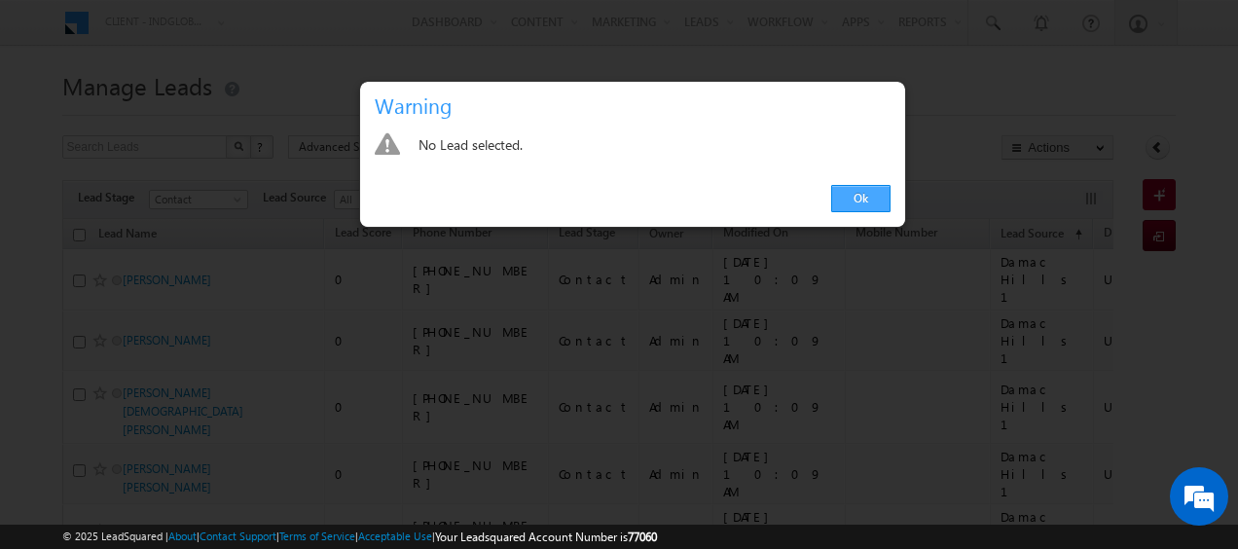
click at [868, 201] on link "Ok" at bounding box center [860, 198] width 59 height 27
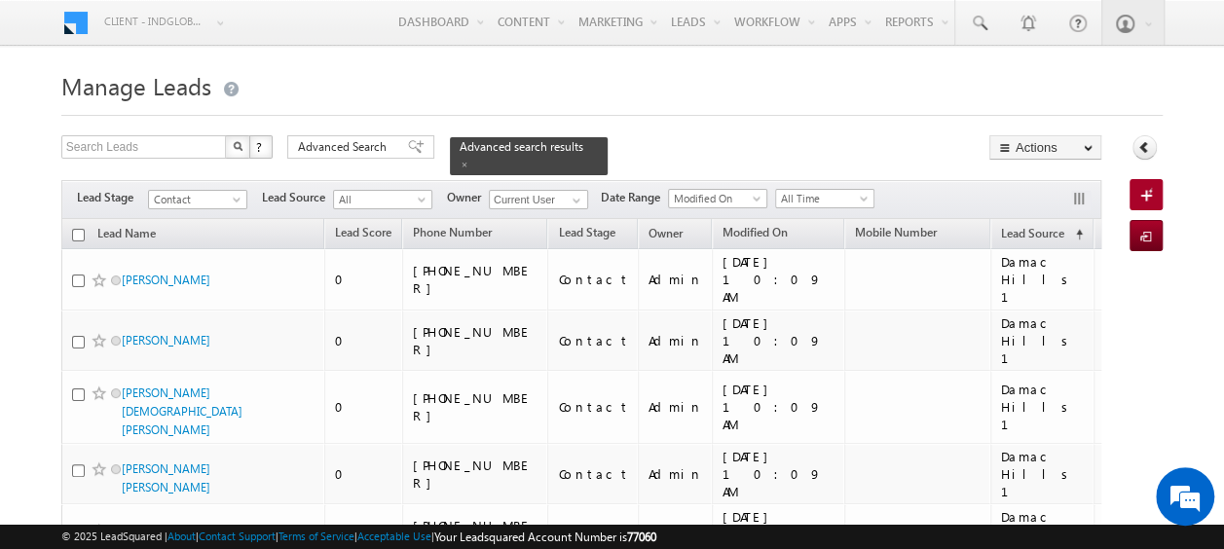
click at [77, 229] on input "checkbox" at bounding box center [78, 235] width 13 height 13
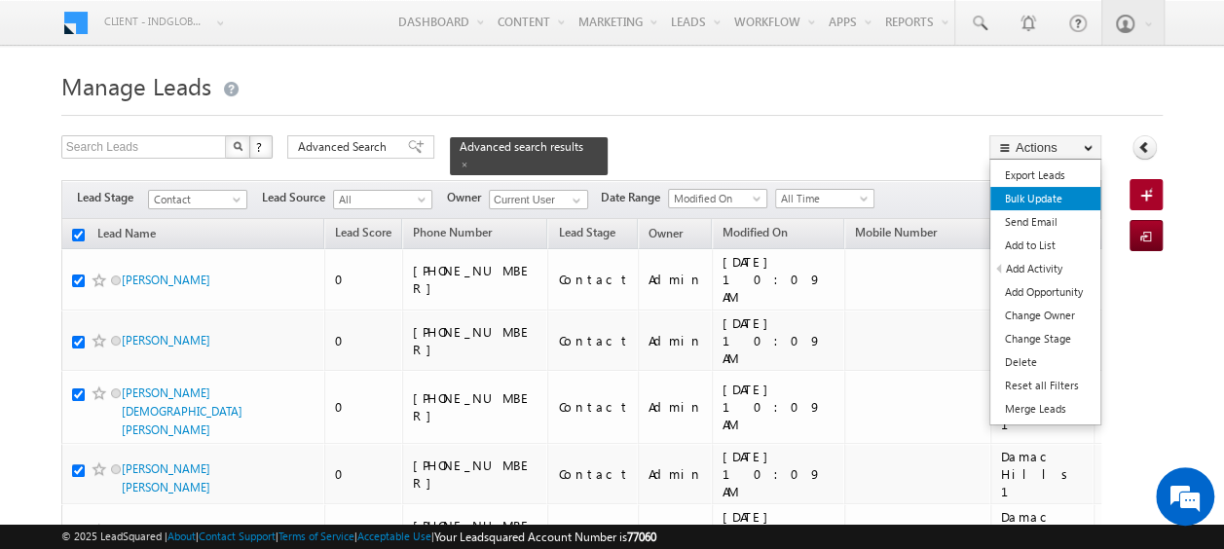
click at [1046, 200] on link "Bulk Update" at bounding box center [1045, 198] width 110 height 23
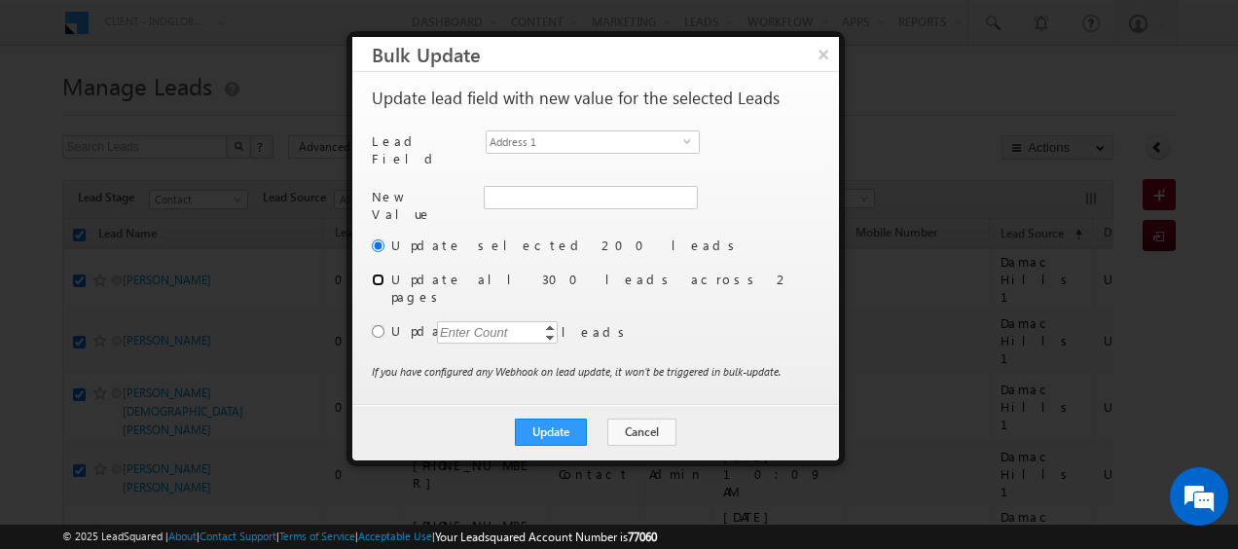
click at [380, 274] on input "radio" at bounding box center [378, 280] width 13 height 13
click at [689, 138] on span "select" at bounding box center [691, 140] width 16 height 9
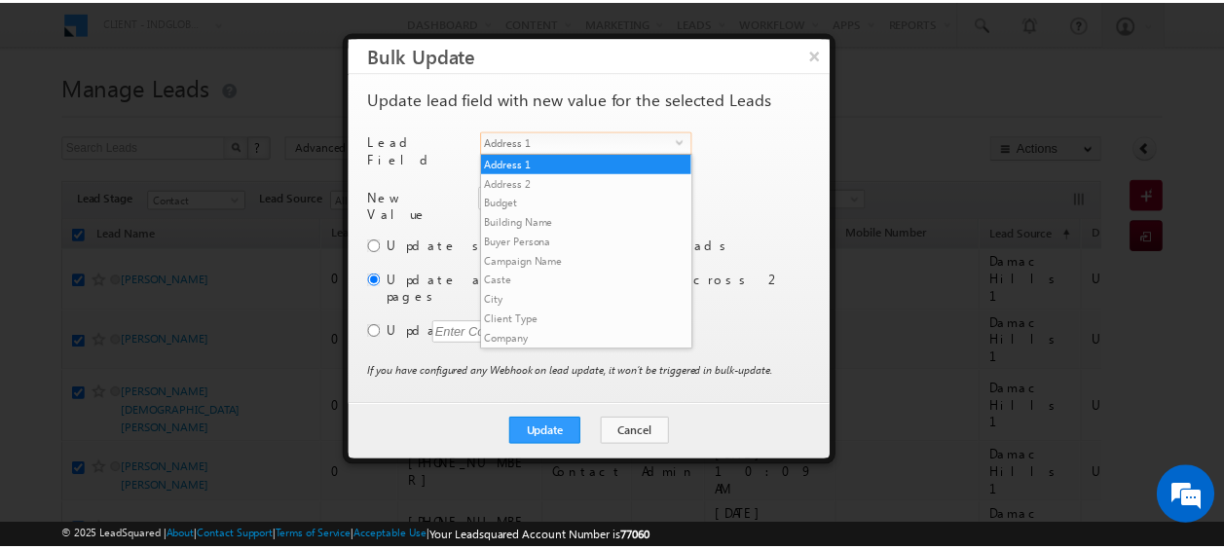
scroll to position [741, 0]
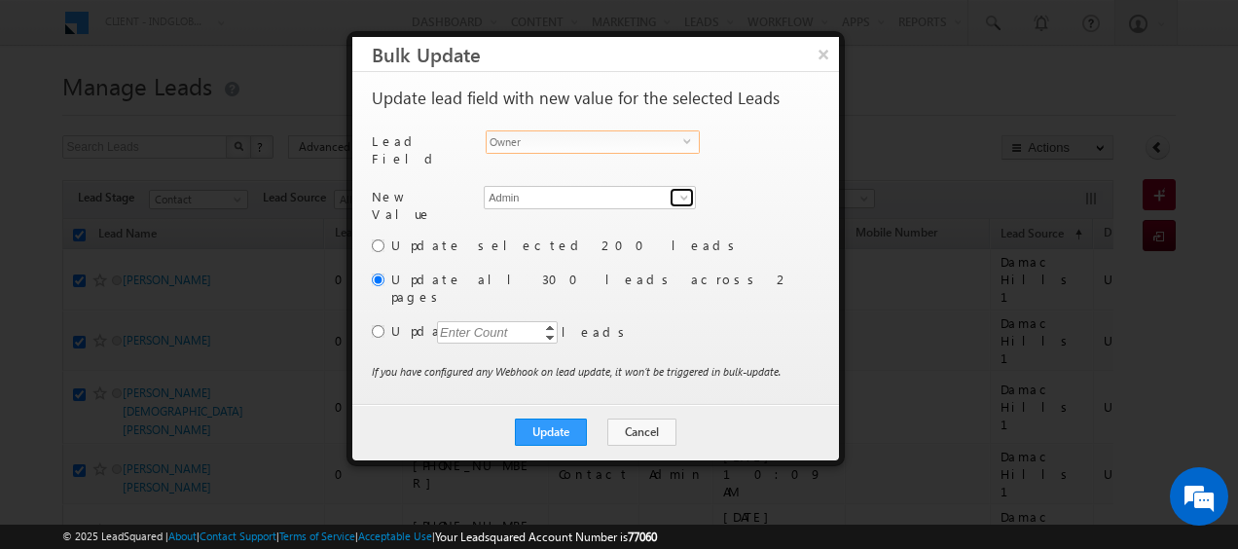
click at [685, 190] on span at bounding box center [685, 198] width 16 height 16
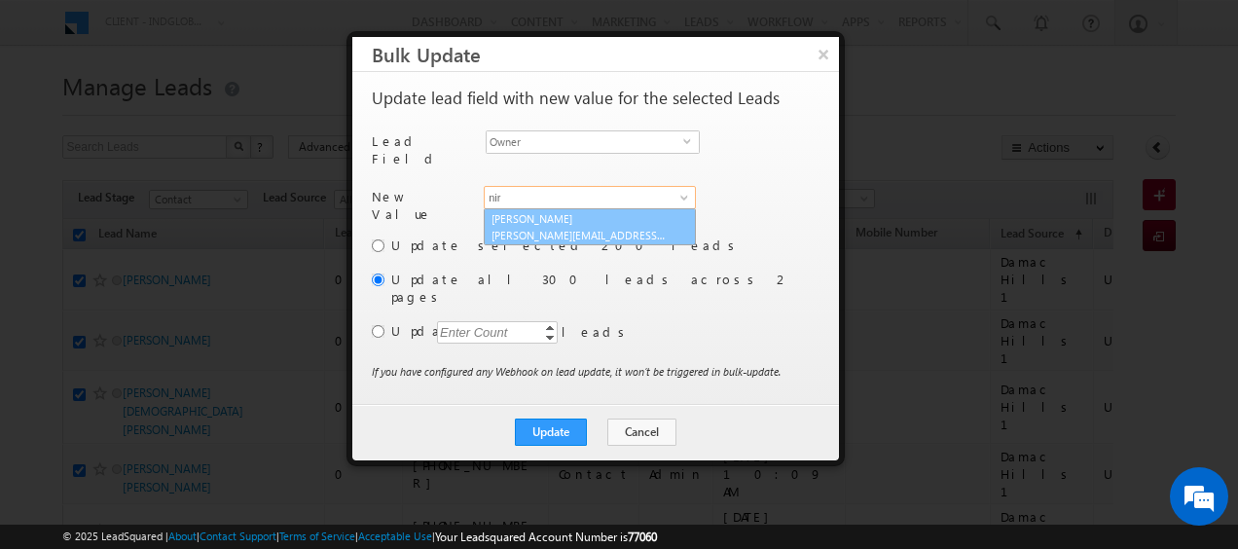
click at [573, 213] on link "[PERSON_NAME] [PERSON_NAME][EMAIL_ADDRESS][PERSON_NAME][DOMAIN_NAME]" at bounding box center [590, 226] width 212 height 37
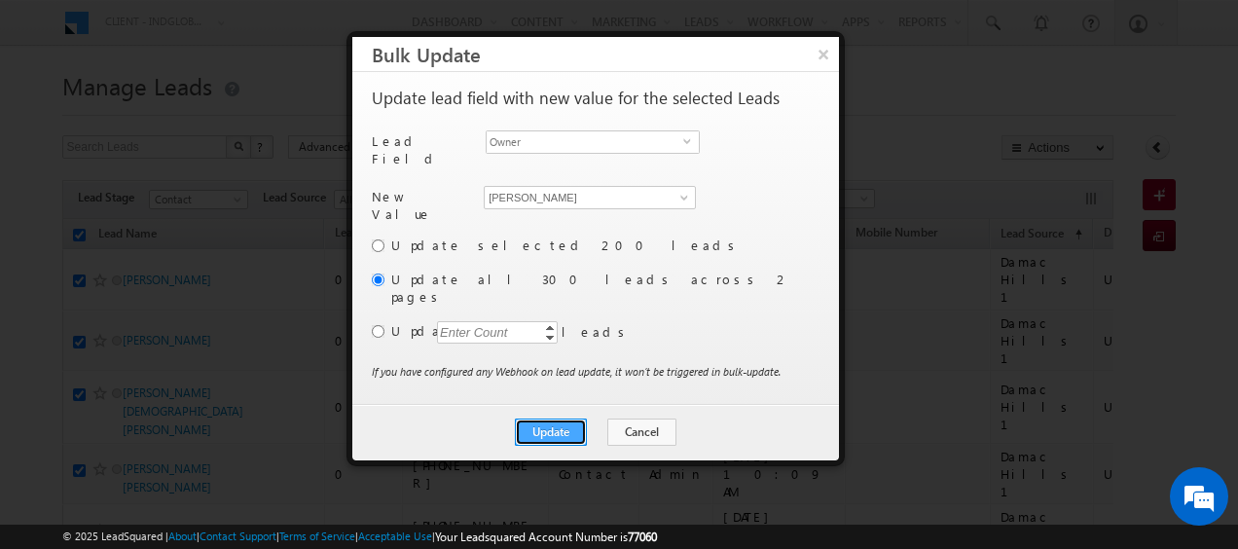
click at [547, 419] on button "Update" at bounding box center [551, 432] width 72 height 27
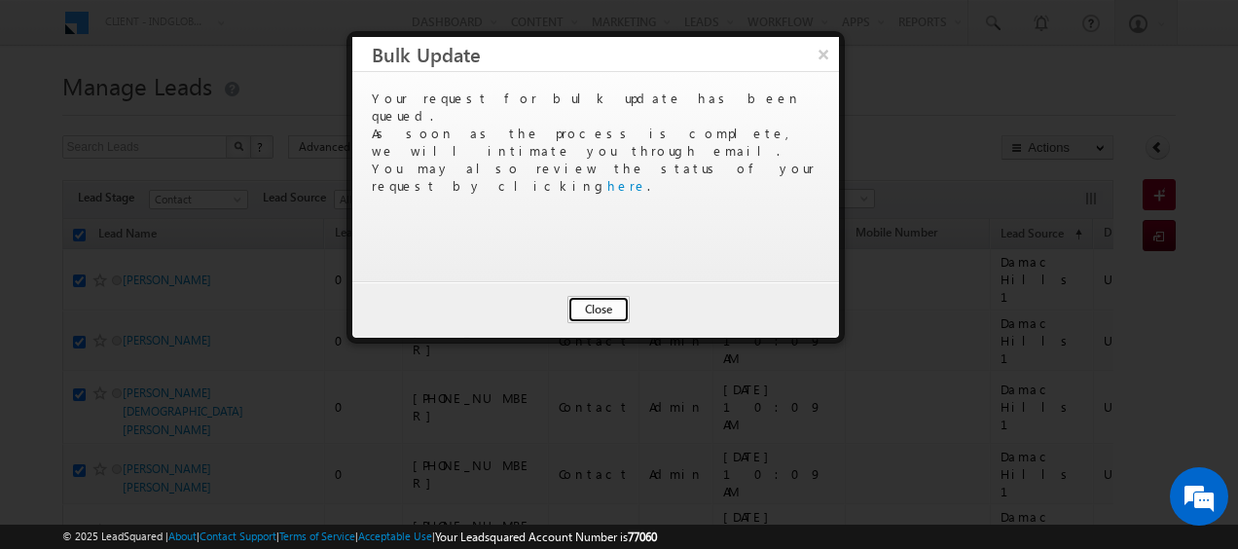
click at [591, 305] on button "Close" at bounding box center [599, 309] width 62 height 27
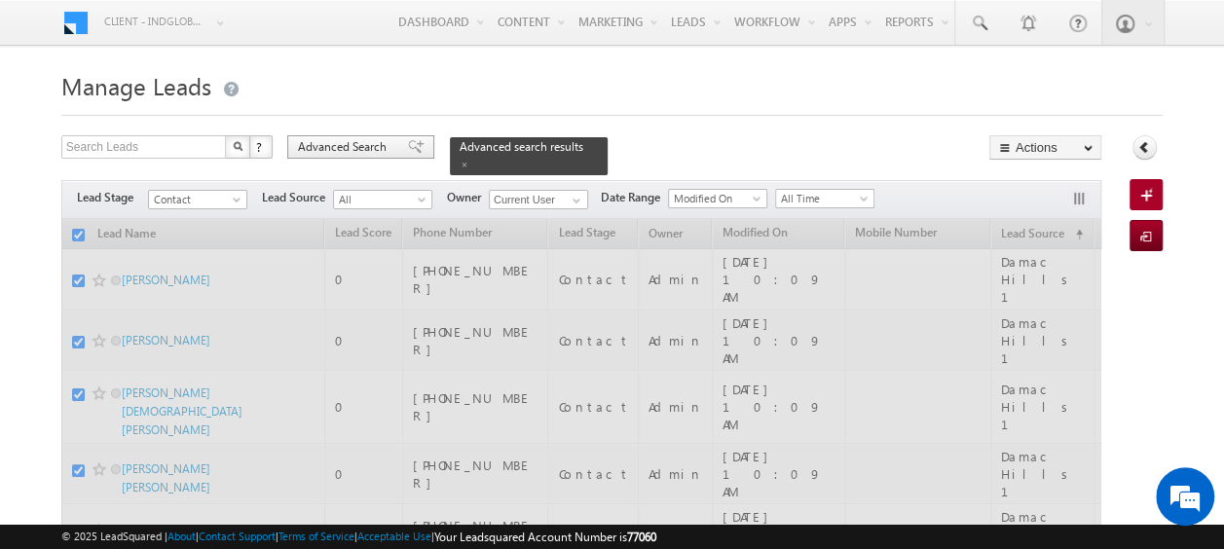
click at [361, 149] on span "Advanced Search" at bounding box center [345, 147] width 94 height 18
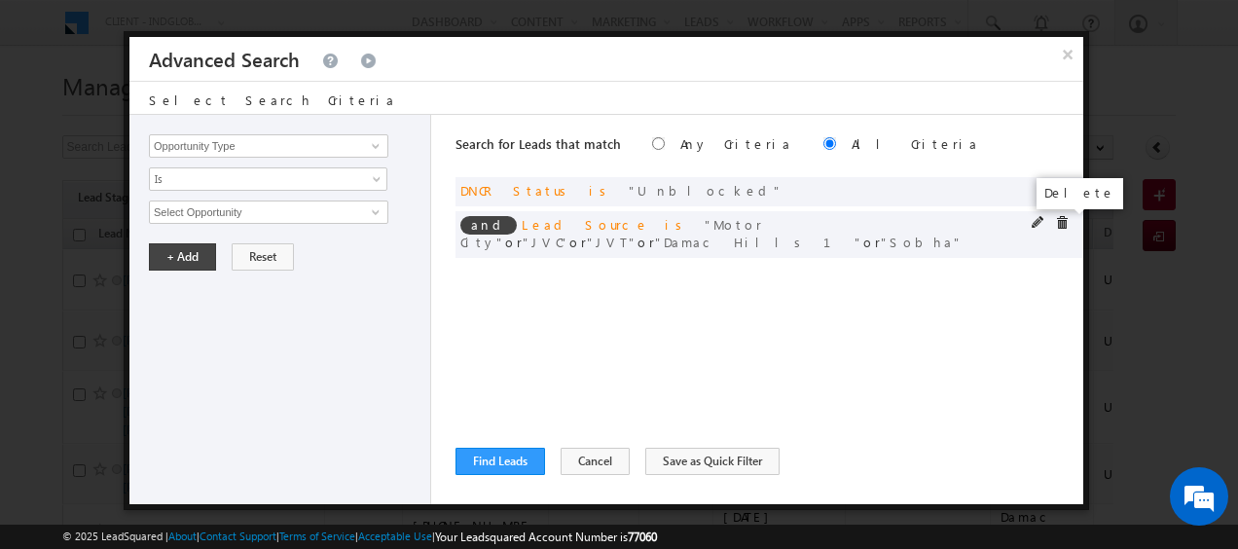
click at [1064, 222] on span at bounding box center [1062, 223] width 14 height 14
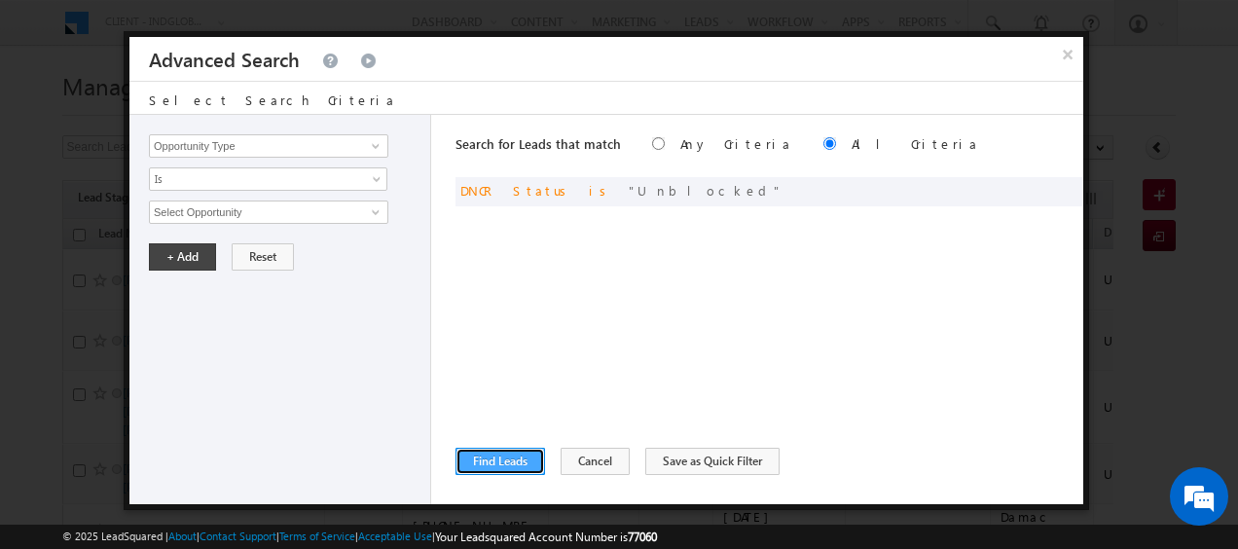
click at [493, 461] on button "Find Leads" at bounding box center [501, 461] width 90 height 27
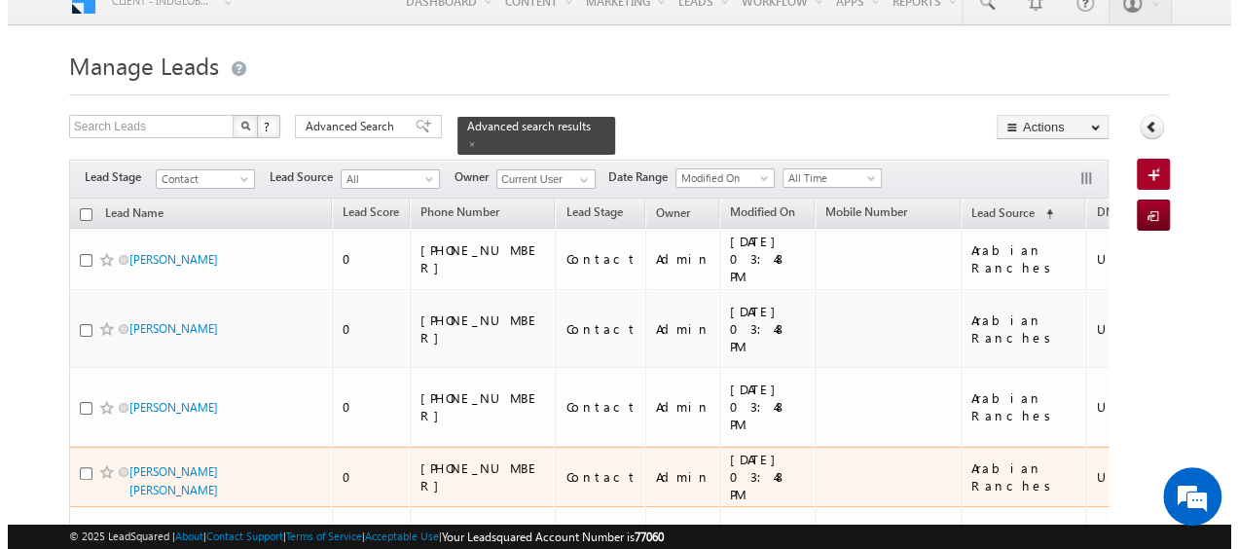
scroll to position [0, 0]
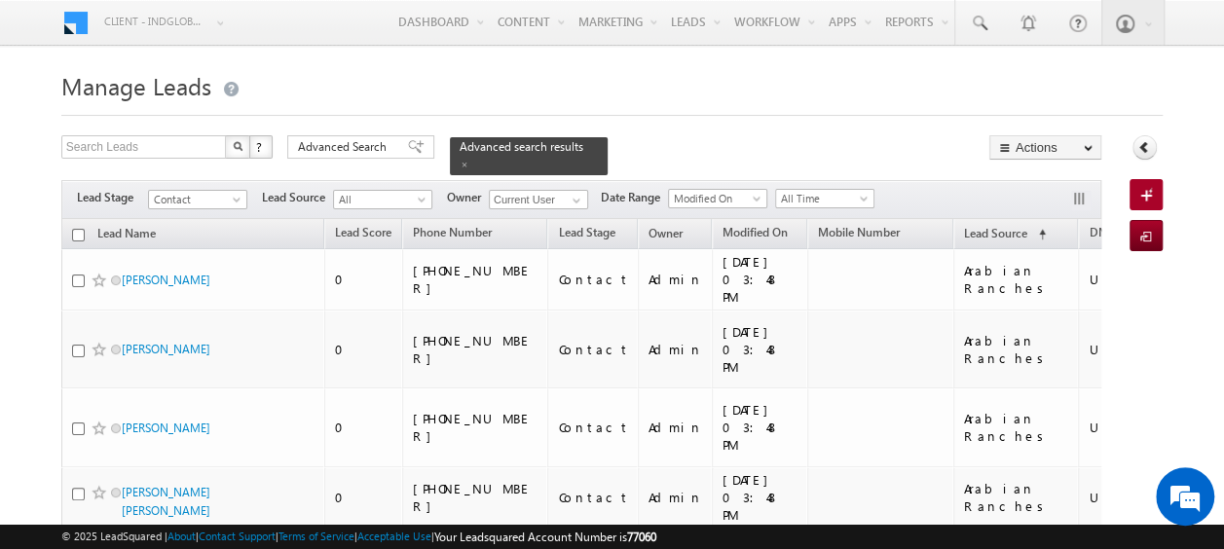
click at [85, 220] on th "Lead Name" at bounding box center [192, 234] width 263 height 30
click at [82, 229] on input "checkbox" at bounding box center [78, 235] width 13 height 13
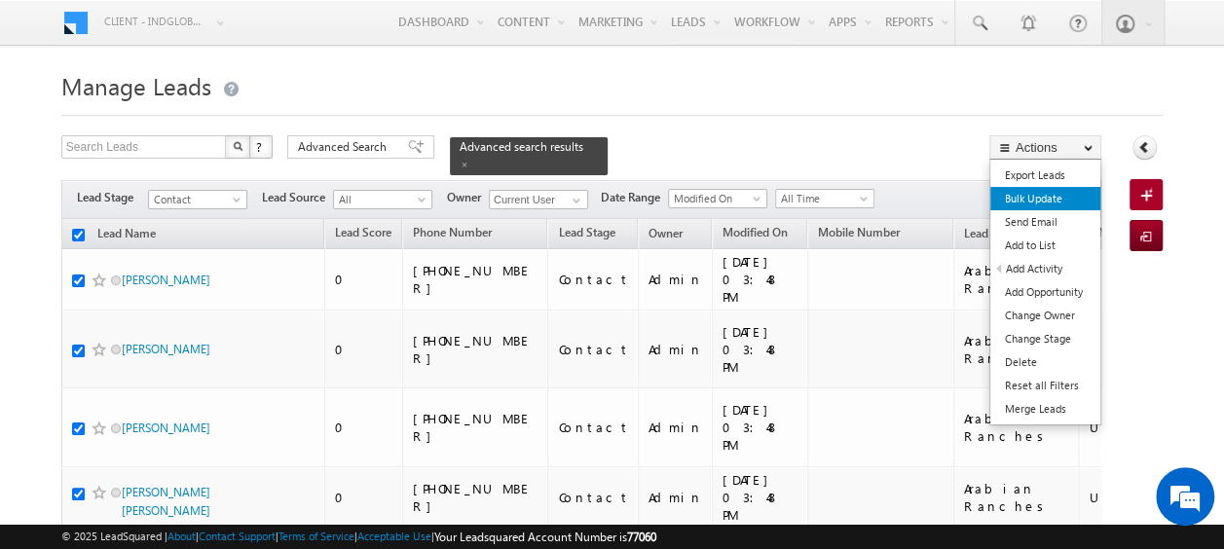
click at [1028, 195] on link "Bulk Update" at bounding box center [1045, 198] width 110 height 23
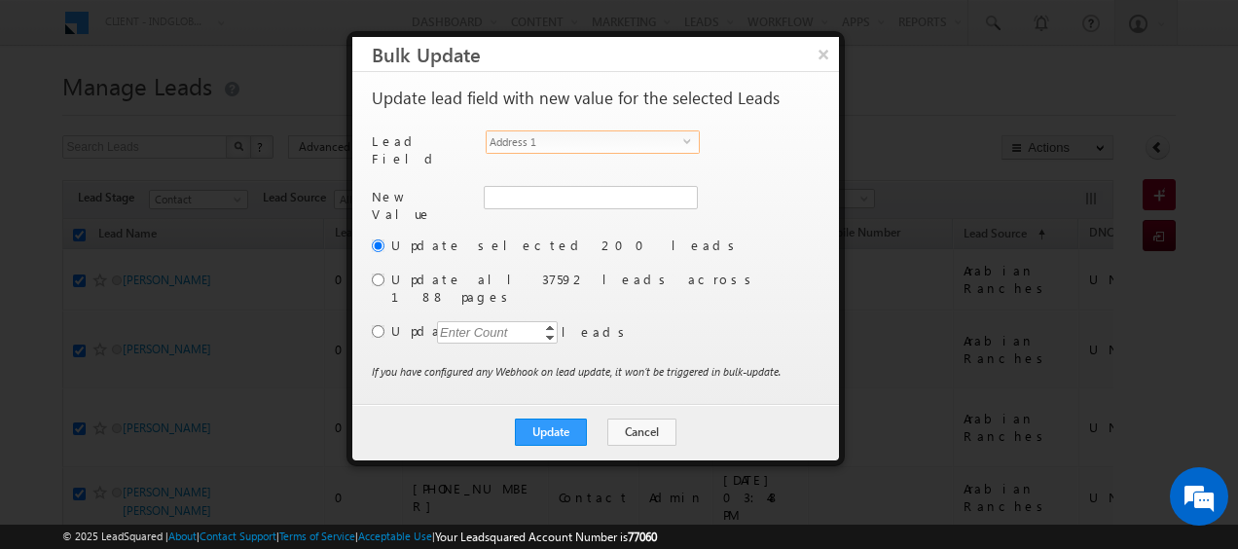
click at [690, 140] on span "select" at bounding box center [691, 140] width 16 height 9
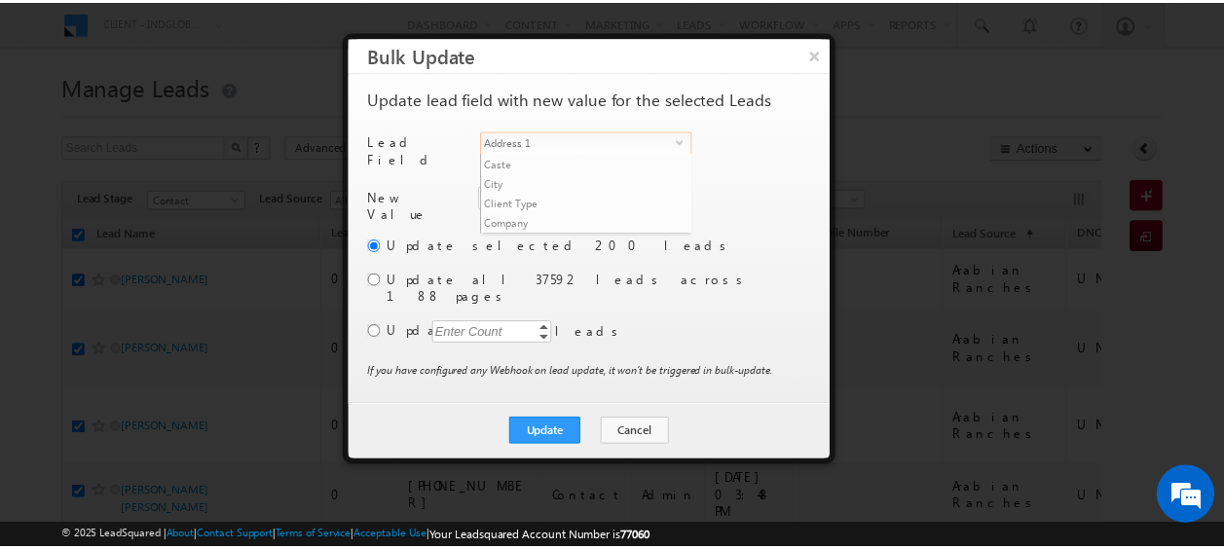
scroll to position [741, 0]
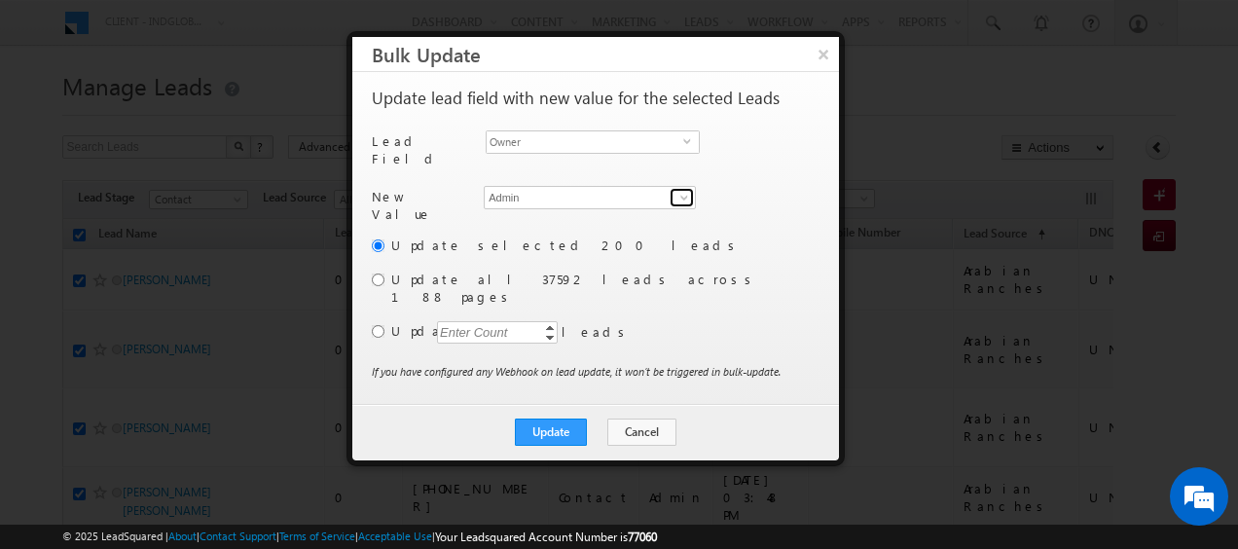
click at [681, 190] on span at bounding box center [685, 198] width 16 height 16
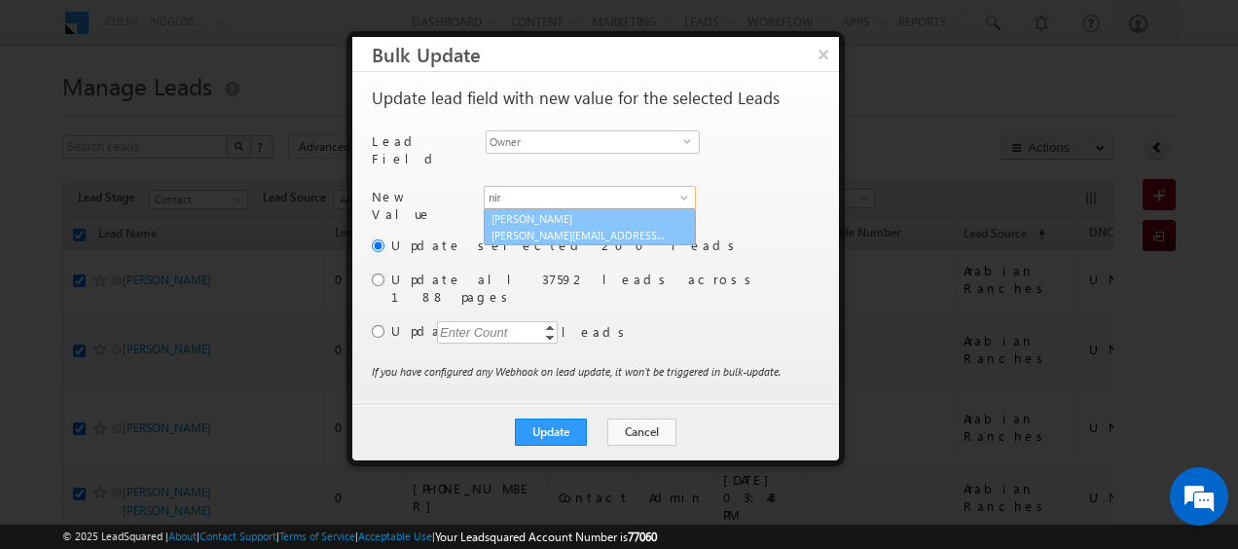
click at [592, 208] on link "[PERSON_NAME] [PERSON_NAME][EMAIL_ADDRESS][PERSON_NAME][DOMAIN_NAME]" at bounding box center [590, 226] width 212 height 37
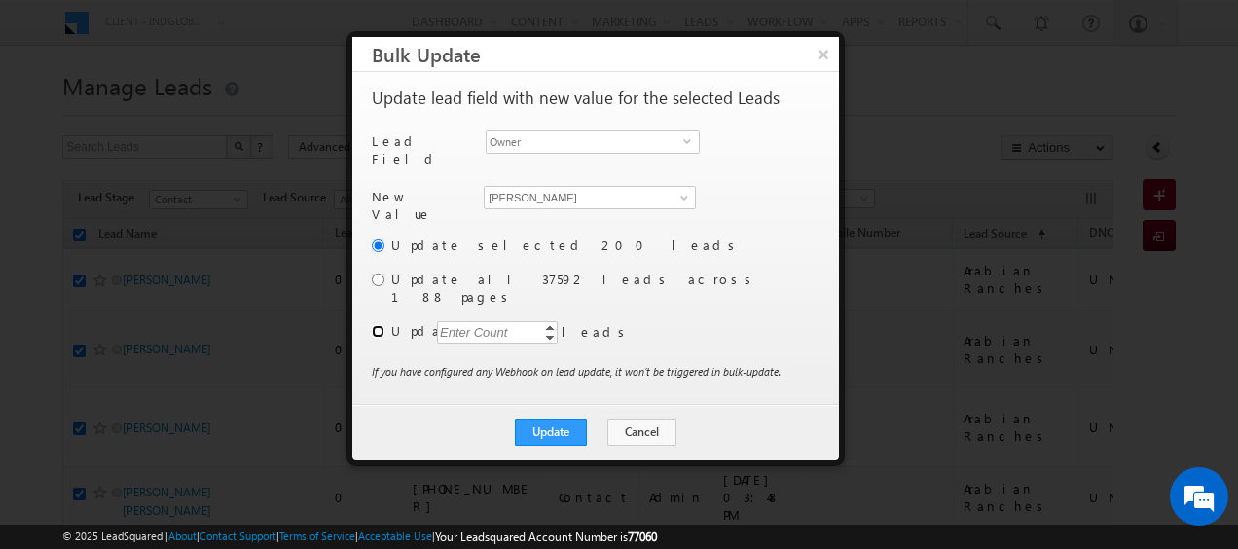
click at [375, 325] on input "radio" at bounding box center [378, 331] width 13 height 13
click at [475, 321] on div "Enter Count" at bounding box center [474, 332] width 74 height 22
click at [543, 419] on button "Update" at bounding box center [551, 432] width 72 height 27
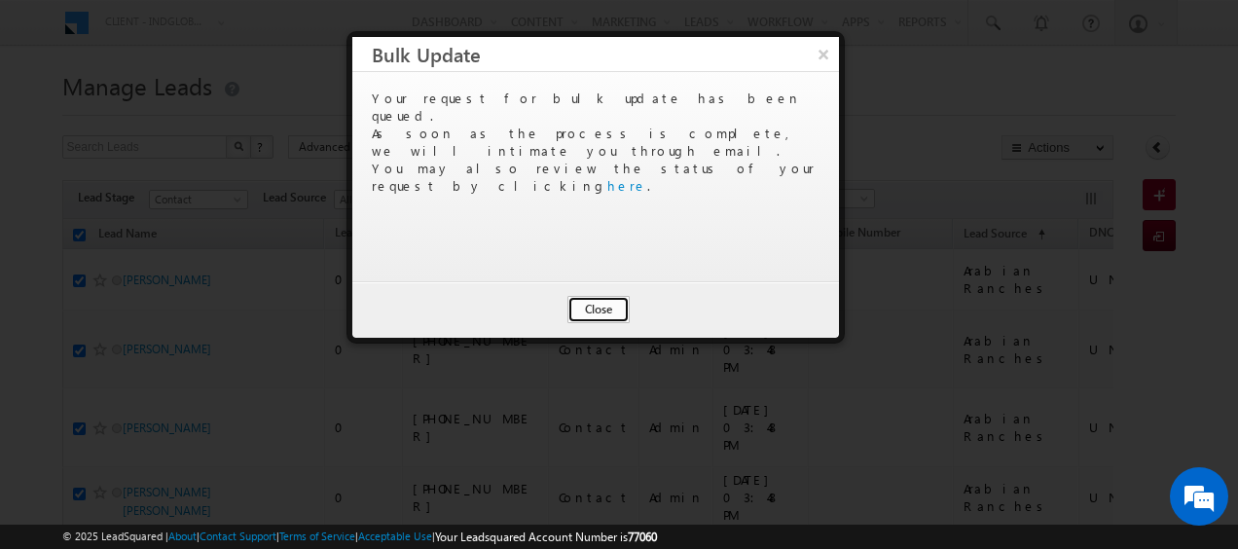
click at [607, 315] on button "Close" at bounding box center [599, 309] width 62 height 27
